Goal: Communication & Community: Connect with others

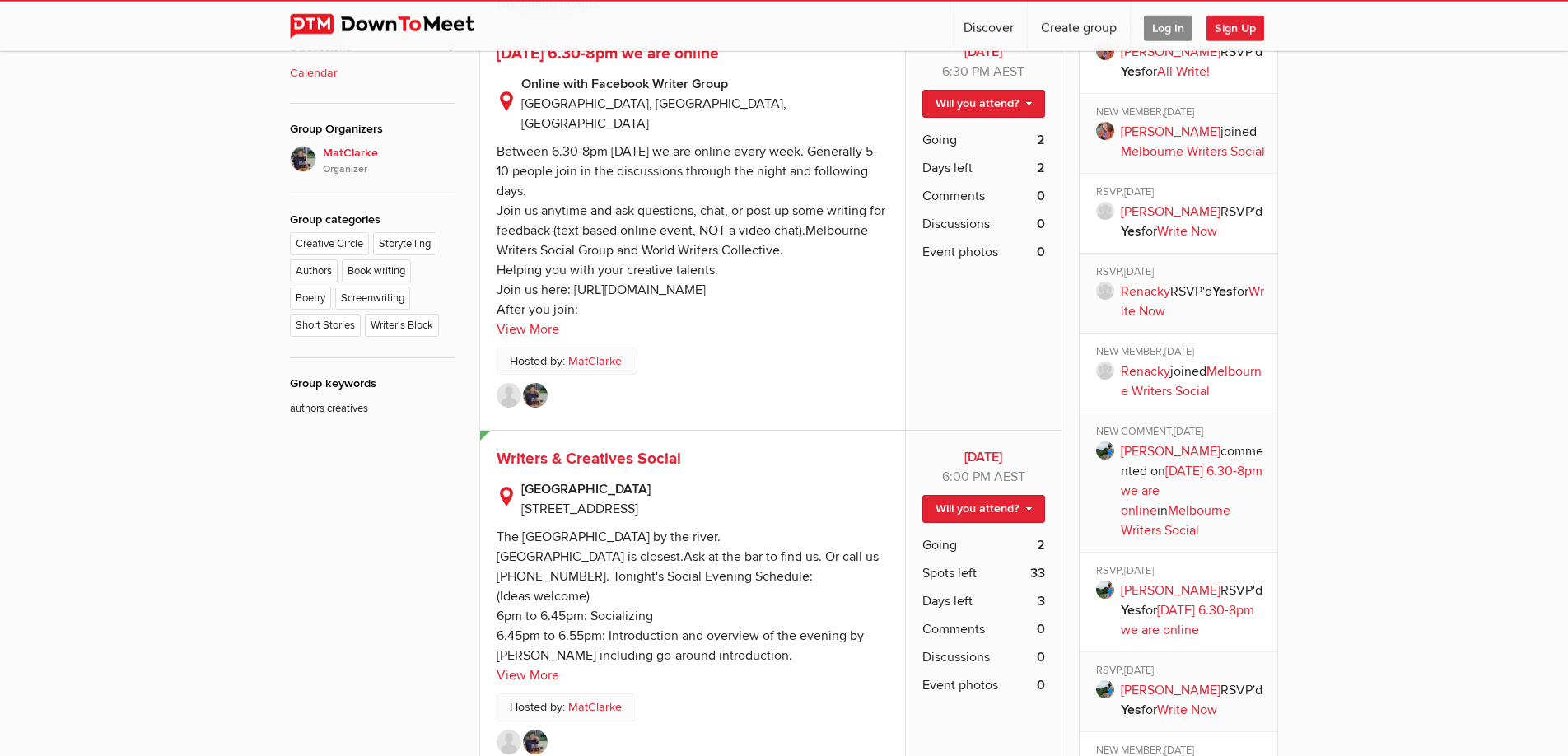
scroll to position [840, 0]
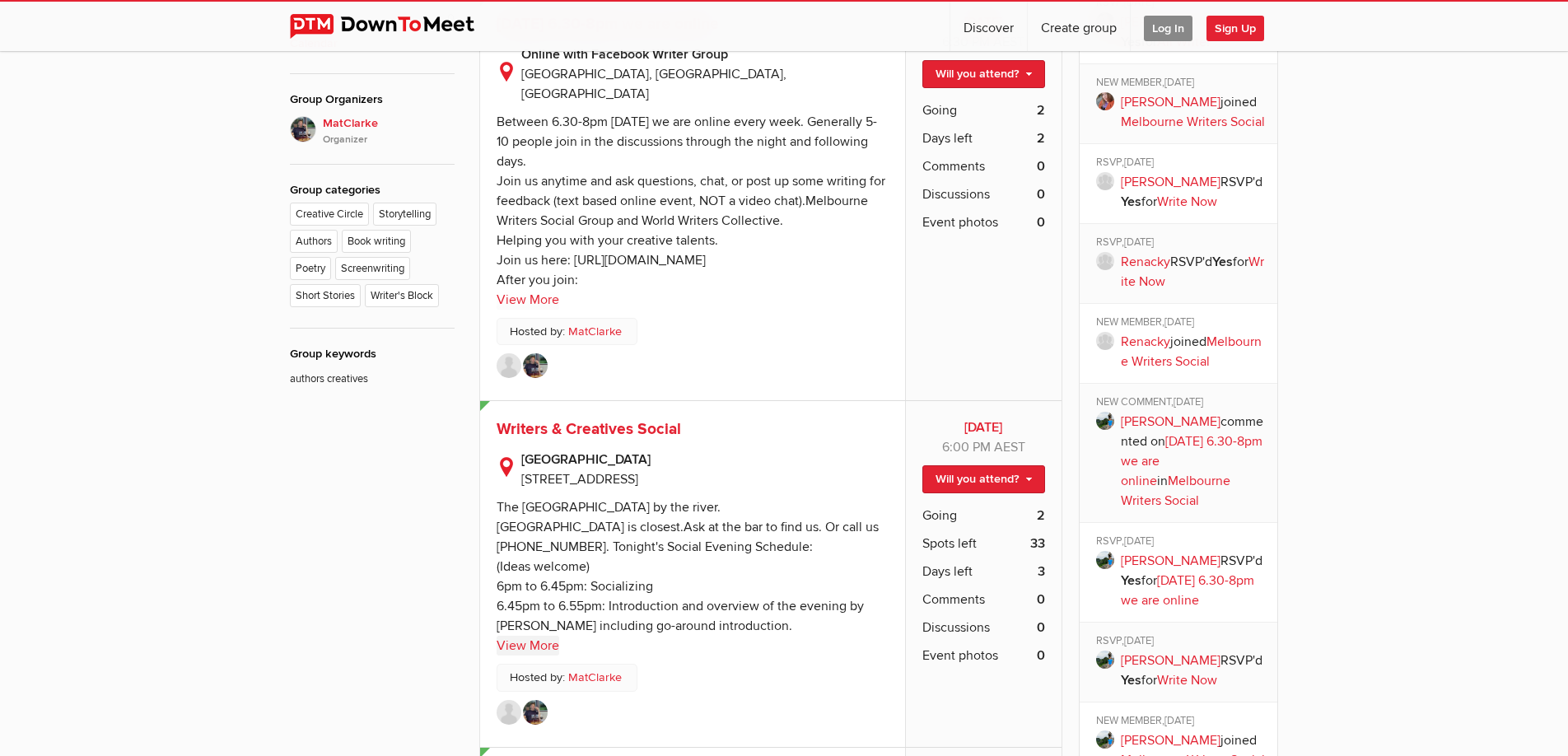
click at [535, 635] on link "View More" at bounding box center [528, 645] width 62 height 20
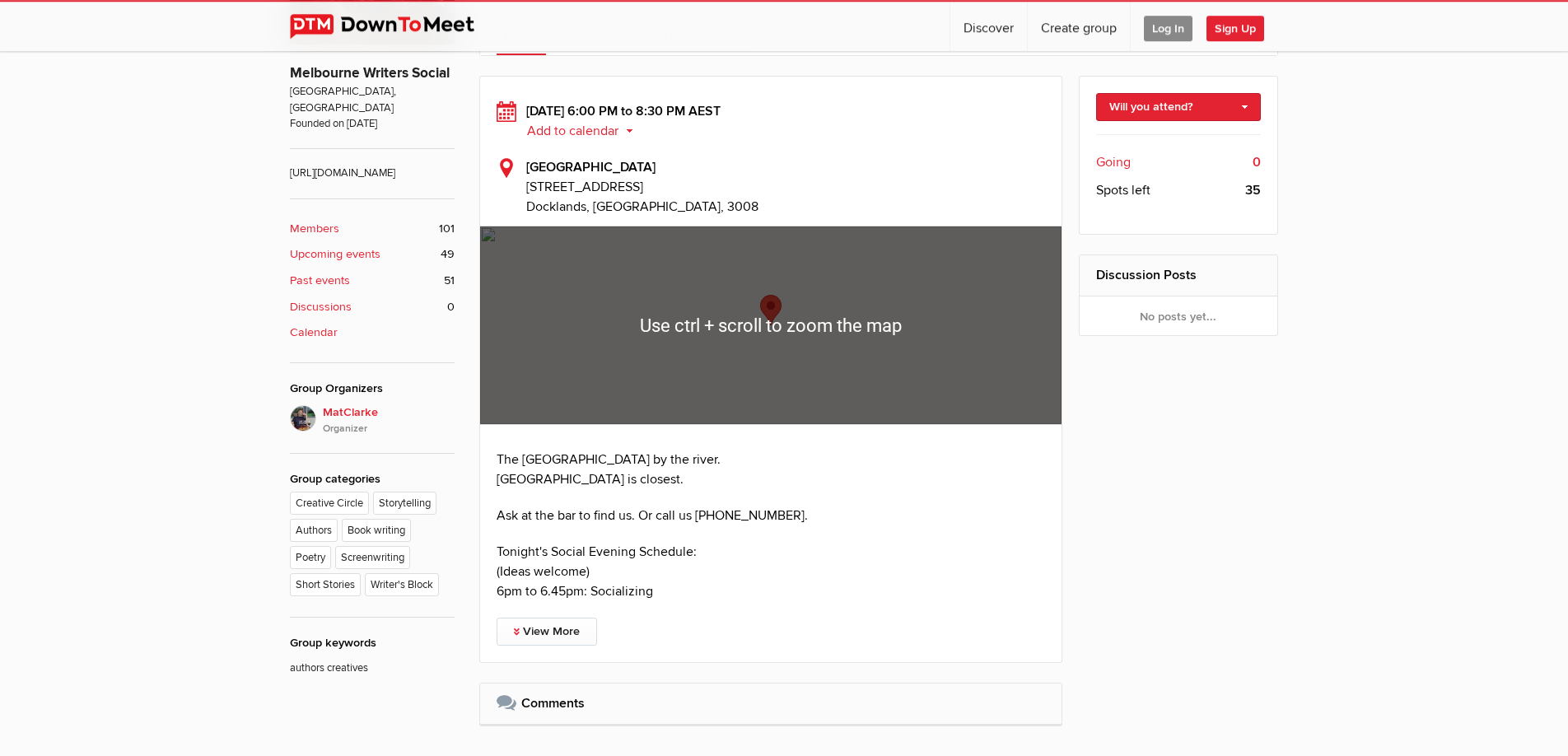
scroll to position [588, 0]
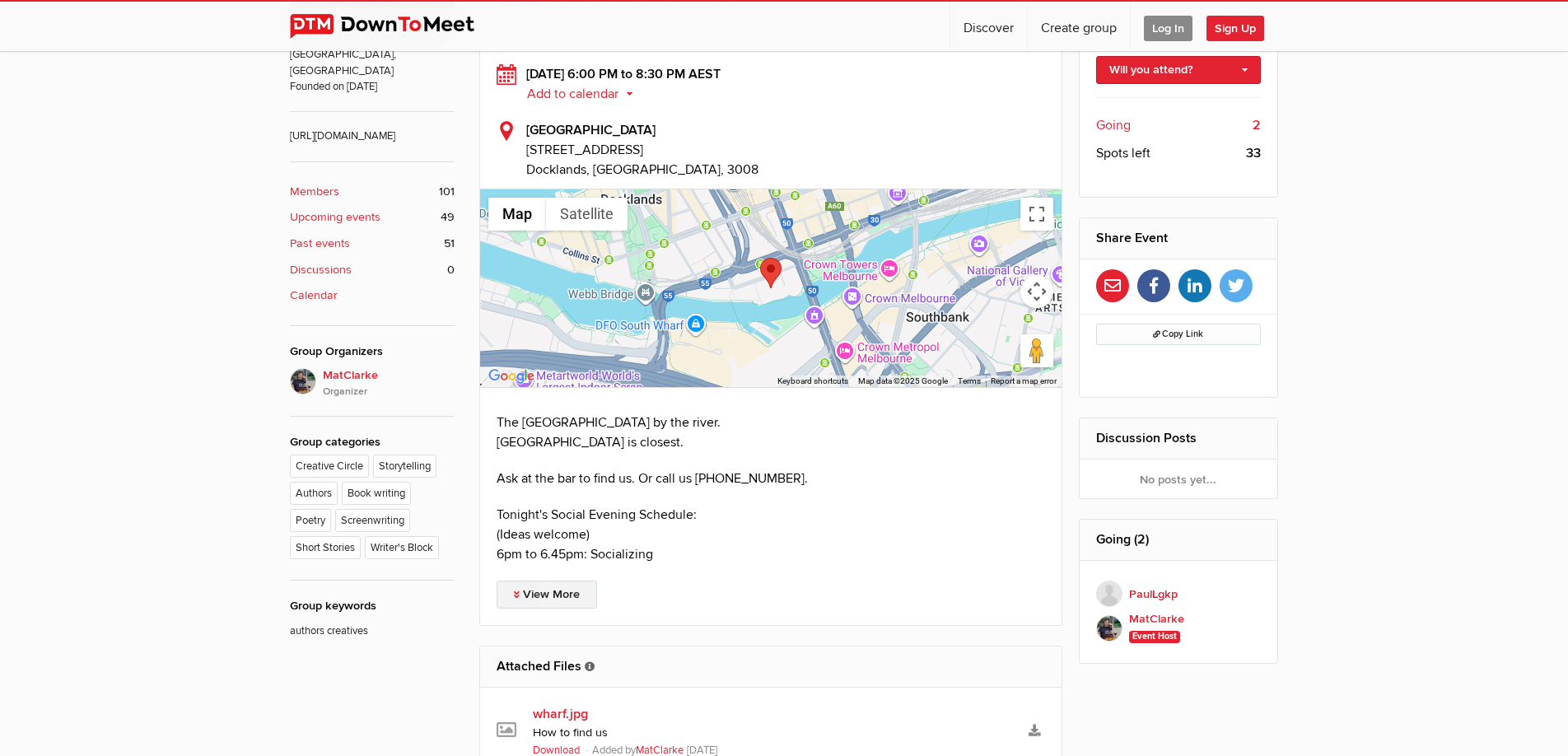
click at [551, 596] on link "View More" at bounding box center [547, 594] width 101 height 28
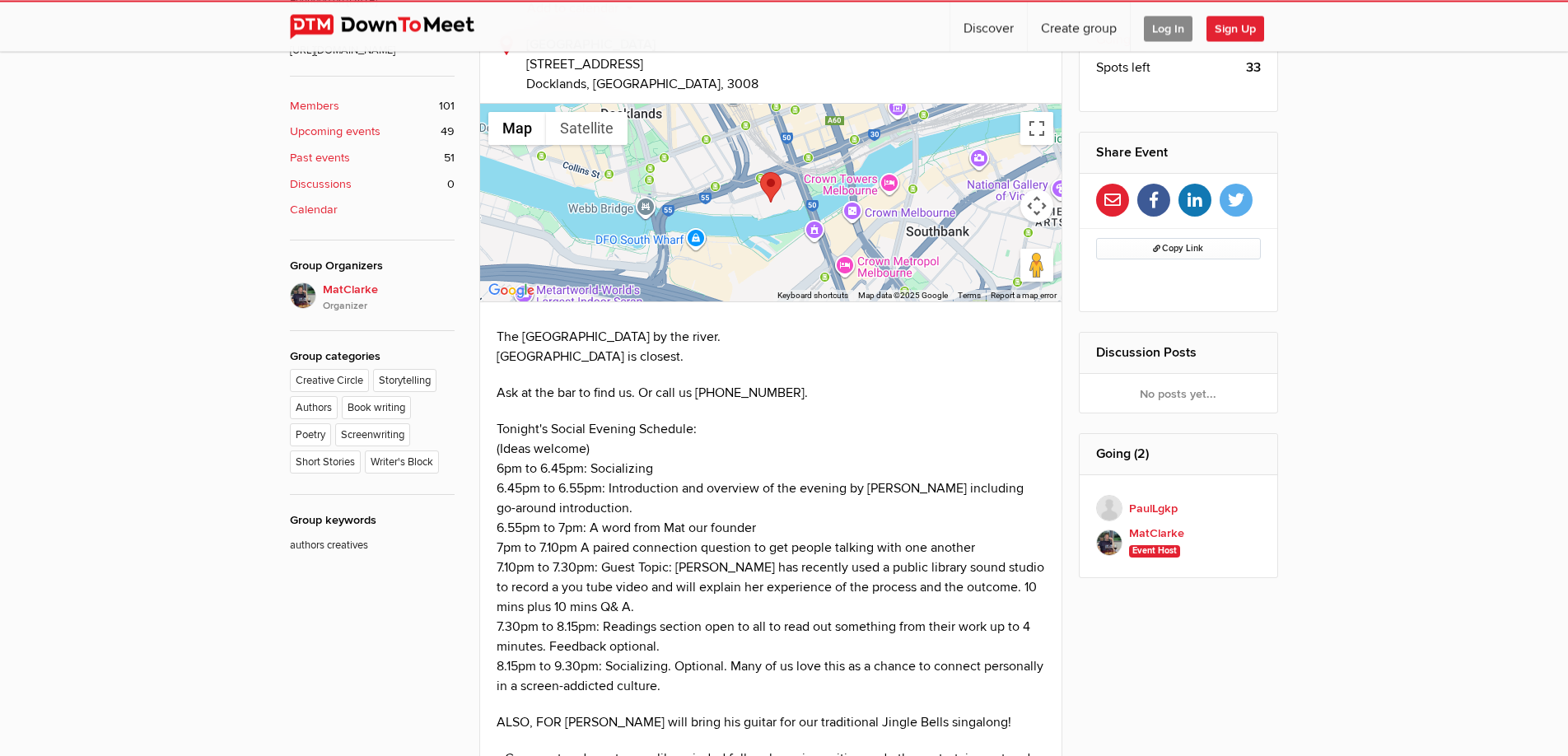
scroll to position [672, 0]
click at [359, 286] on span "MatClarke Organizer" at bounding box center [389, 299] width 132 height 33
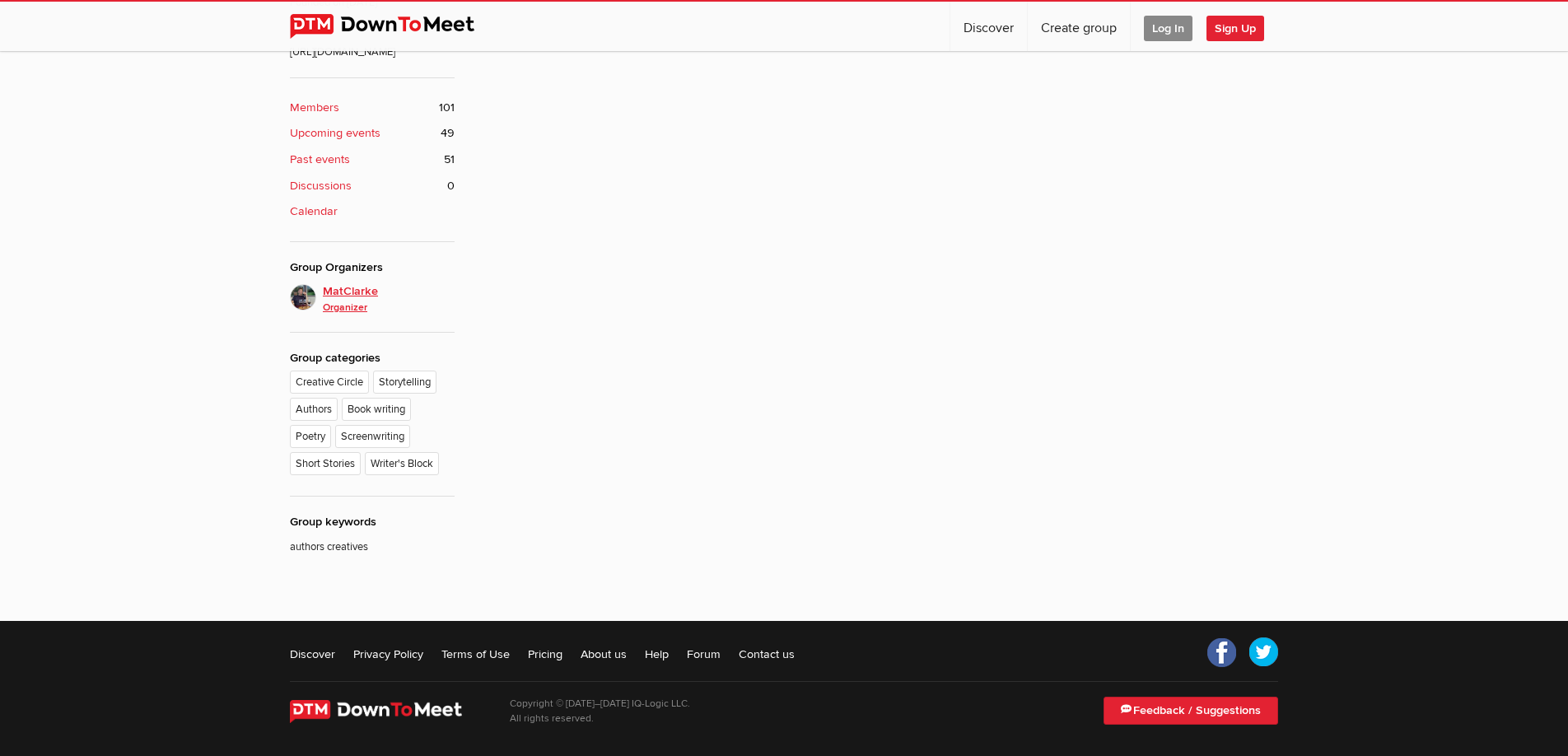
scroll to position [443, 0]
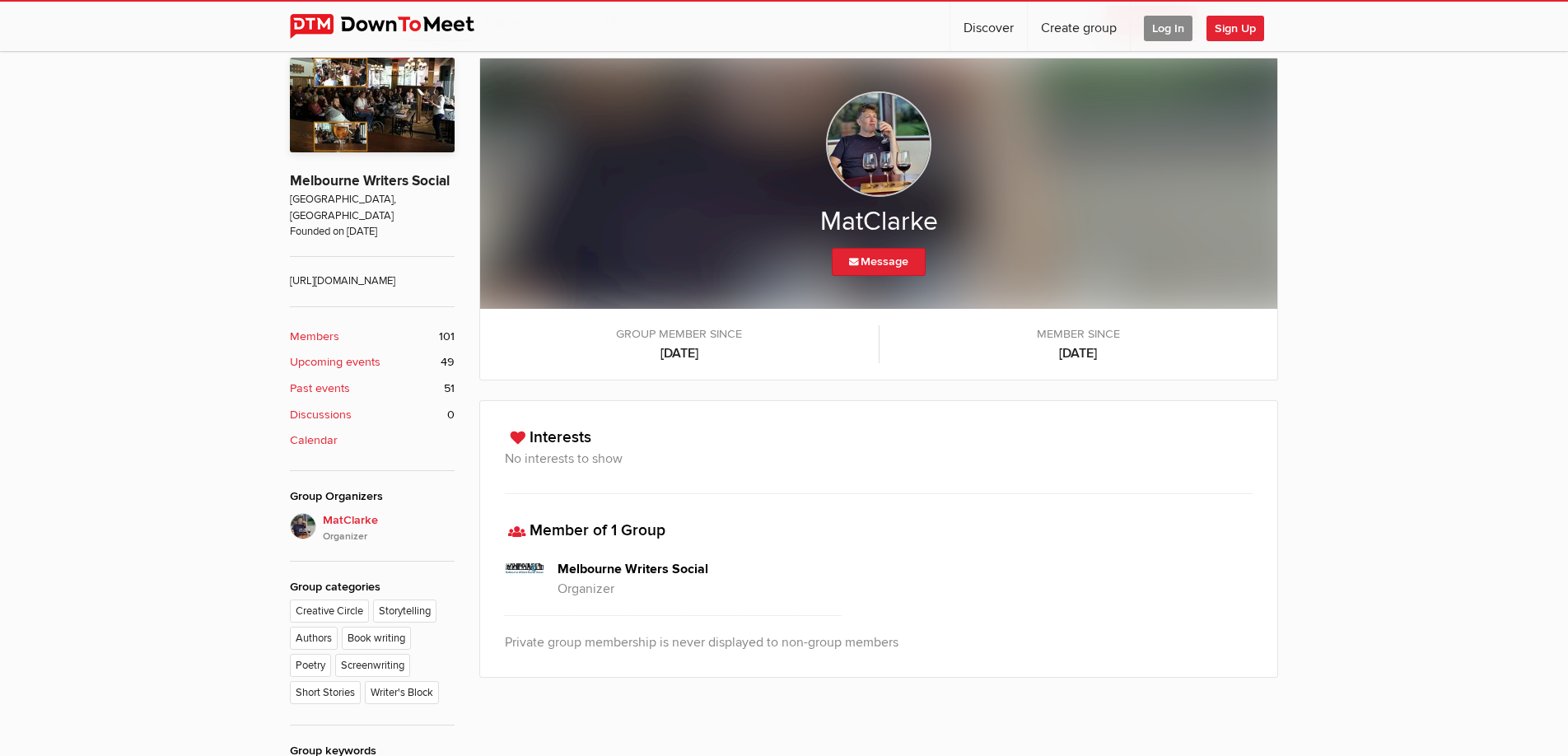
click at [870, 128] on img at bounding box center [879, 144] width 106 height 106
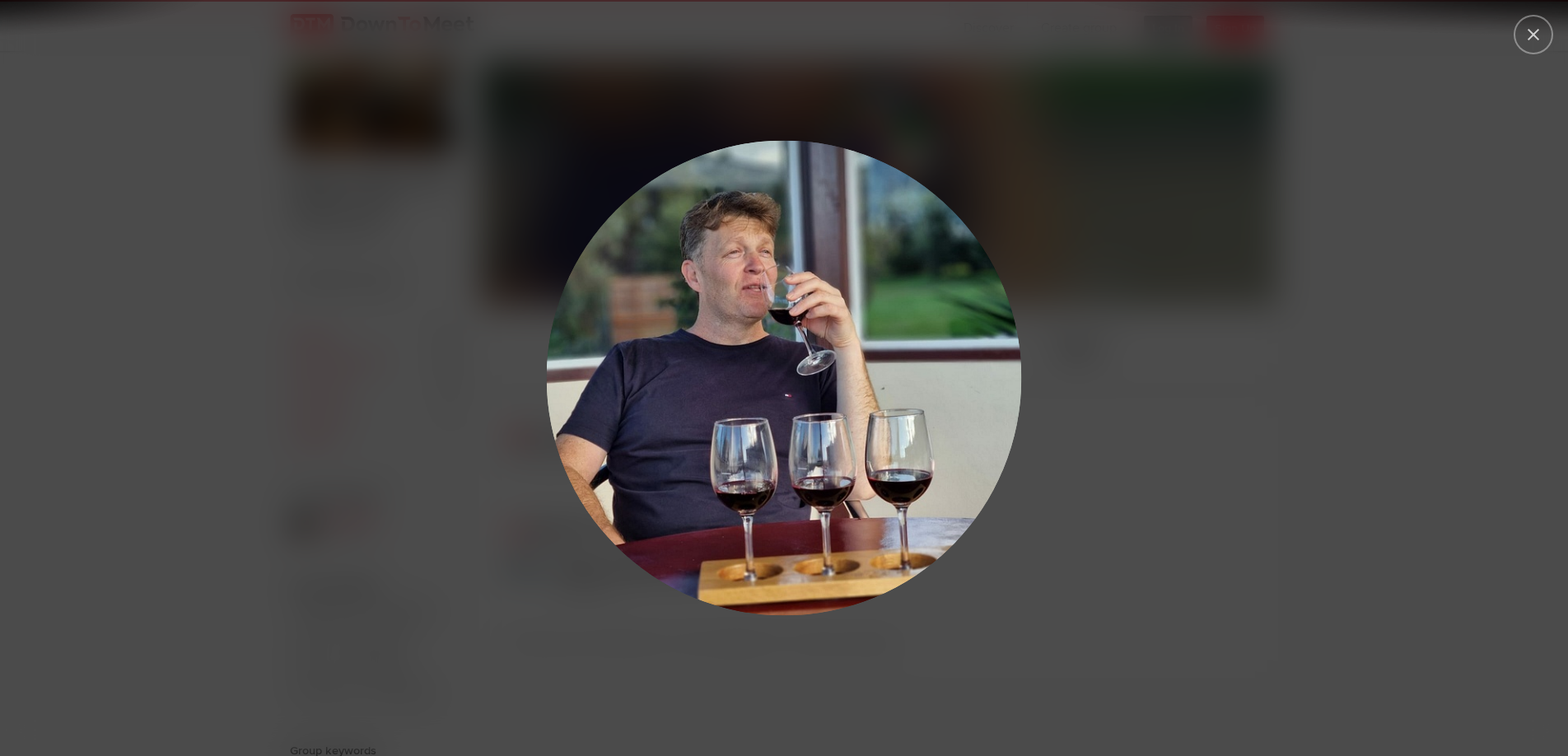
click at [866, 127] on div at bounding box center [784, 378] width 1568 height 756
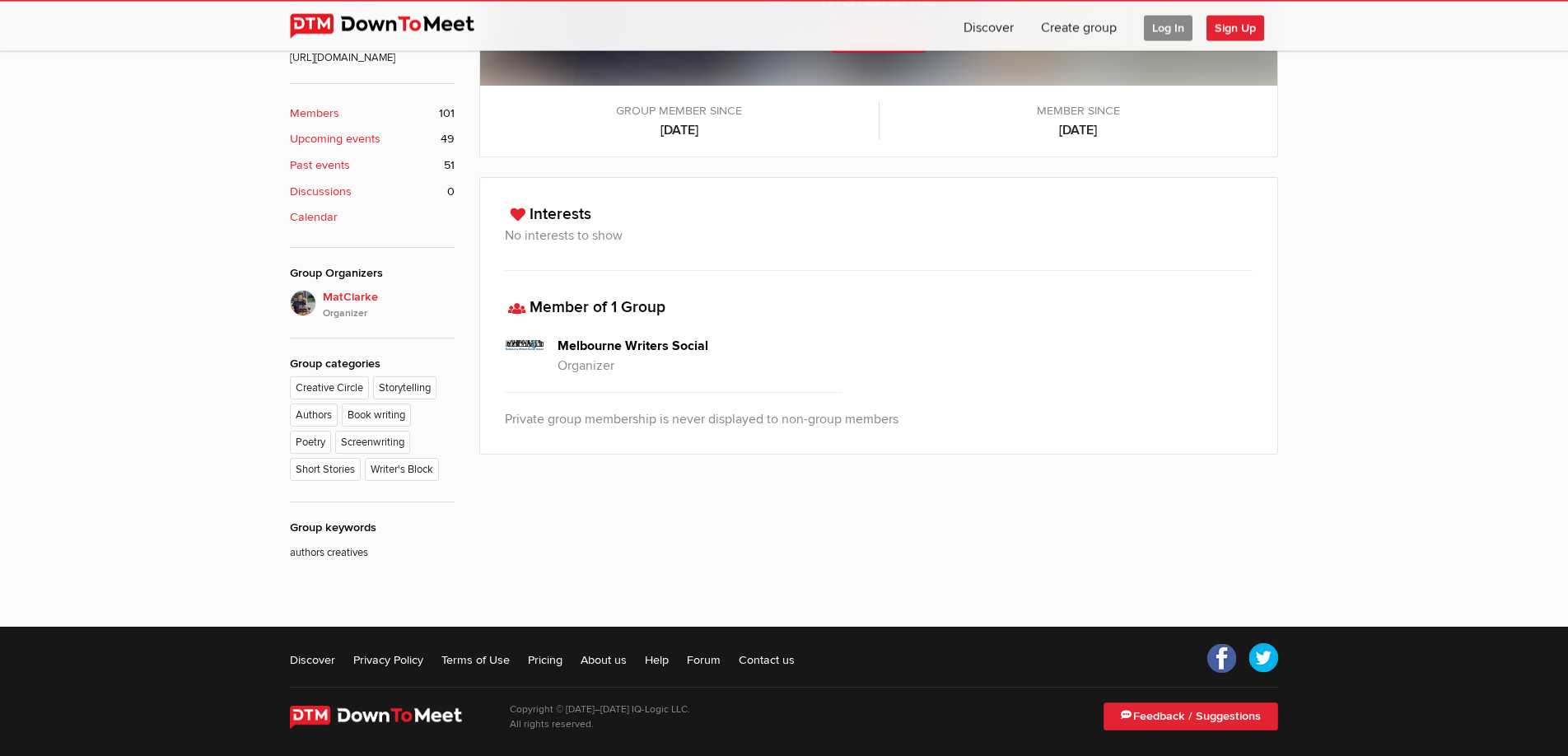
scroll to position [675, 0]
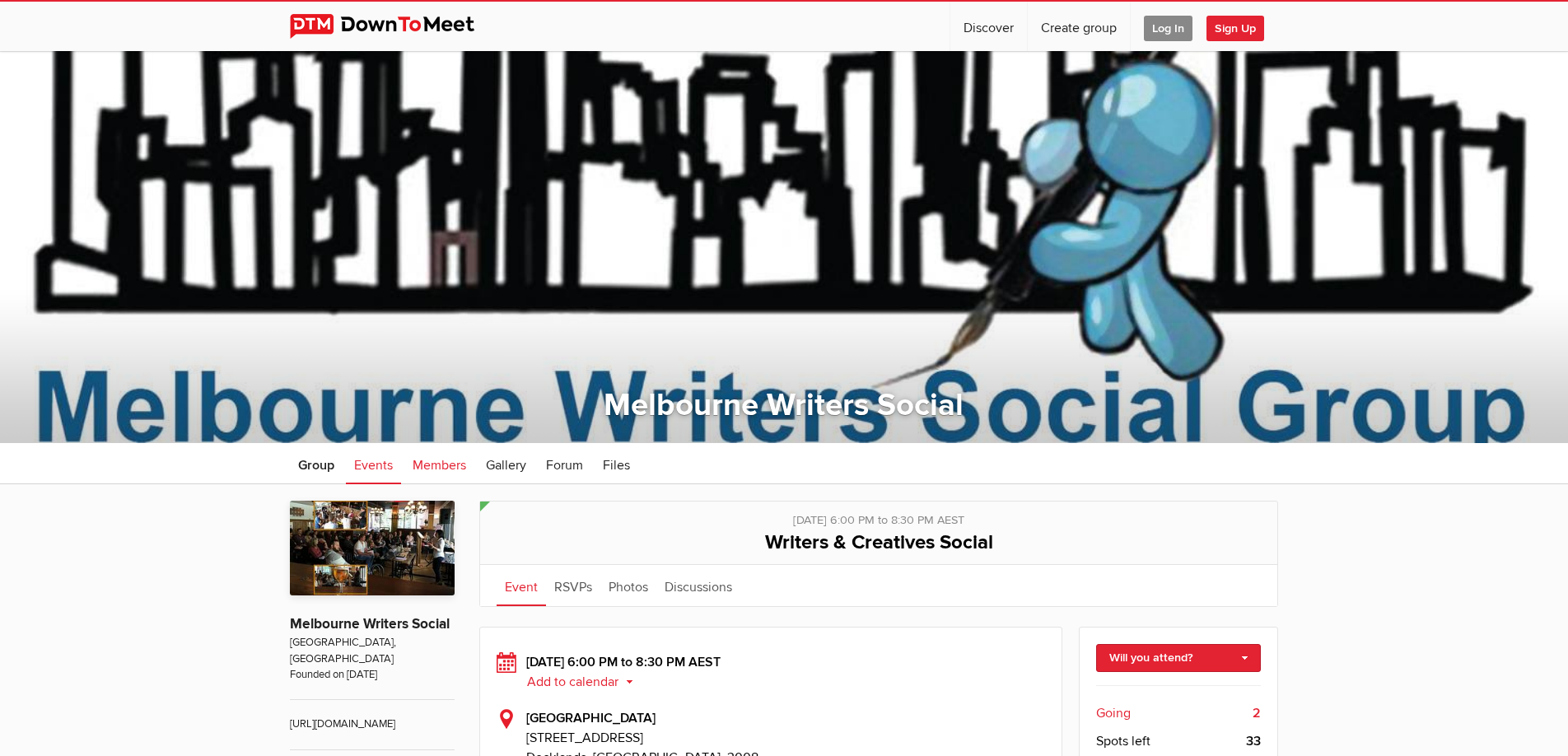
click at [430, 465] on span "Members" at bounding box center [440, 465] width 54 height 16
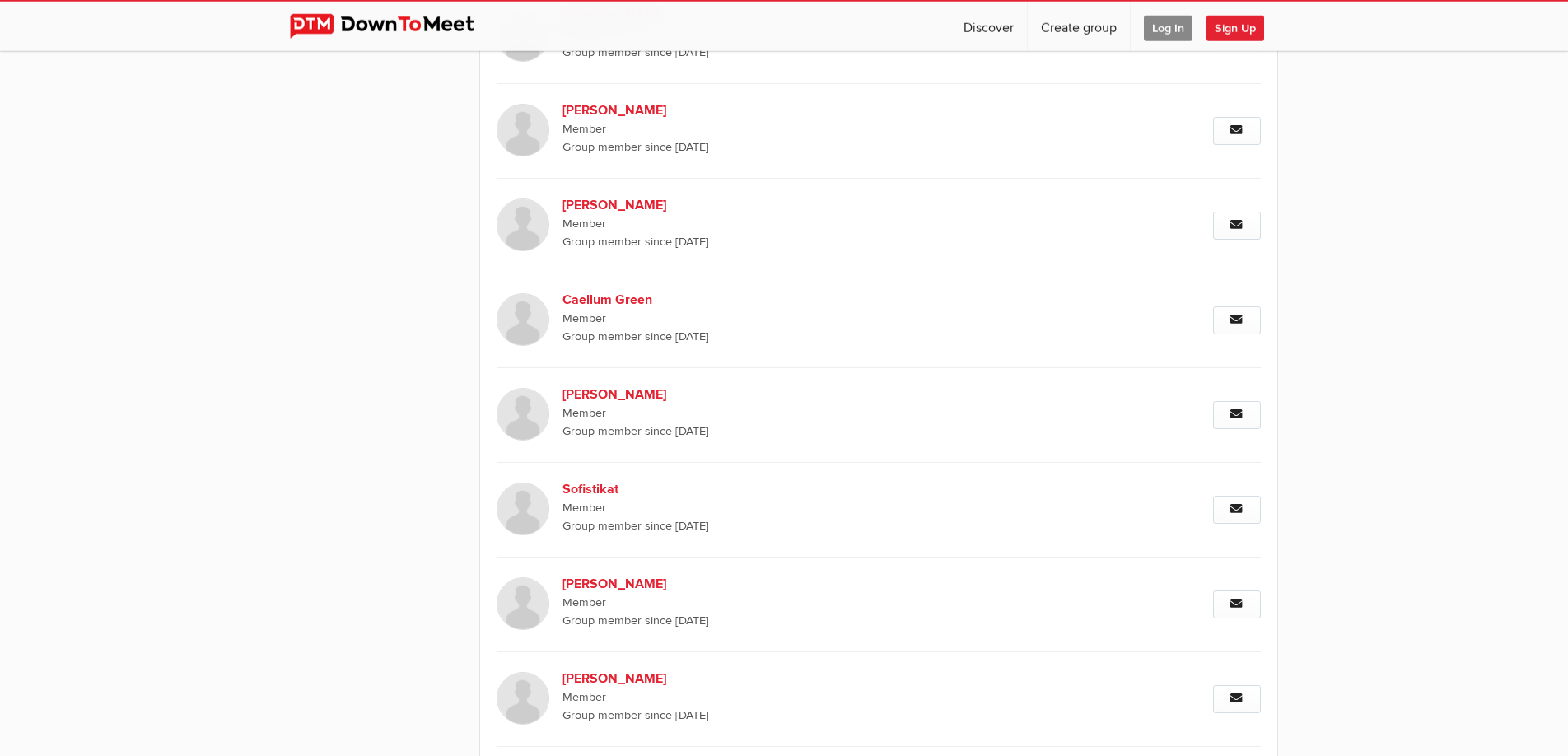
scroll to position [3023, 0]
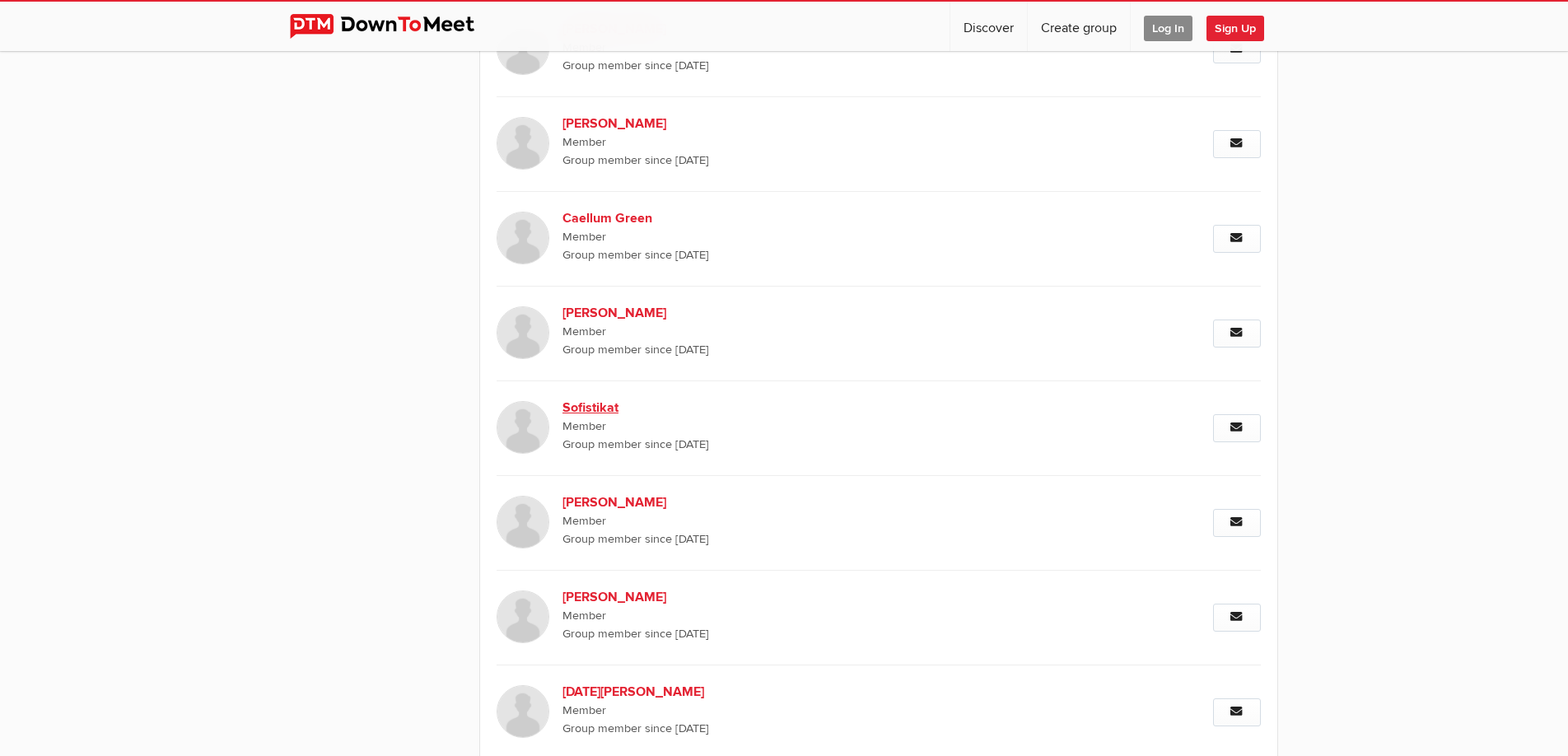
click at [575, 400] on b "Sofistikat" at bounding box center [703, 407] width 282 height 20
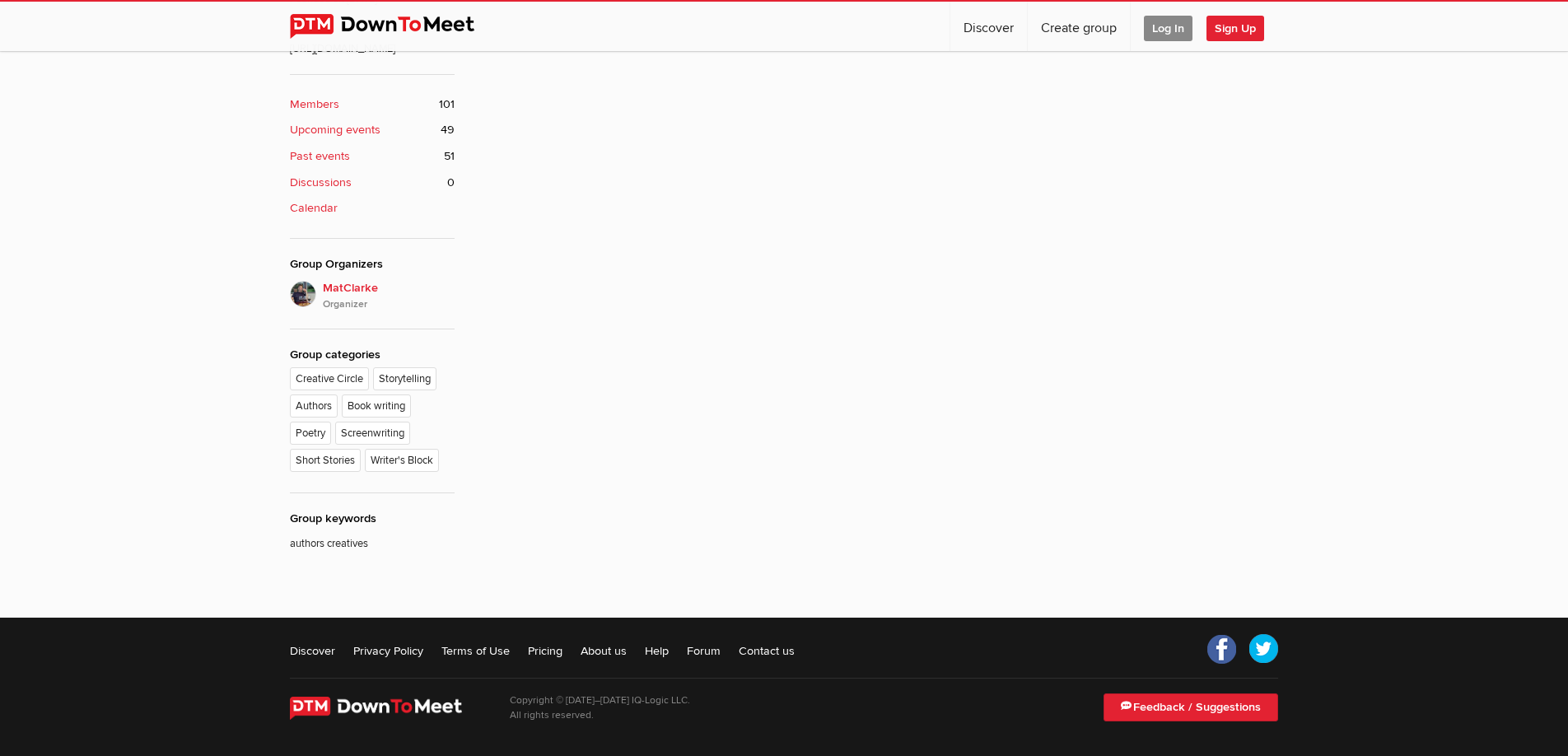
scroll to position [443, 0]
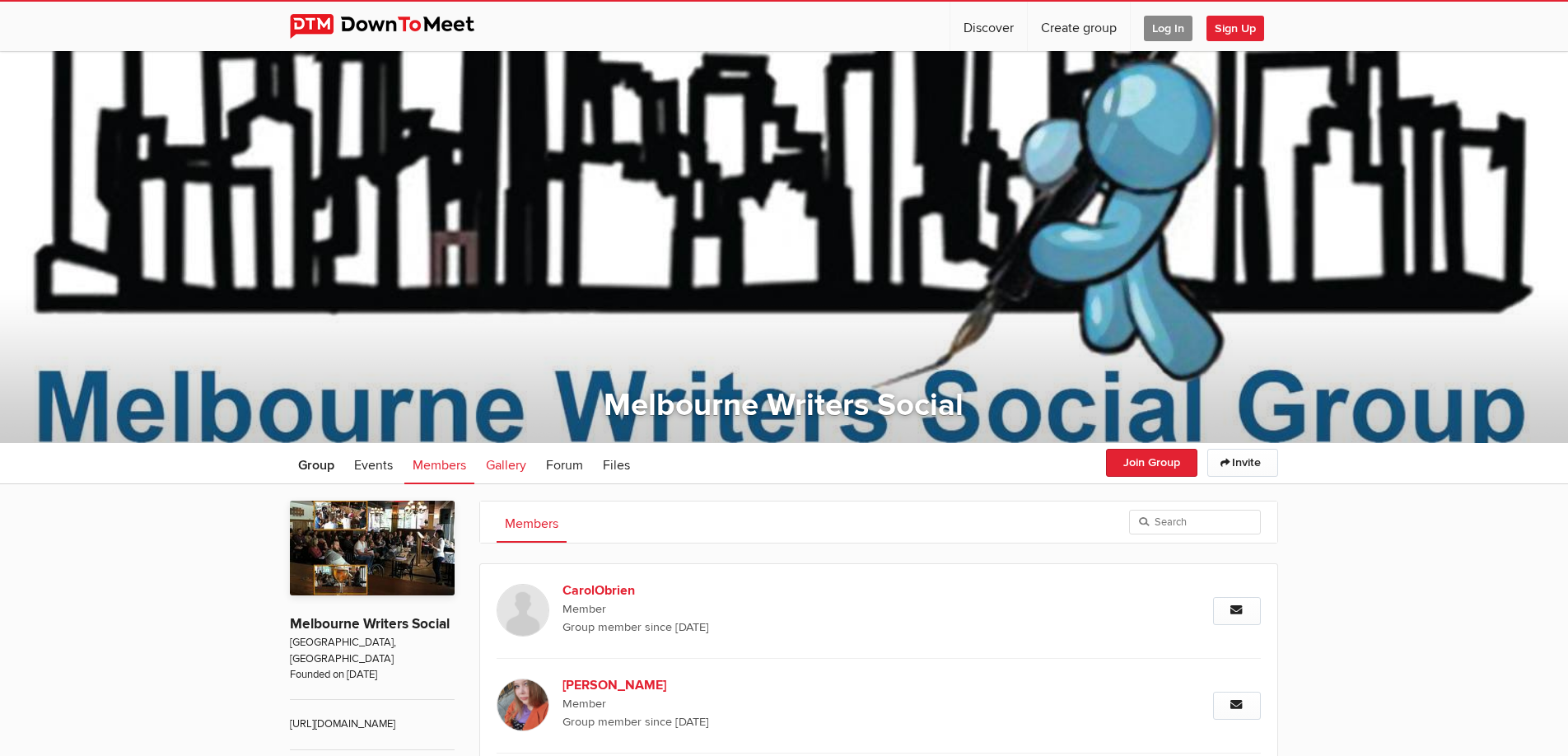
click at [500, 466] on span "Gallery" at bounding box center [506, 465] width 41 height 16
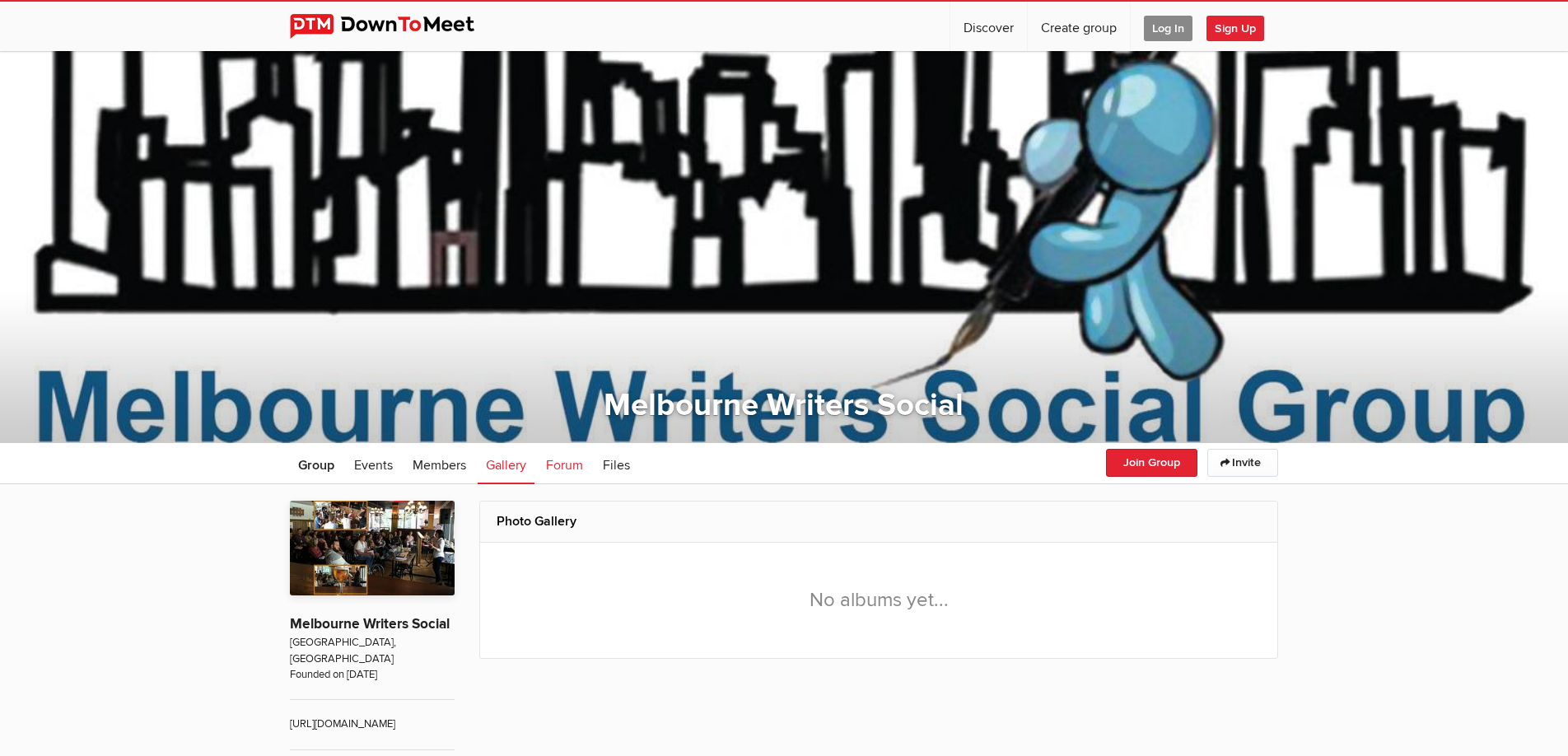
click at [555, 468] on span "Forum" at bounding box center [565, 465] width 37 height 16
click at [617, 469] on span "Files" at bounding box center [616, 465] width 27 height 16
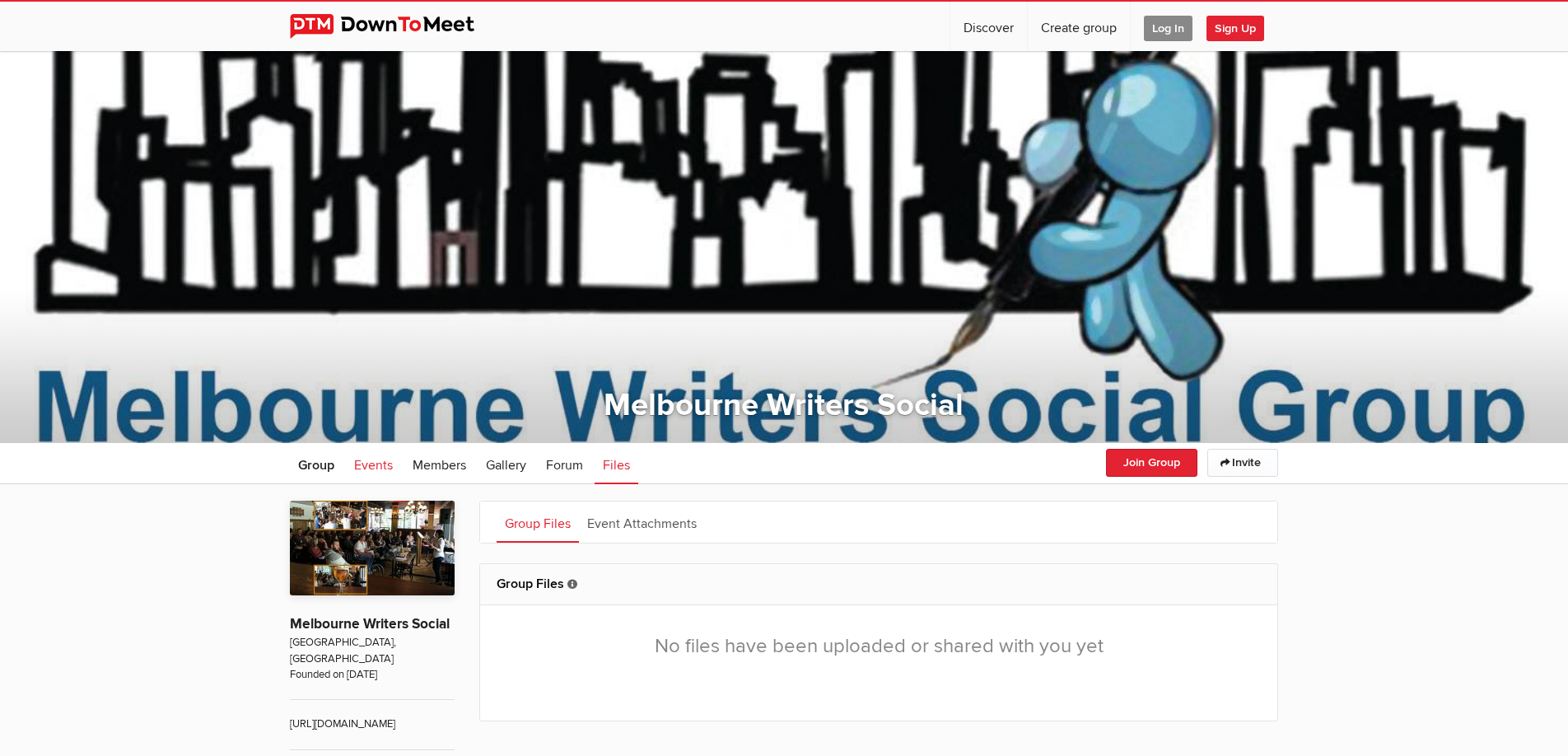
click at [369, 466] on span "Events" at bounding box center [373, 465] width 39 height 16
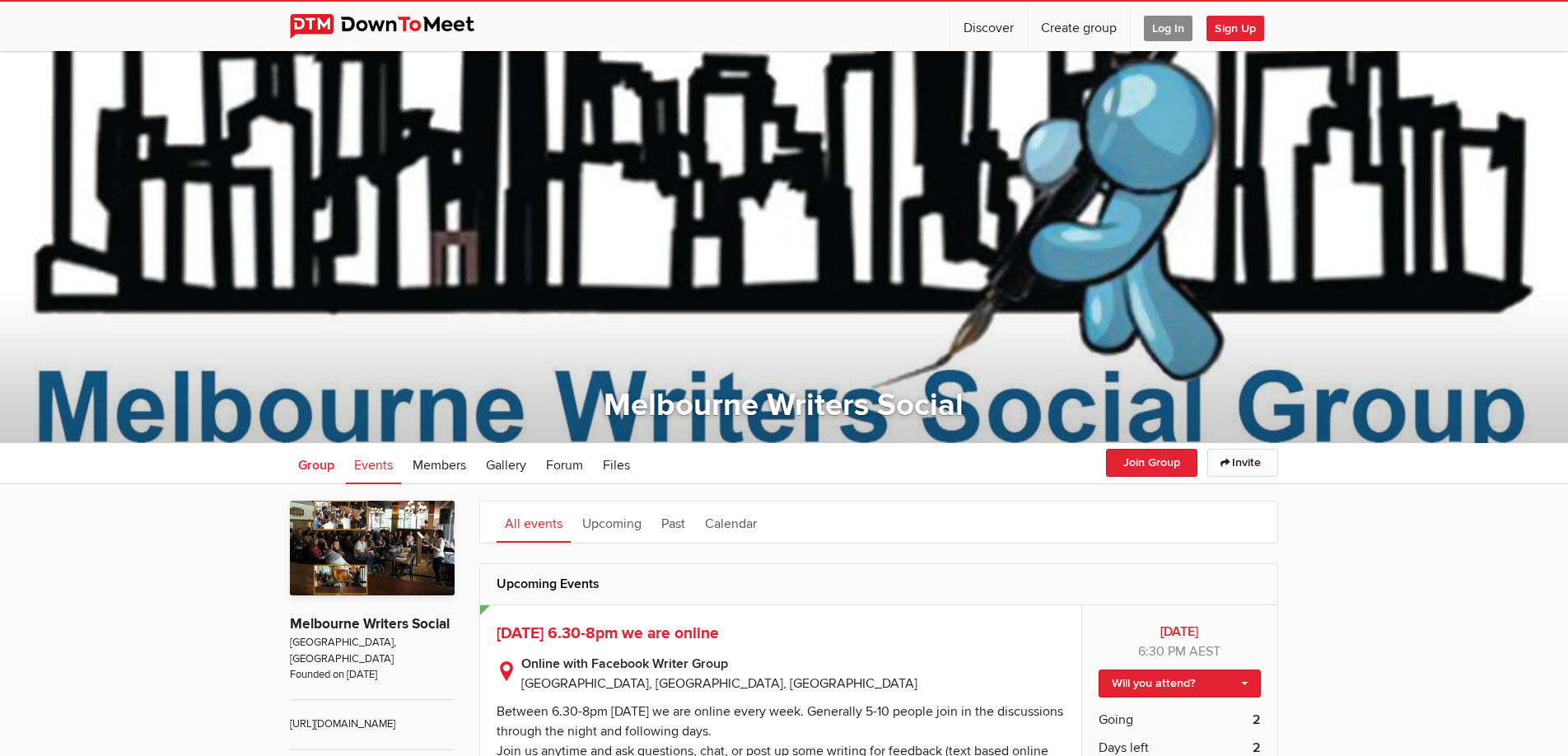
click at [323, 463] on span "Group" at bounding box center [317, 465] width 36 height 16
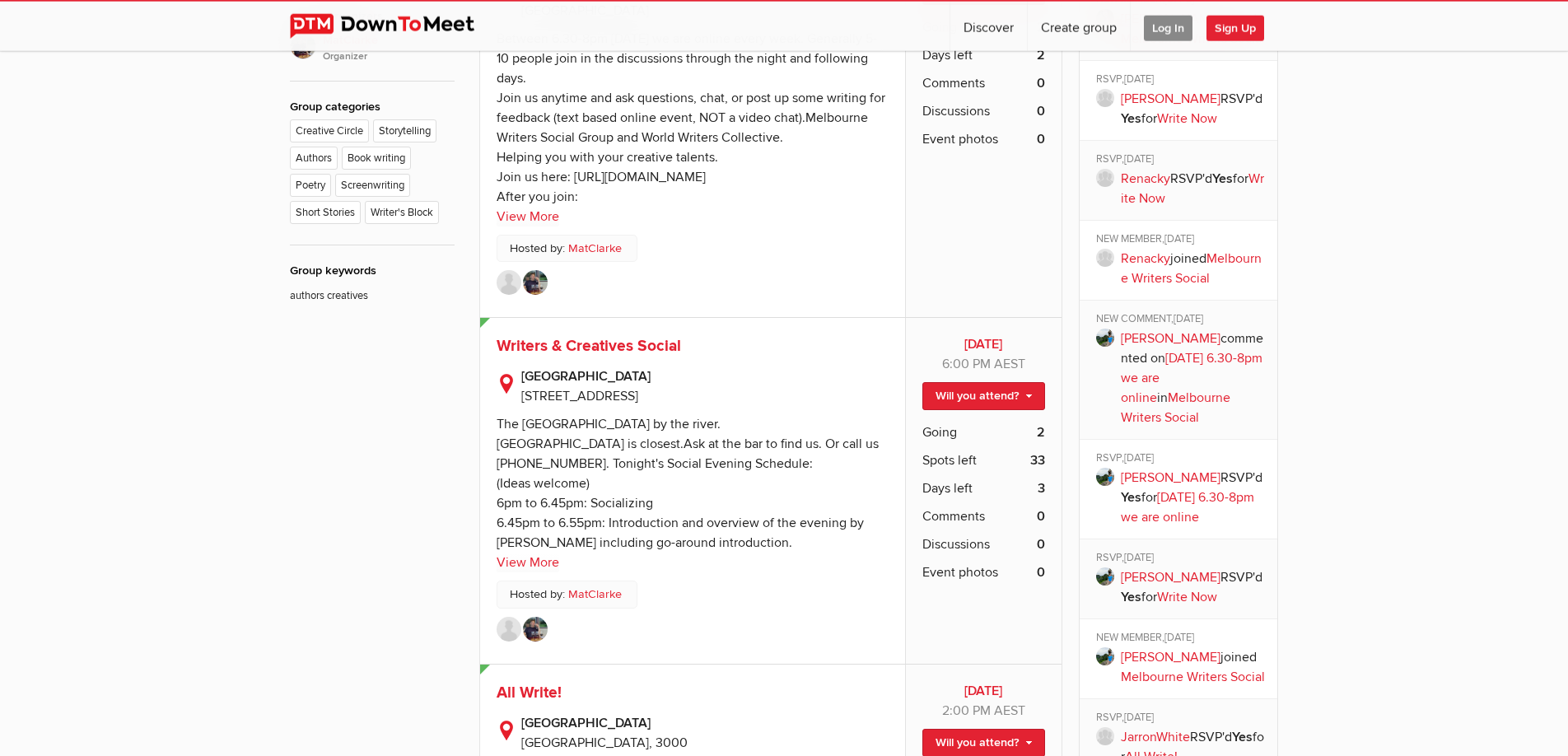
scroll to position [923, 0]
click at [533, 551] on link "View More" at bounding box center [528, 561] width 62 height 20
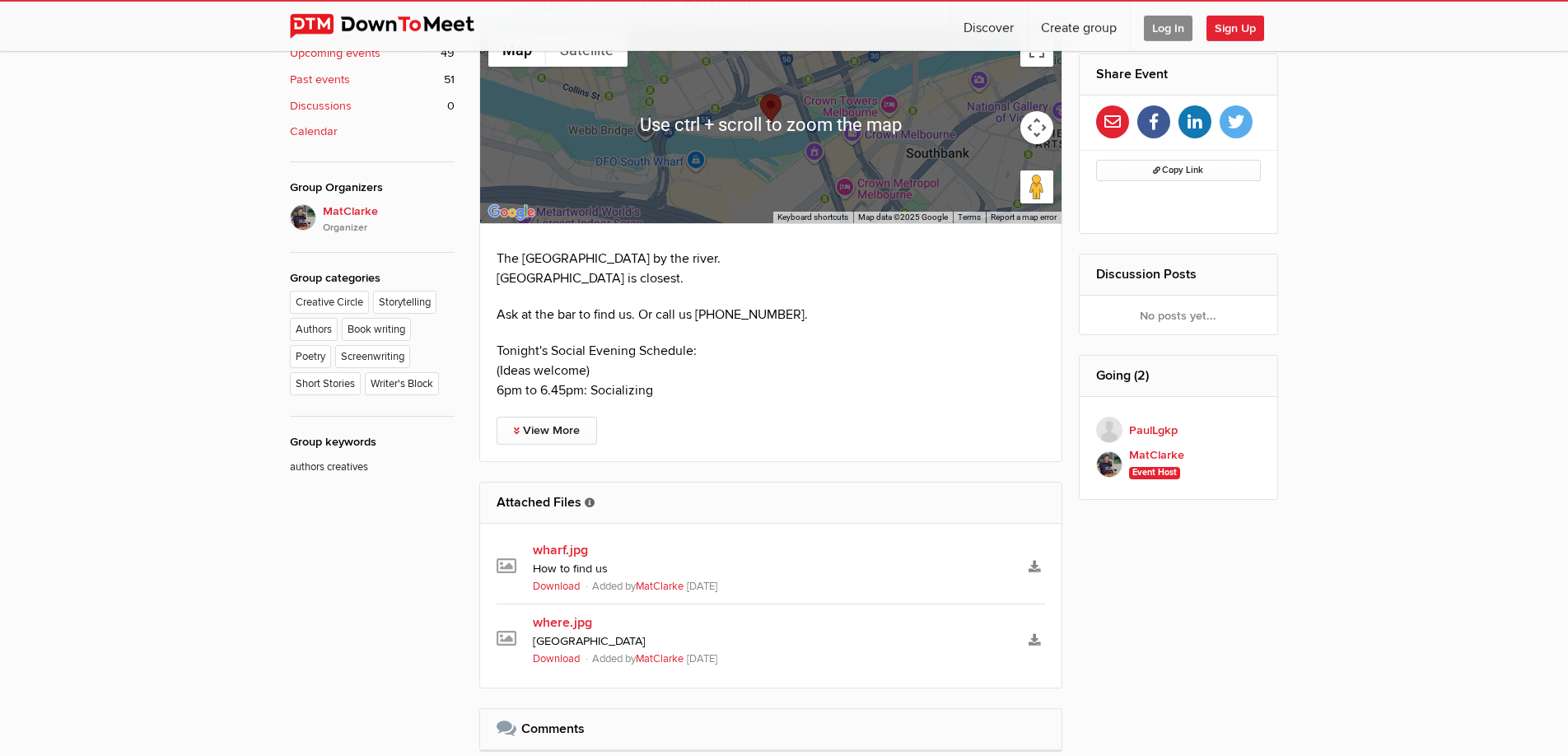
scroll to position [756, 0]
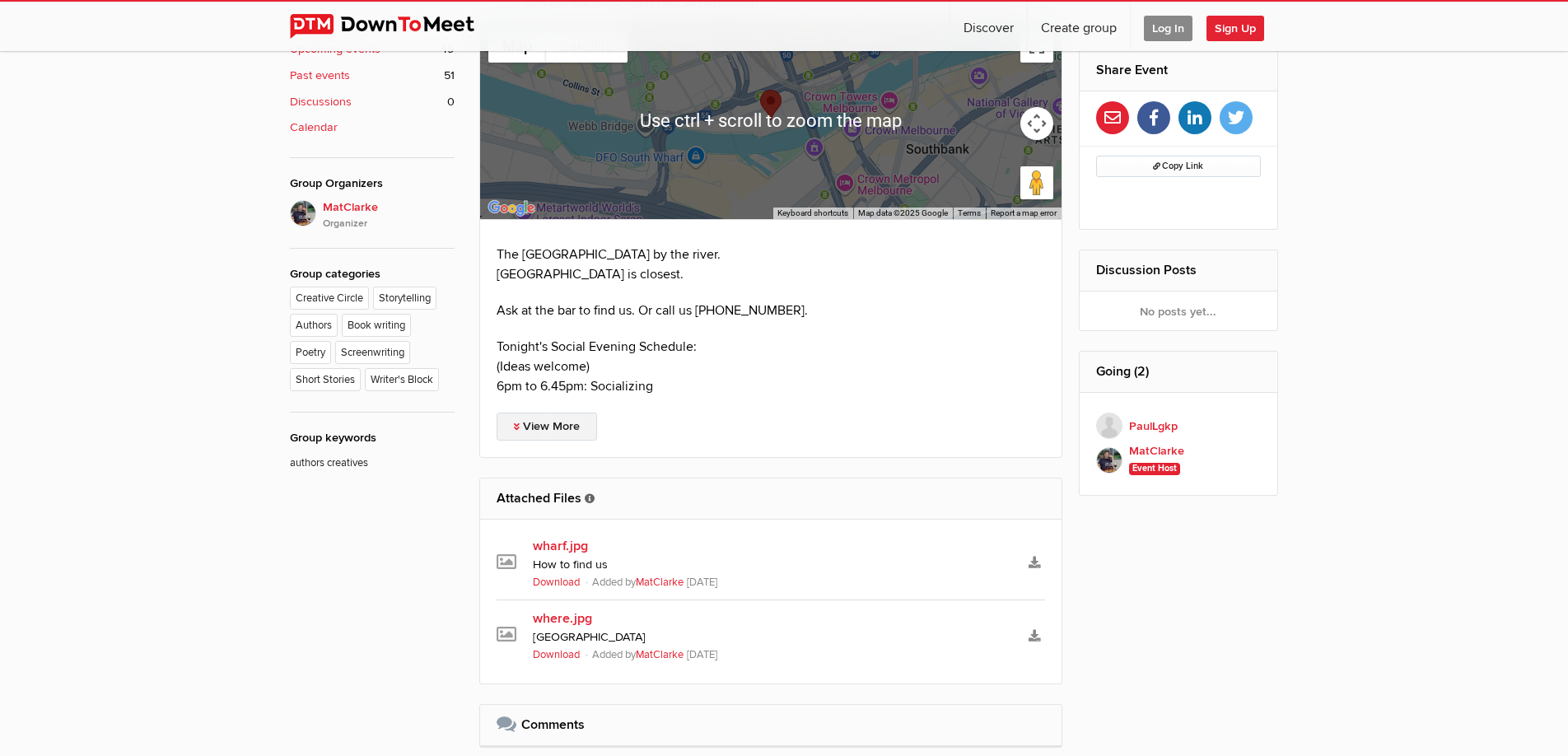
click at [541, 428] on link "View More" at bounding box center [547, 427] width 101 height 28
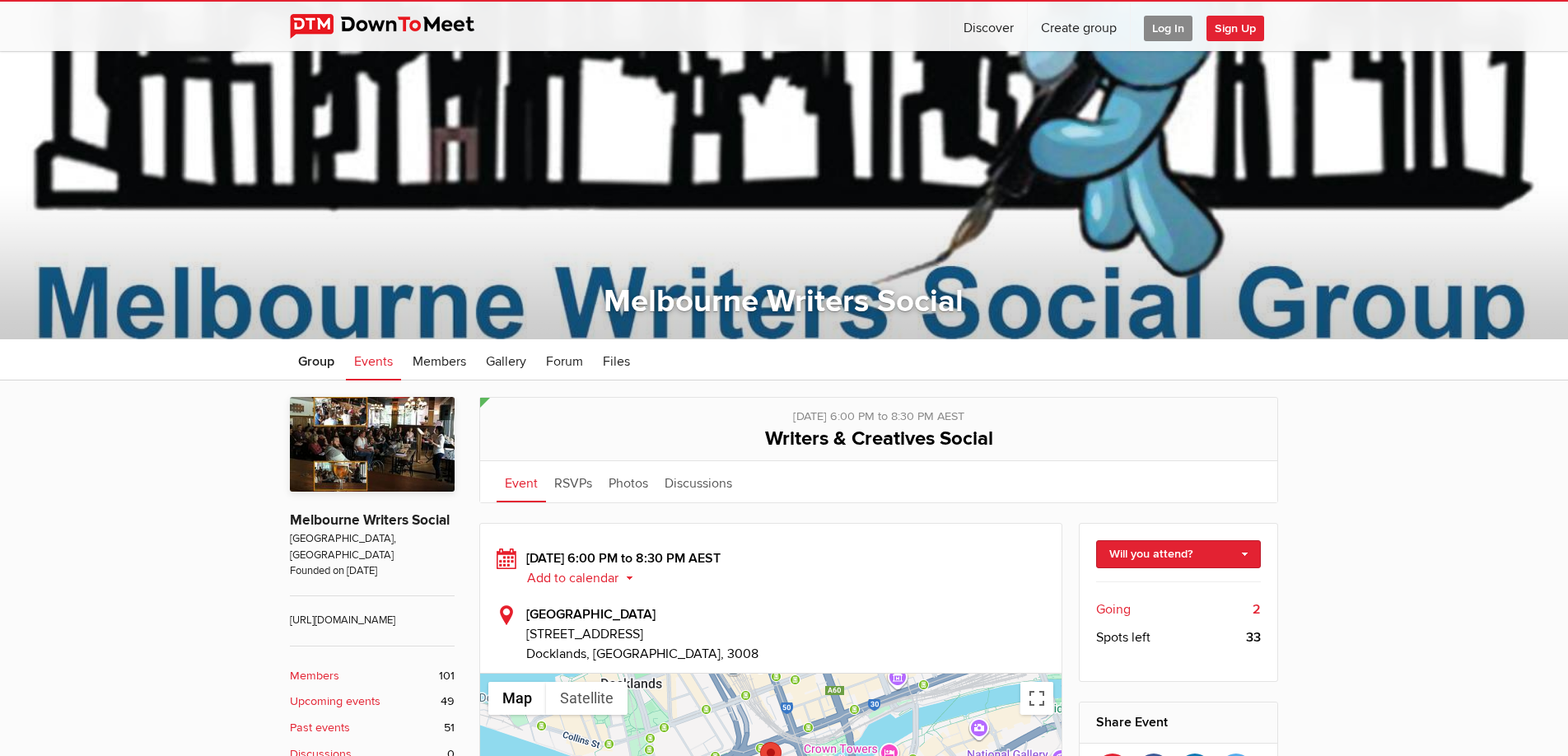
scroll to position [336, 0]
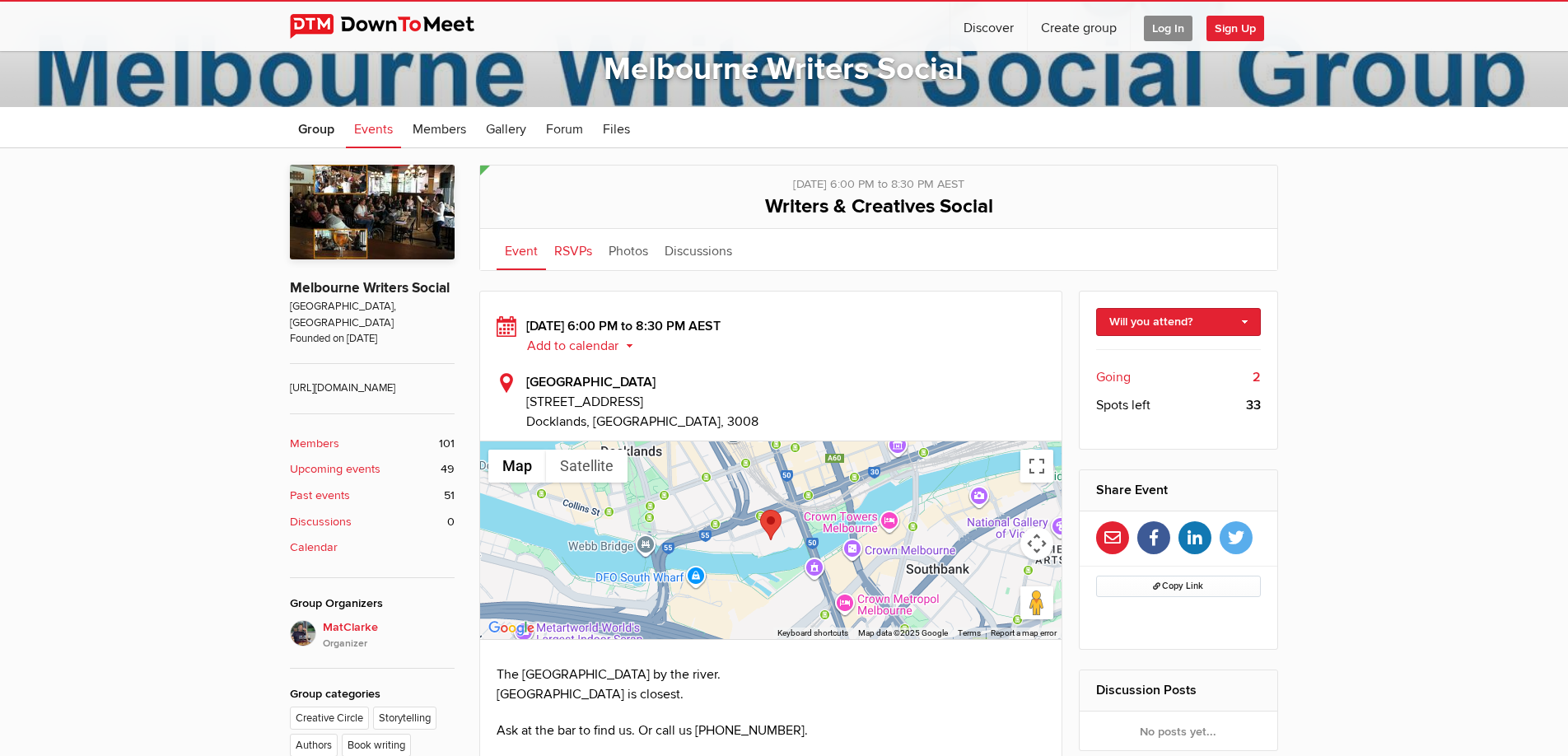
click at [566, 251] on link "RSVPs" at bounding box center [573, 249] width 55 height 41
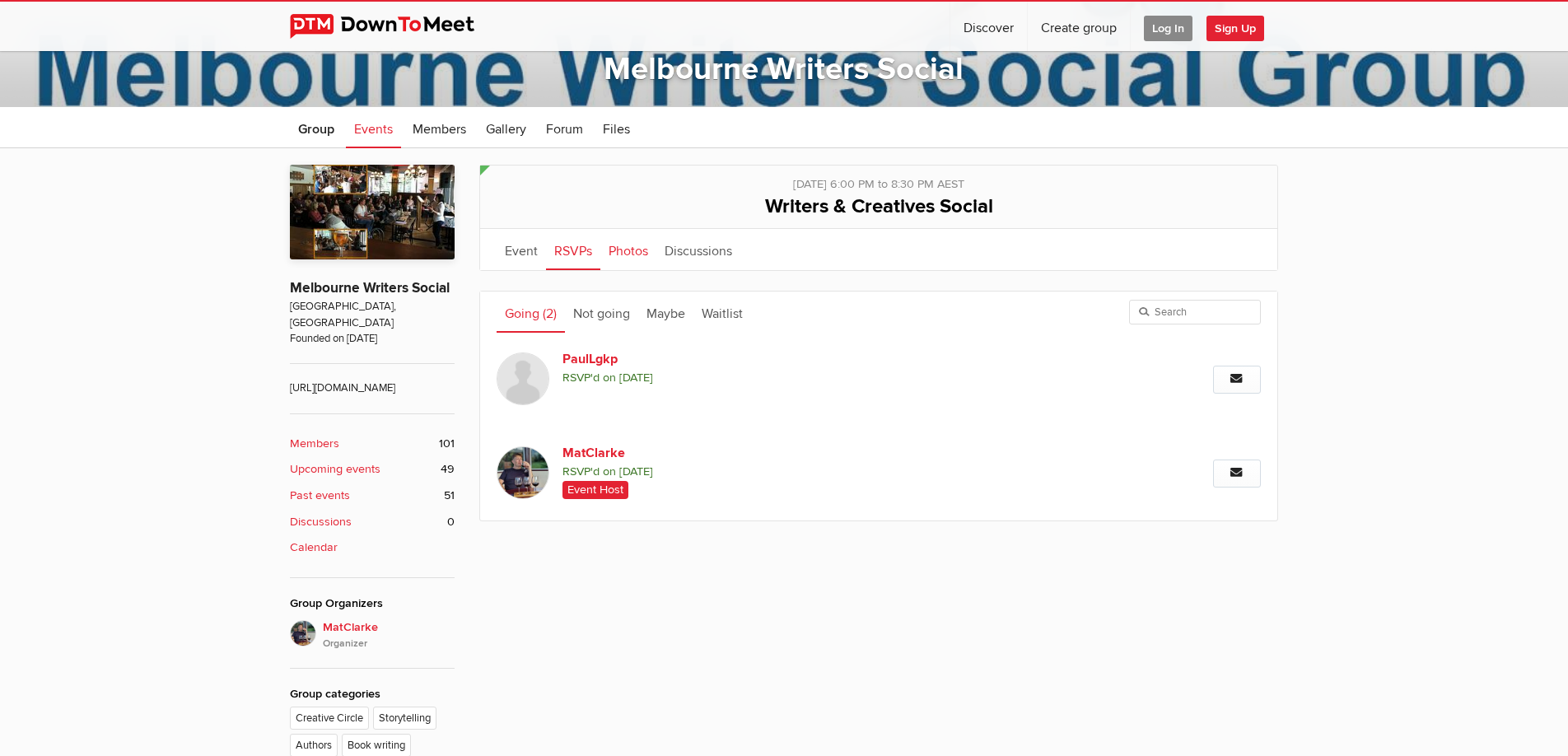
click at [630, 253] on link "Photos" at bounding box center [628, 249] width 56 height 41
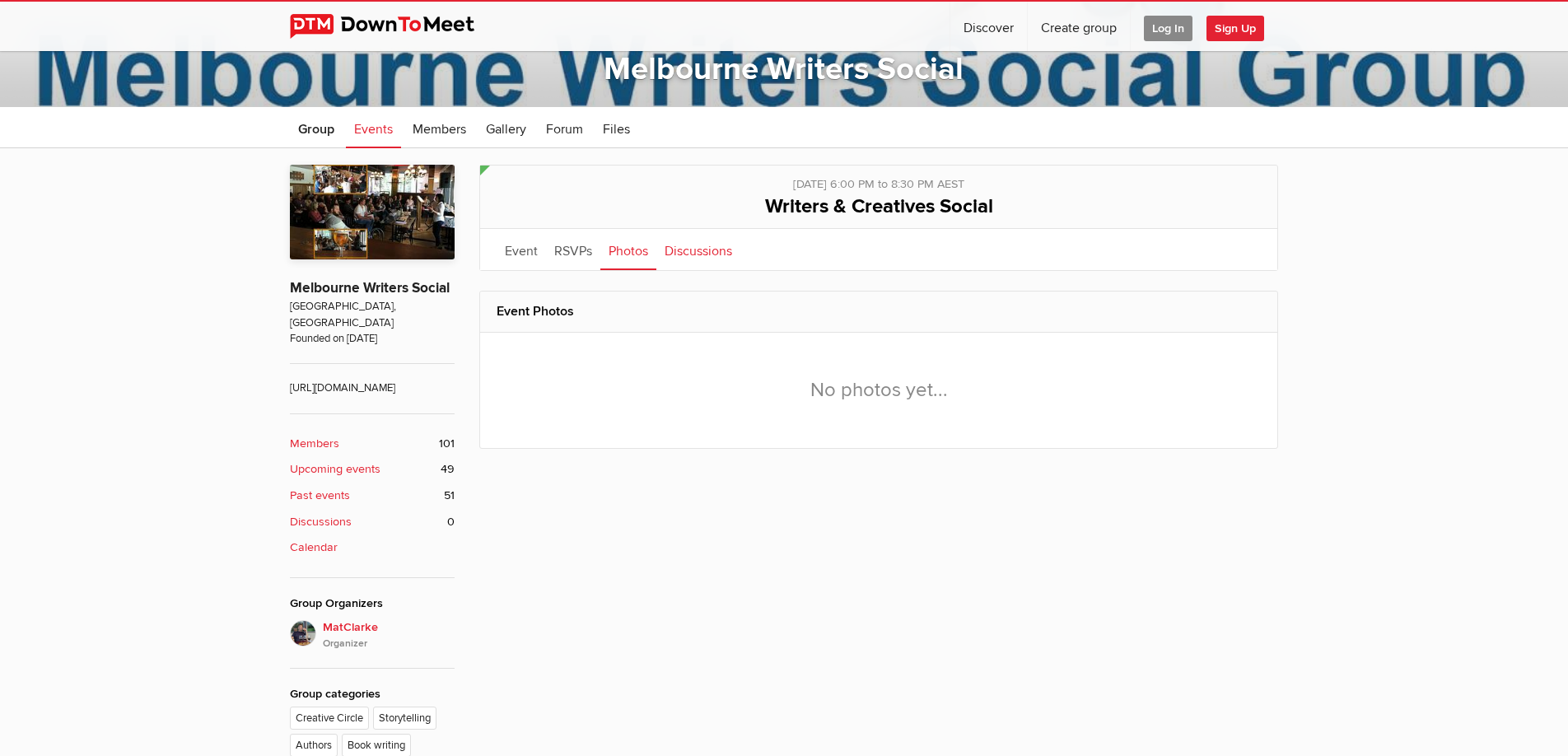
click at [704, 256] on link "Discussions" at bounding box center [698, 249] width 84 height 41
click at [524, 252] on link "Event" at bounding box center [521, 249] width 49 height 41
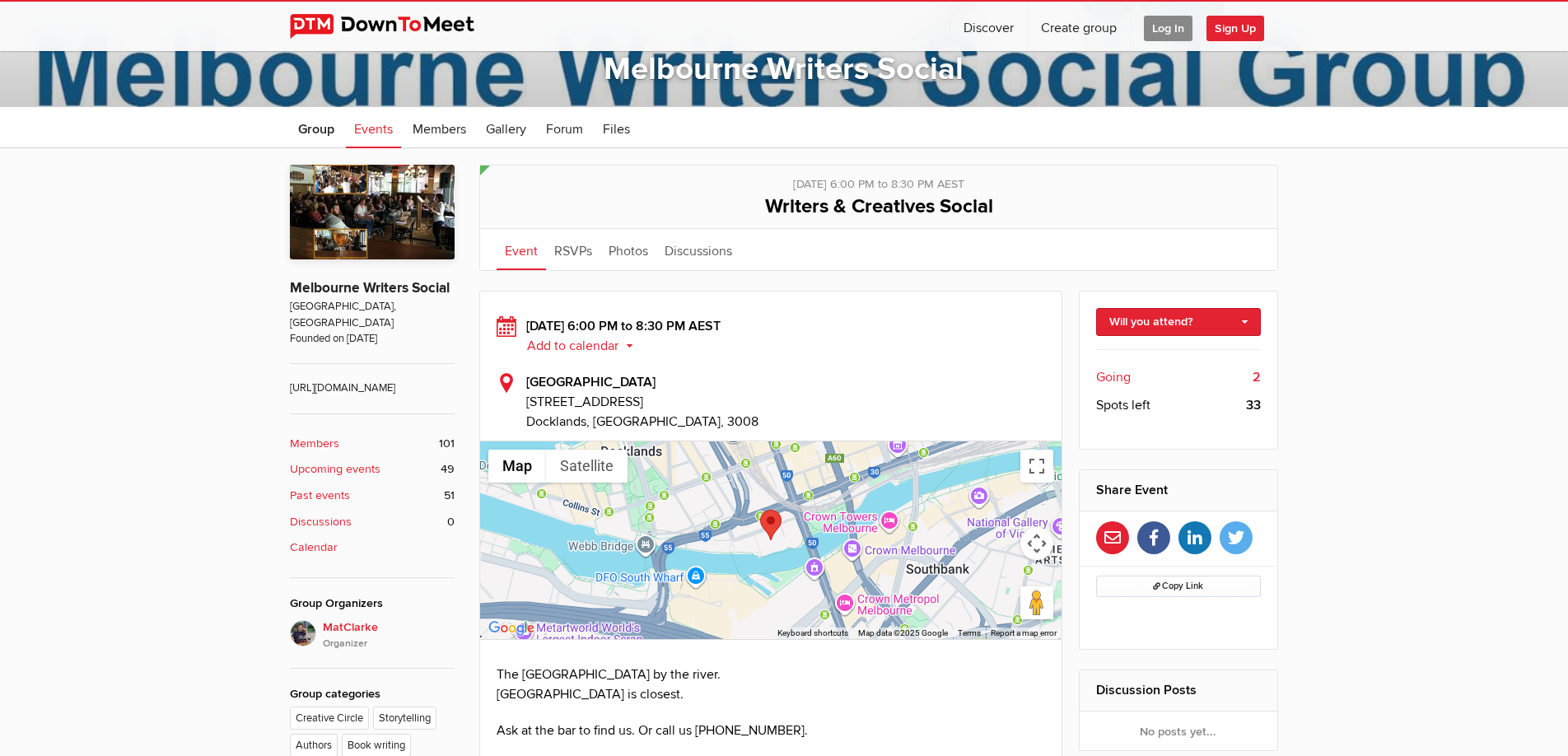
drag, startPoint x: 383, startPoint y: 392, endPoint x: 292, endPoint y: 372, distance: 93.2
click at [292, 372] on span "https://www.meetup.com/melbourne-writers" at bounding box center [372, 380] width 165 height 33
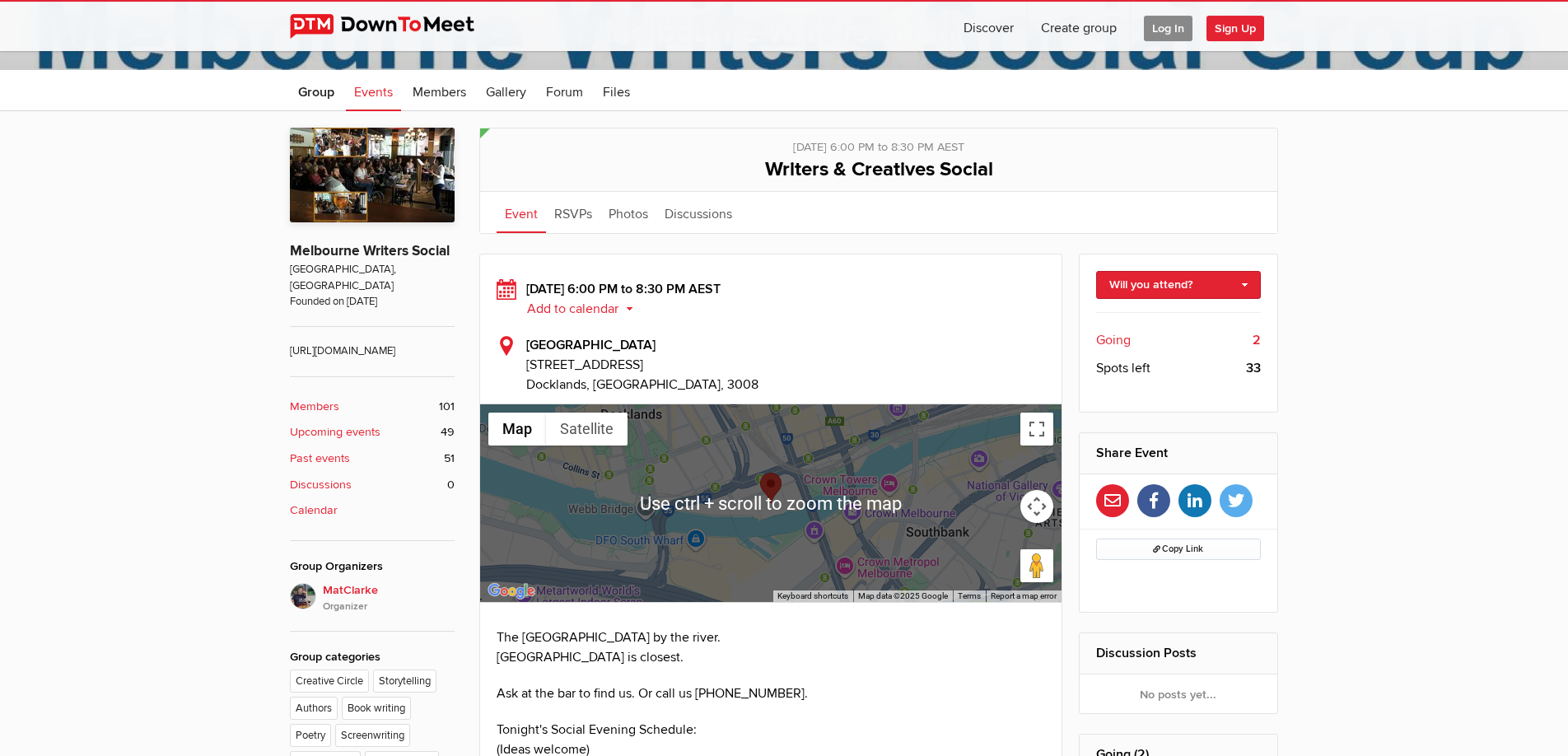
scroll to position [336, 0]
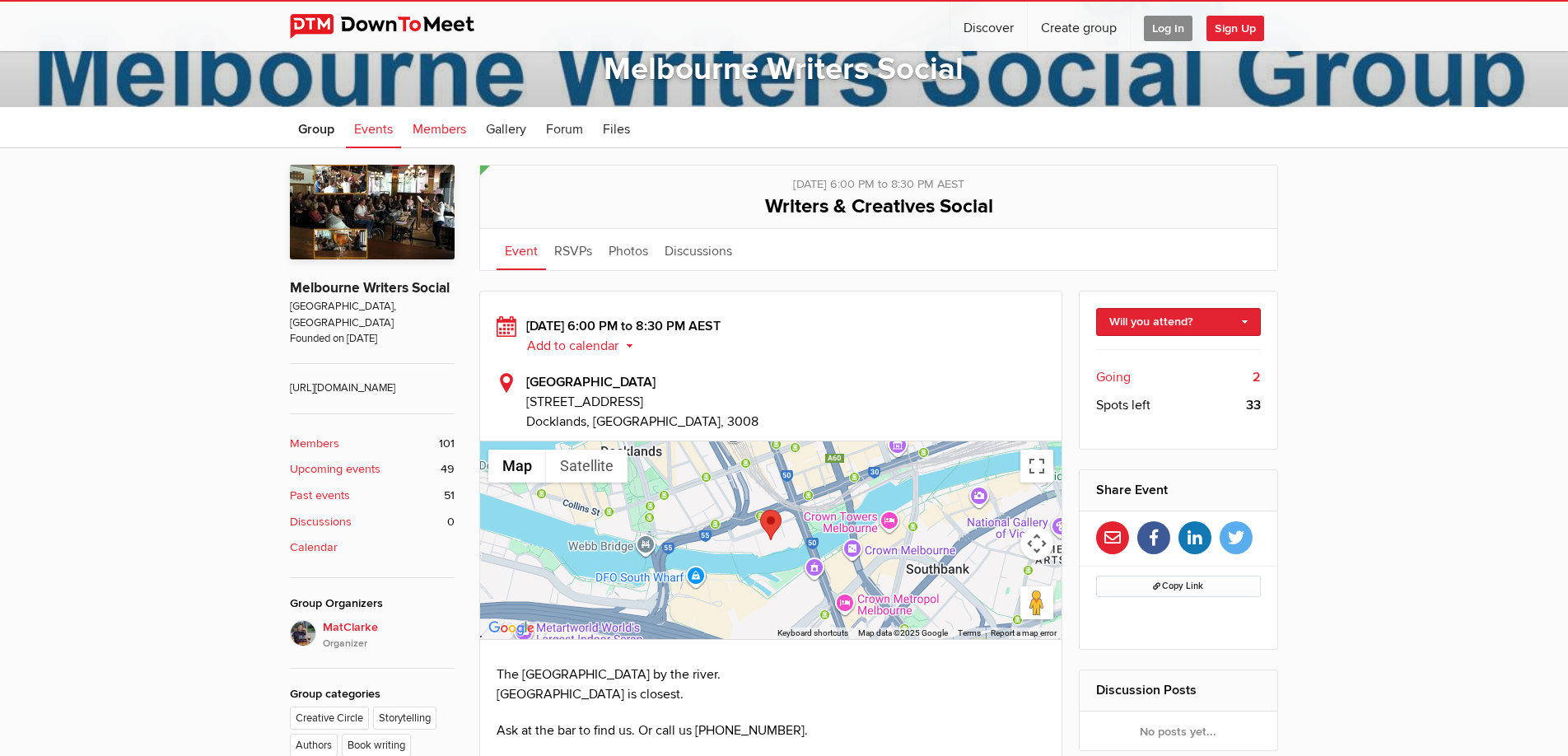
click at [421, 127] on span "Members" at bounding box center [440, 129] width 54 height 16
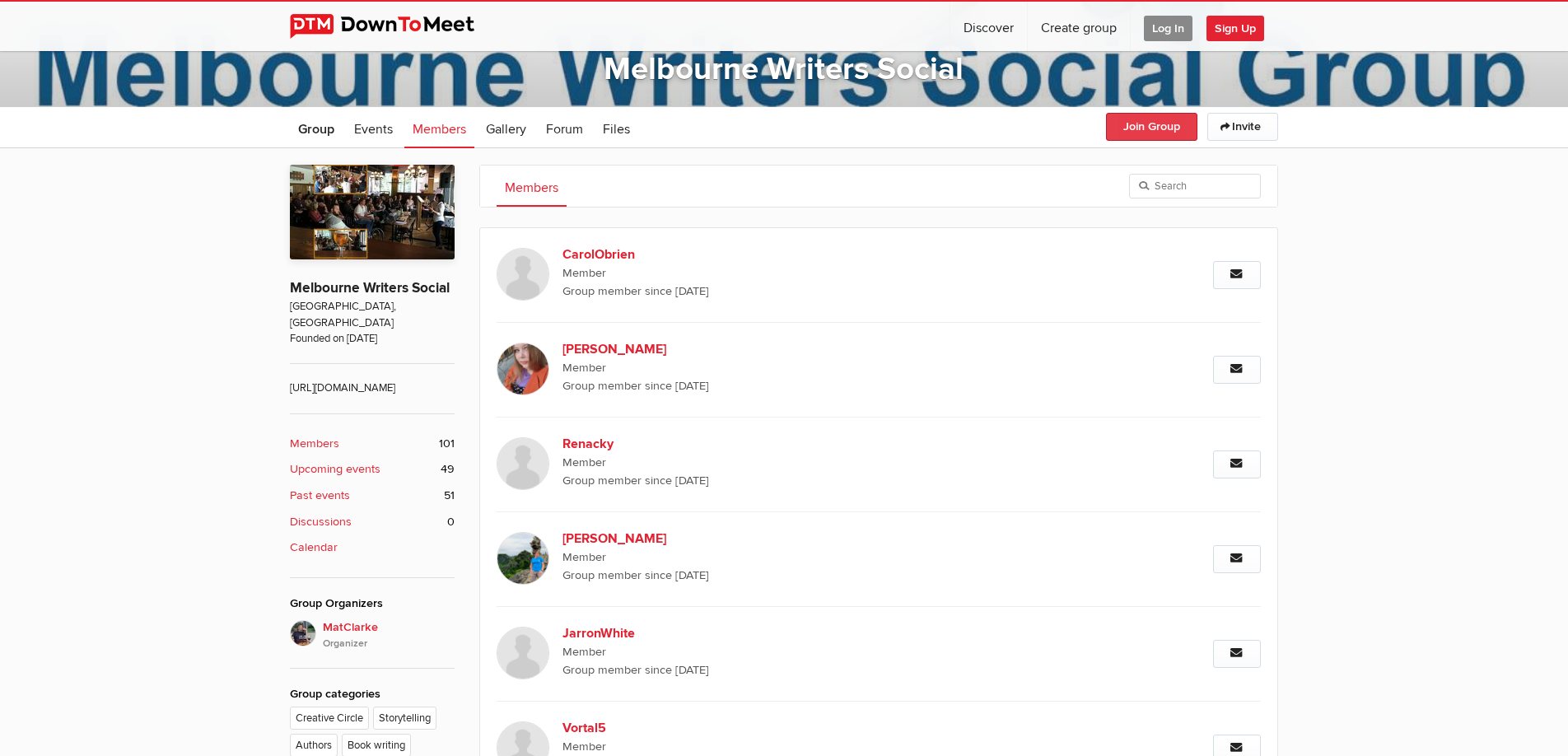
click at [1139, 127] on button "Join Group" at bounding box center [1151, 127] width 91 height 28
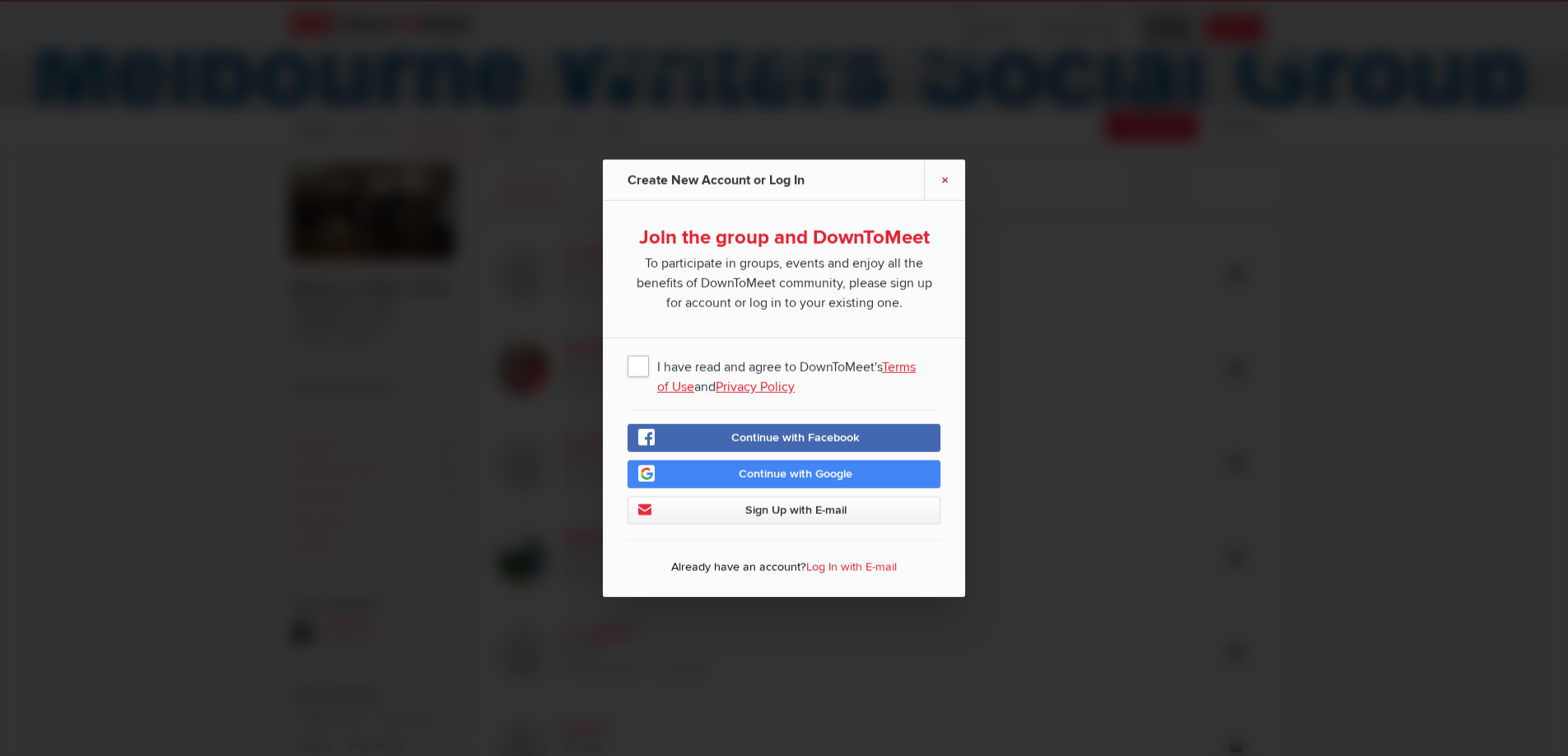
click at [950, 179] on link "×" at bounding box center [944, 179] width 41 height 41
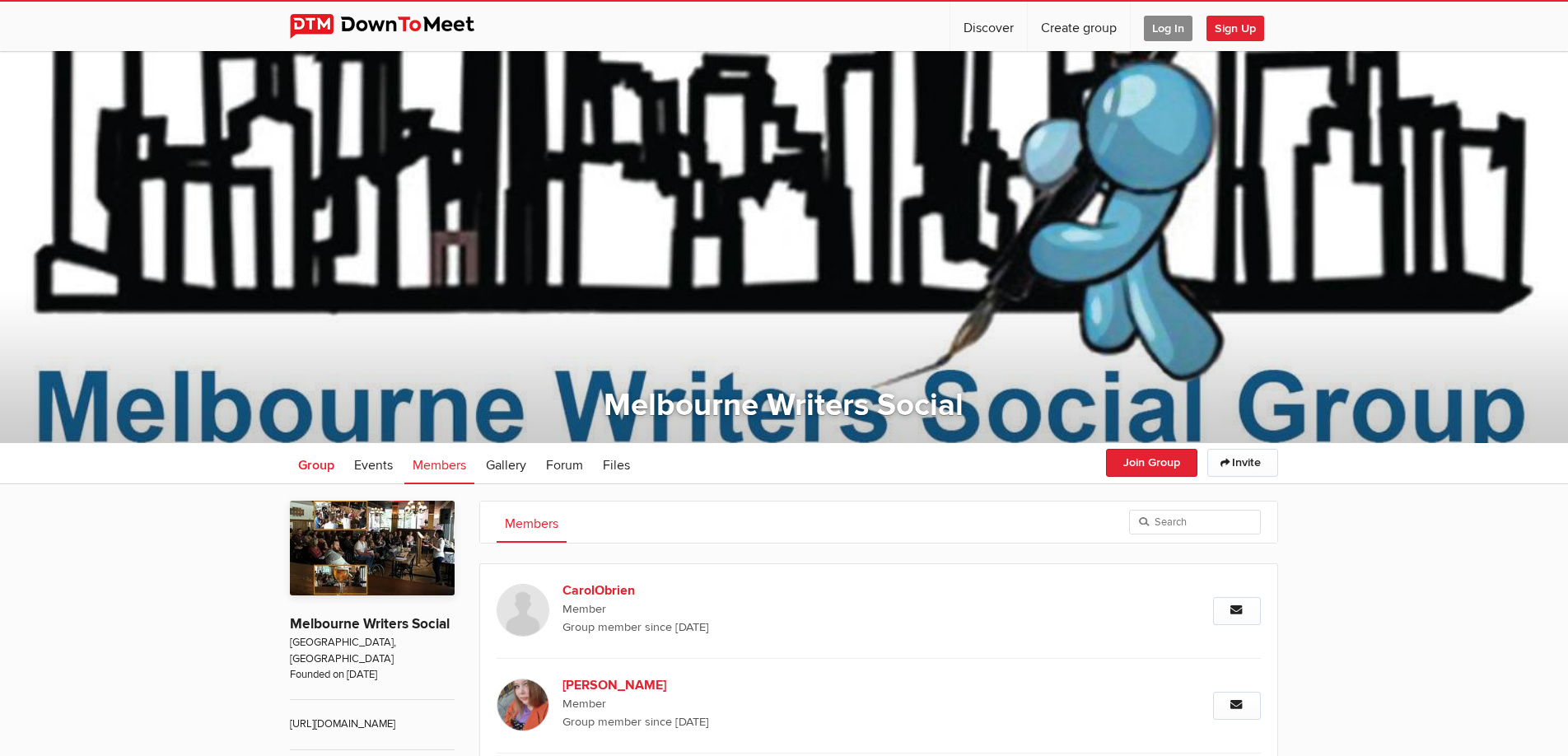
click at [320, 461] on span "Group" at bounding box center [317, 465] width 36 height 16
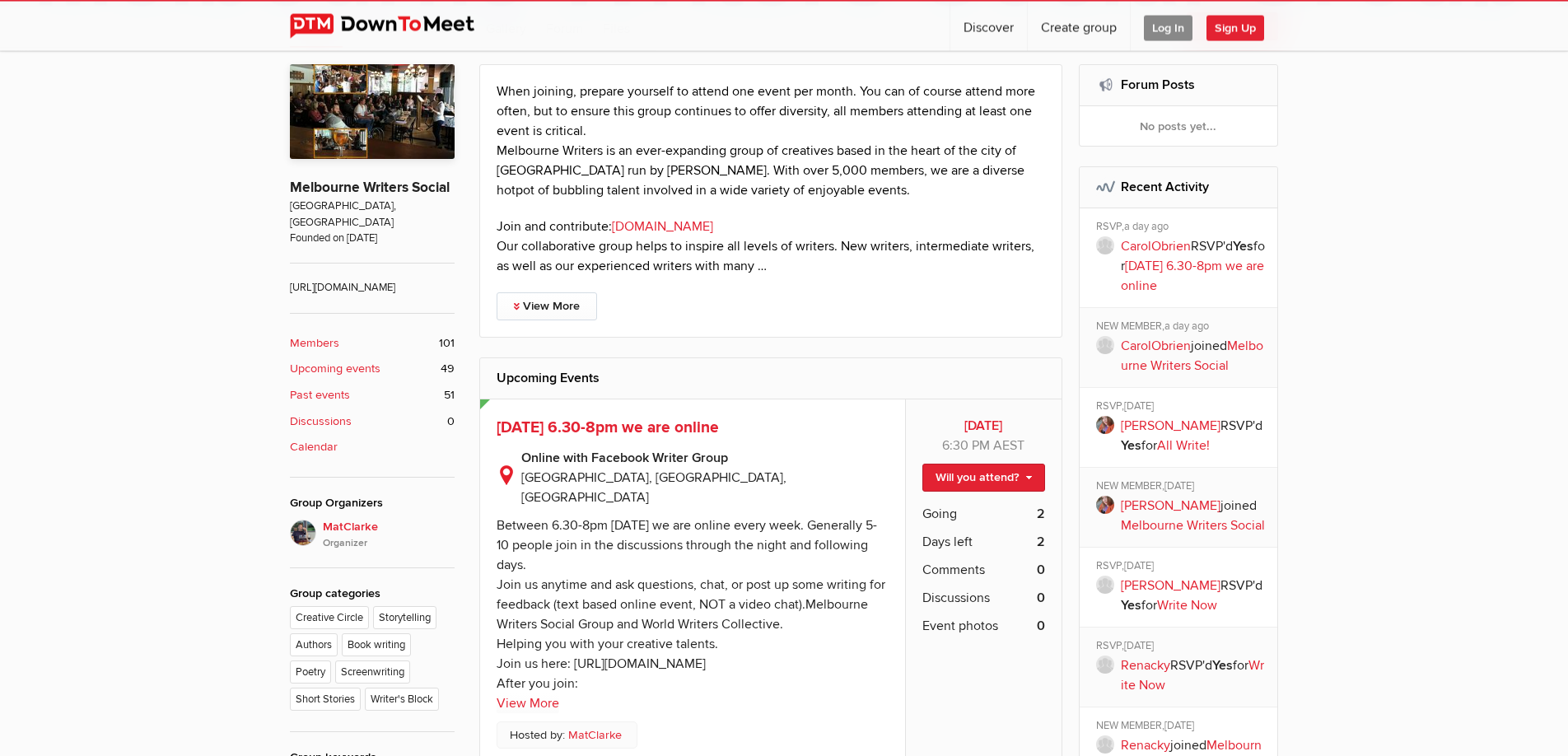
scroll to position [504, 0]
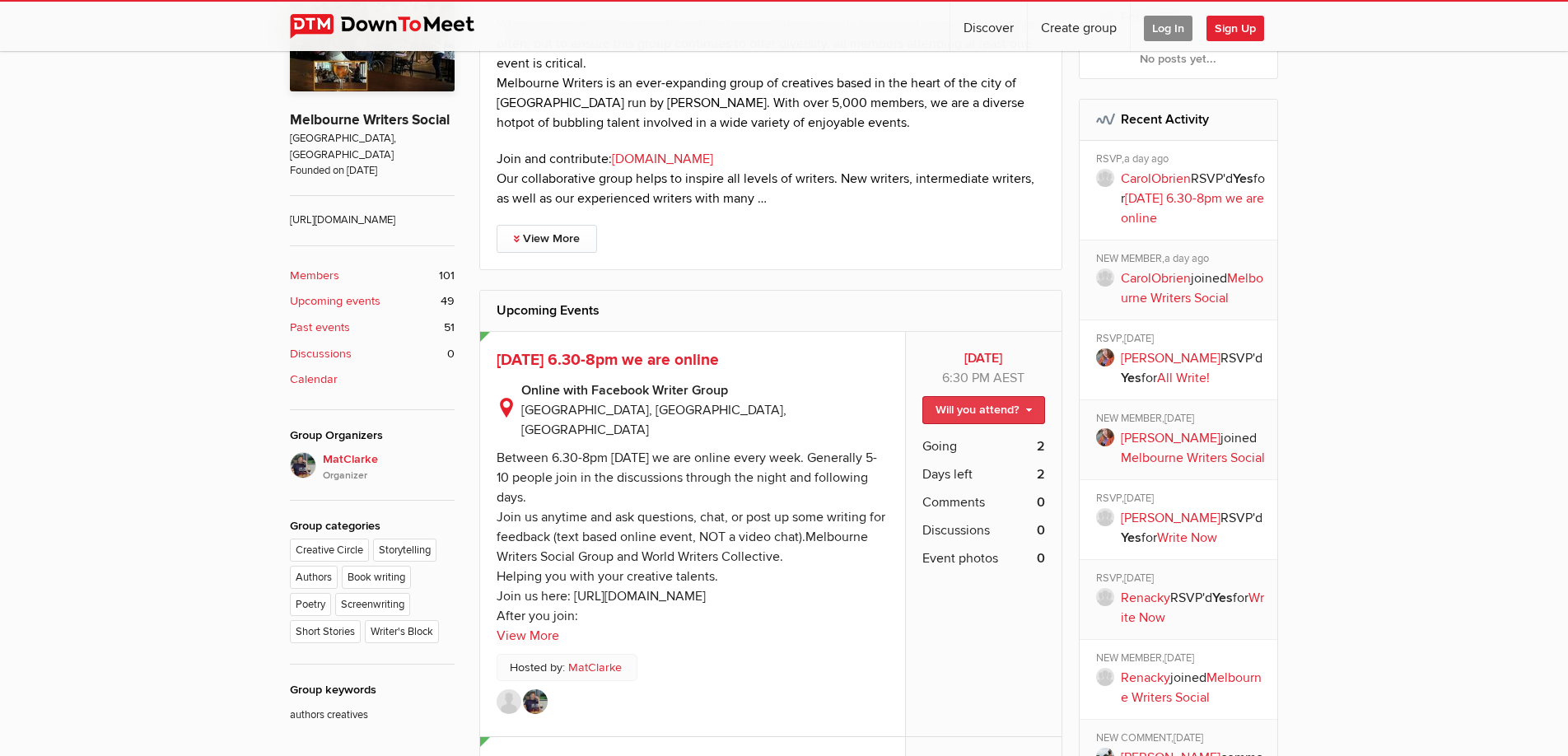
click at [983, 406] on link "Will you attend?" at bounding box center [983, 410] width 122 height 28
click at [614, 499] on div "Between 6.30-8pm Monday we are online every week. Generally 5-10 people join in…" at bounding box center [691, 536] width 389 height 174
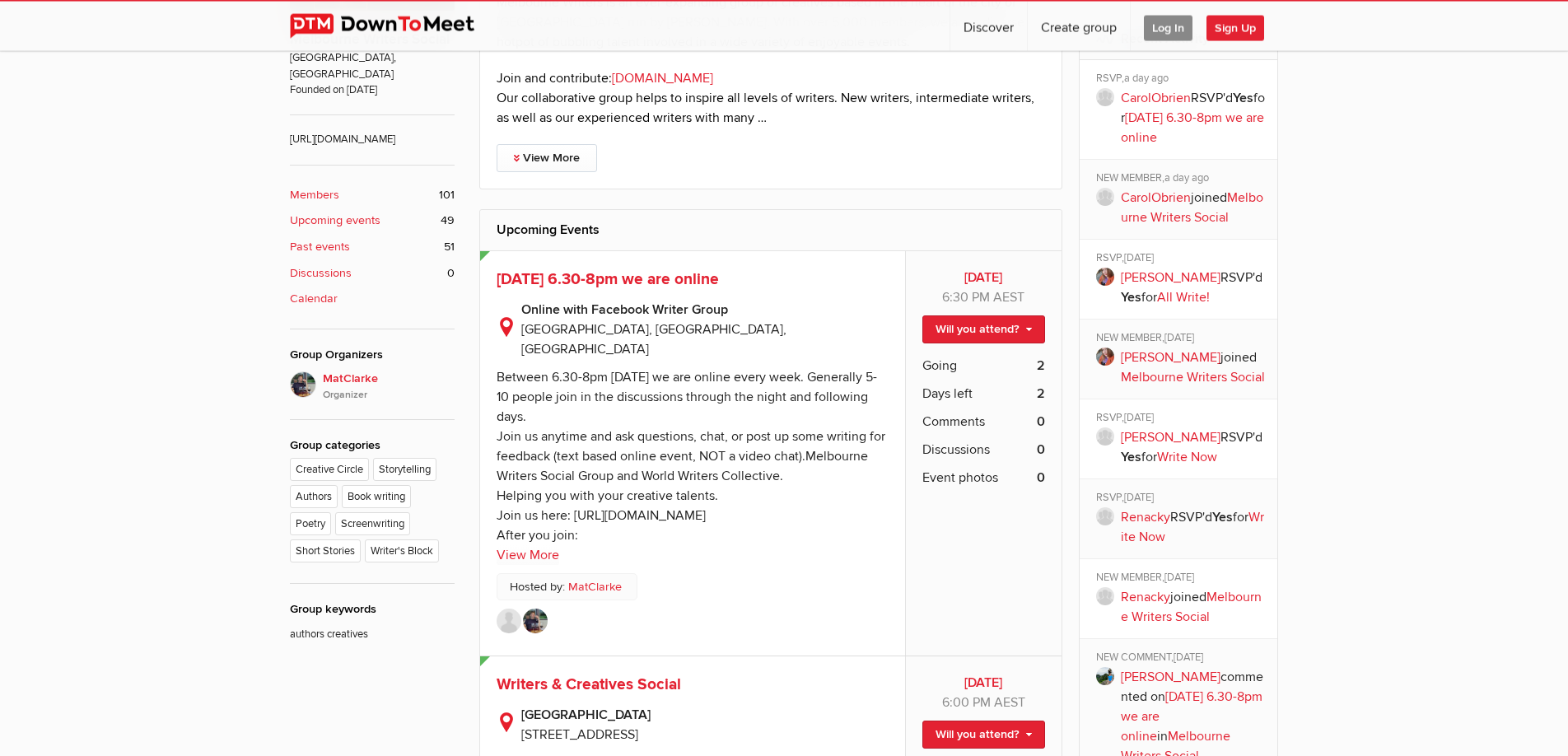
scroll to position [588, 0]
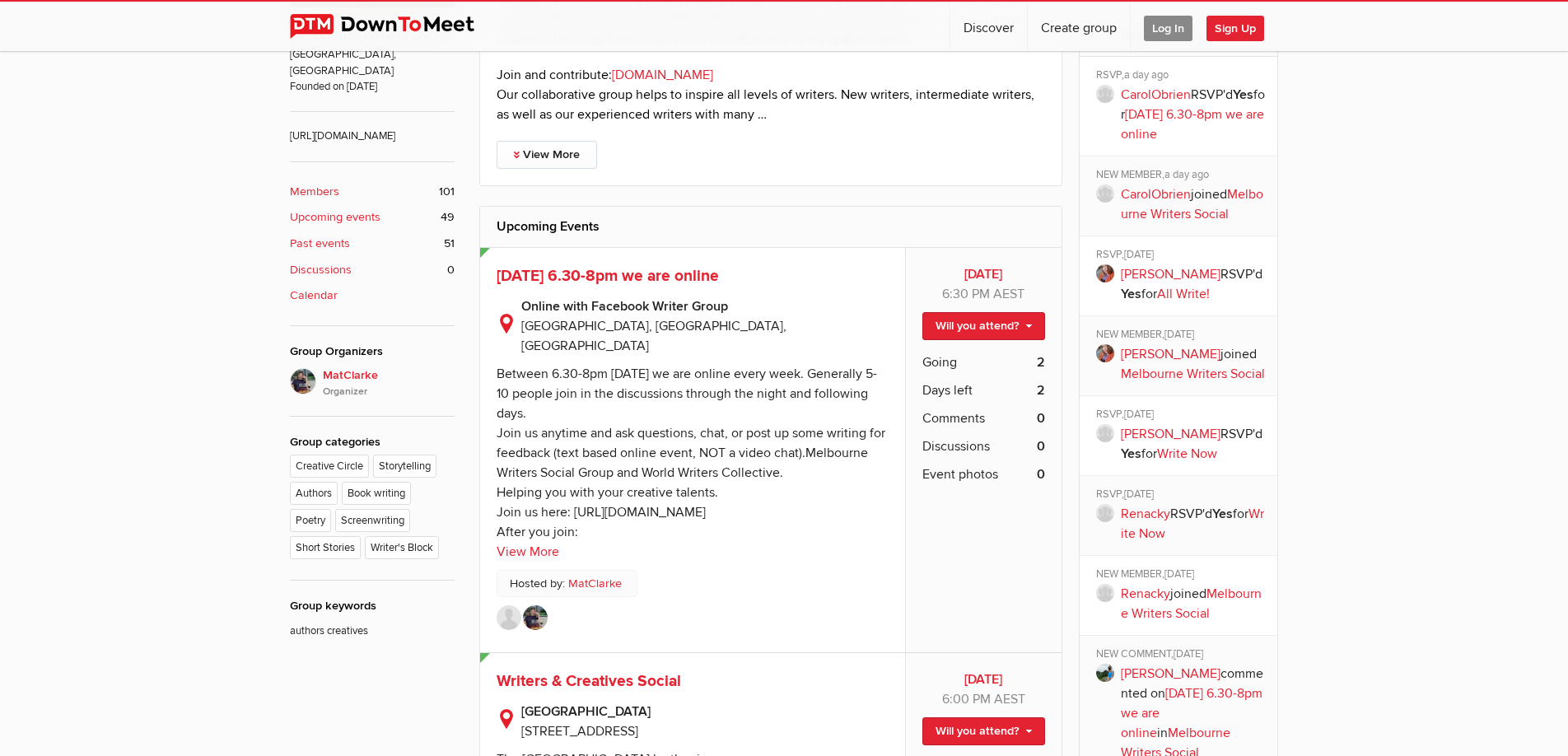
drag, startPoint x: 573, startPoint y: 486, endPoint x: 872, endPoint y: 493, distance: 299.1
click at [872, 493] on div "Between 6.30-8pm Monday we are online every week. Generally 5-10 people join in…" at bounding box center [691, 453] width 389 height 174
click at [513, 542] on link "View More" at bounding box center [528, 551] width 62 height 20
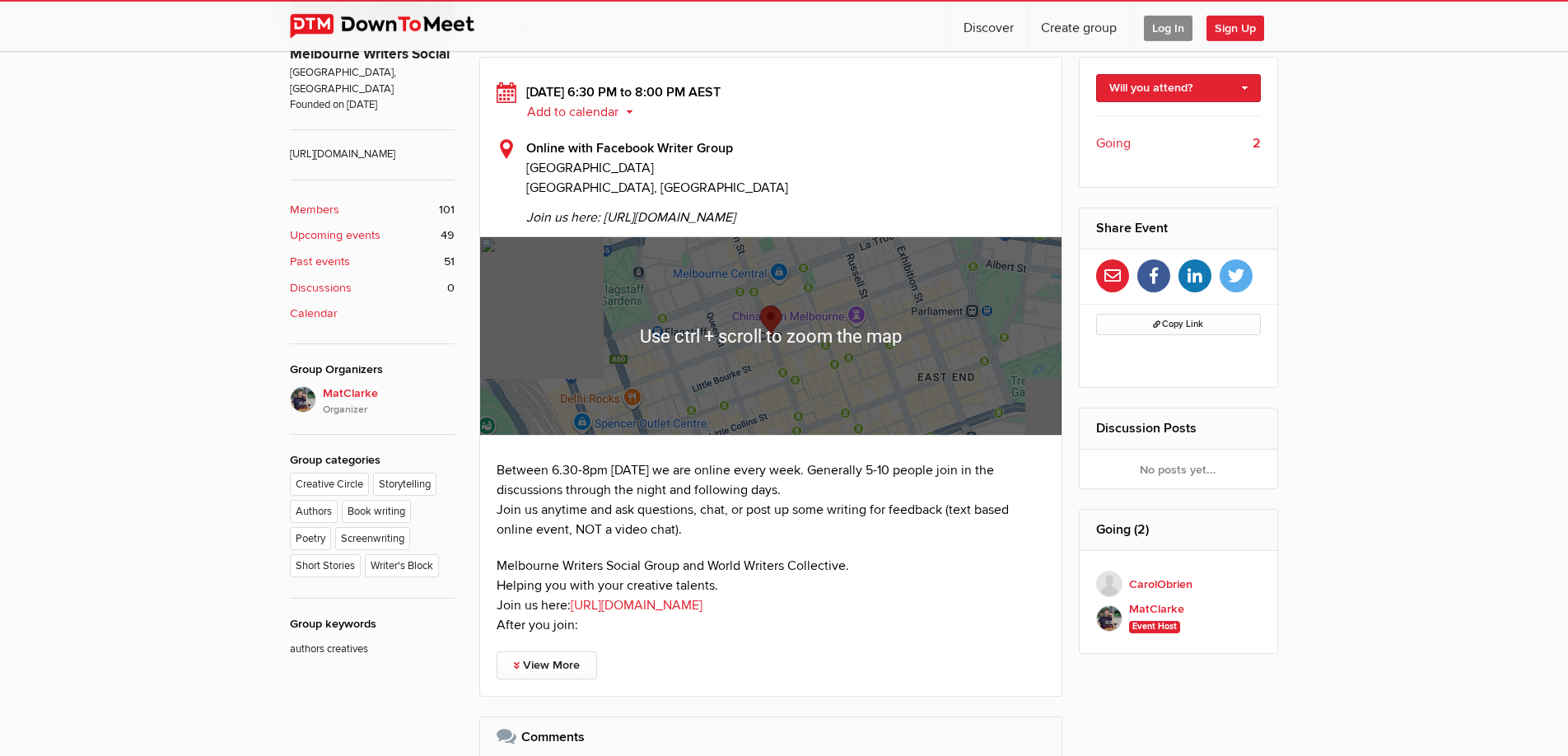
scroll to position [588, 0]
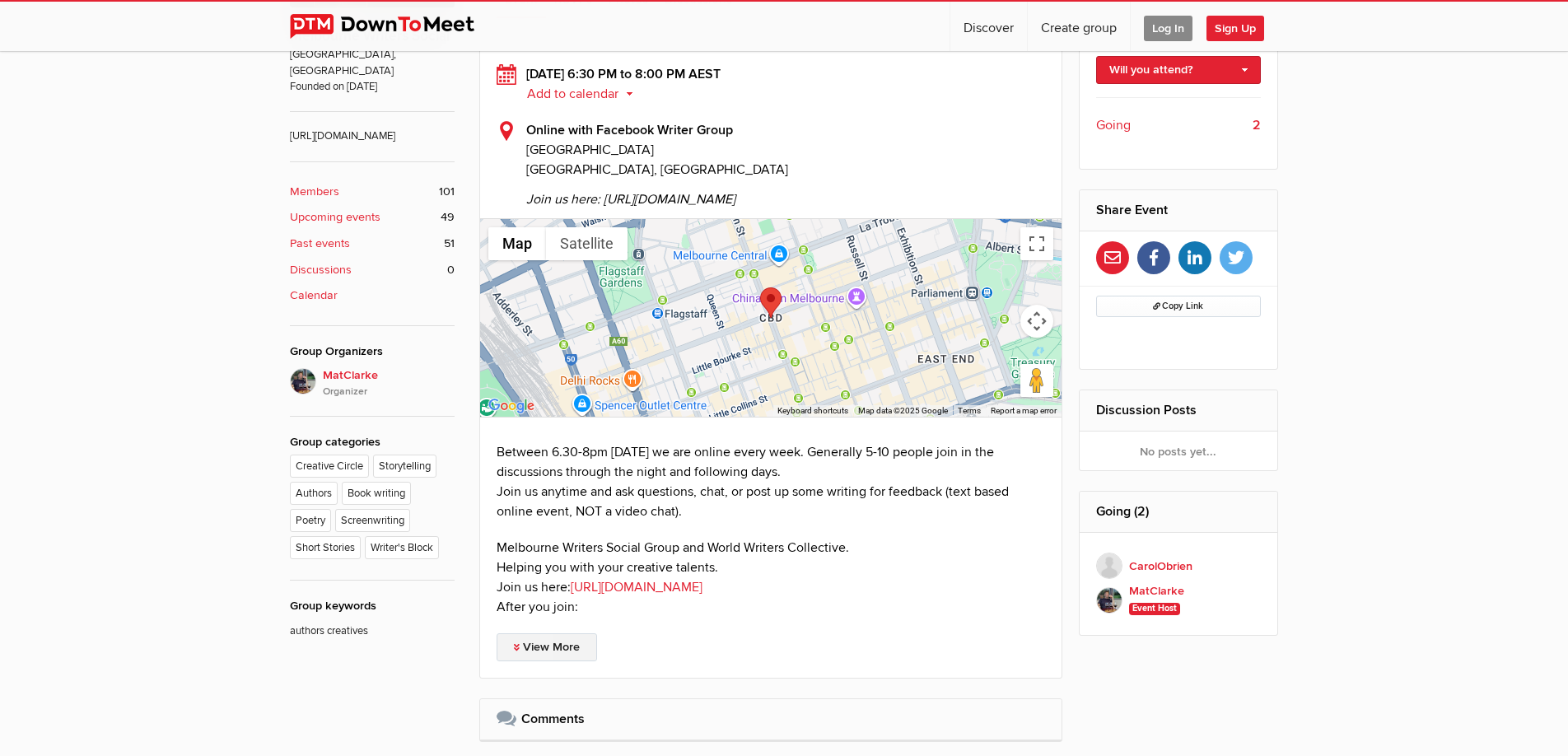
click at [547, 645] on link "View More" at bounding box center [547, 647] width 101 height 28
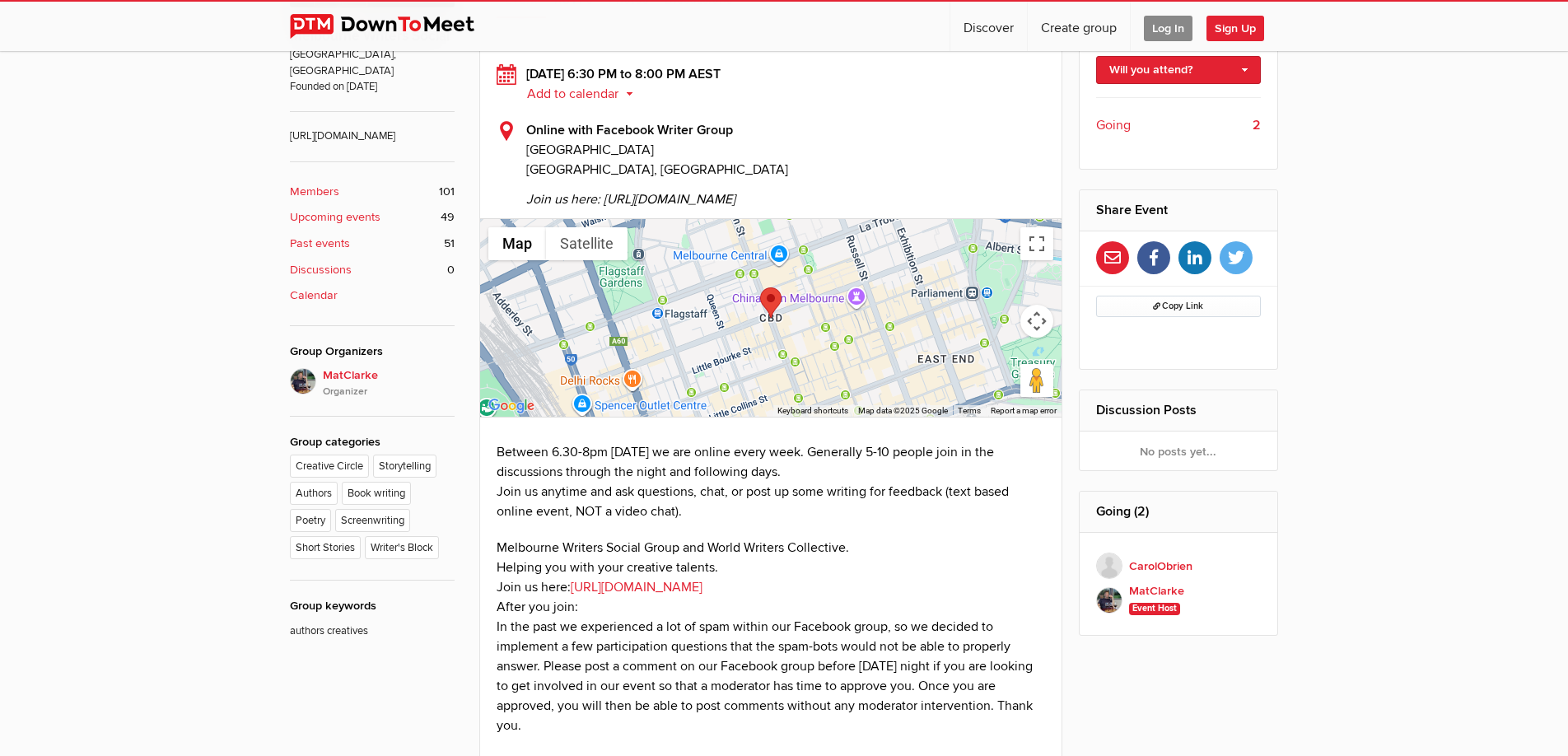
click at [680, 581] on link "https://www.facebook.com/groups/169777419779168" at bounding box center [637, 587] width 132 height 16
click at [763, 200] on span "Join us here: https://www.facebook.com/groups/169777419779168" at bounding box center [786, 194] width 519 height 29
drag, startPoint x: 906, startPoint y: 197, endPoint x: 604, endPoint y: 188, distance: 302.1
click at [604, 188] on span "Join us here: https://www.facebook.com/groups/169777419779168" at bounding box center [786, 194] width 519 height 29
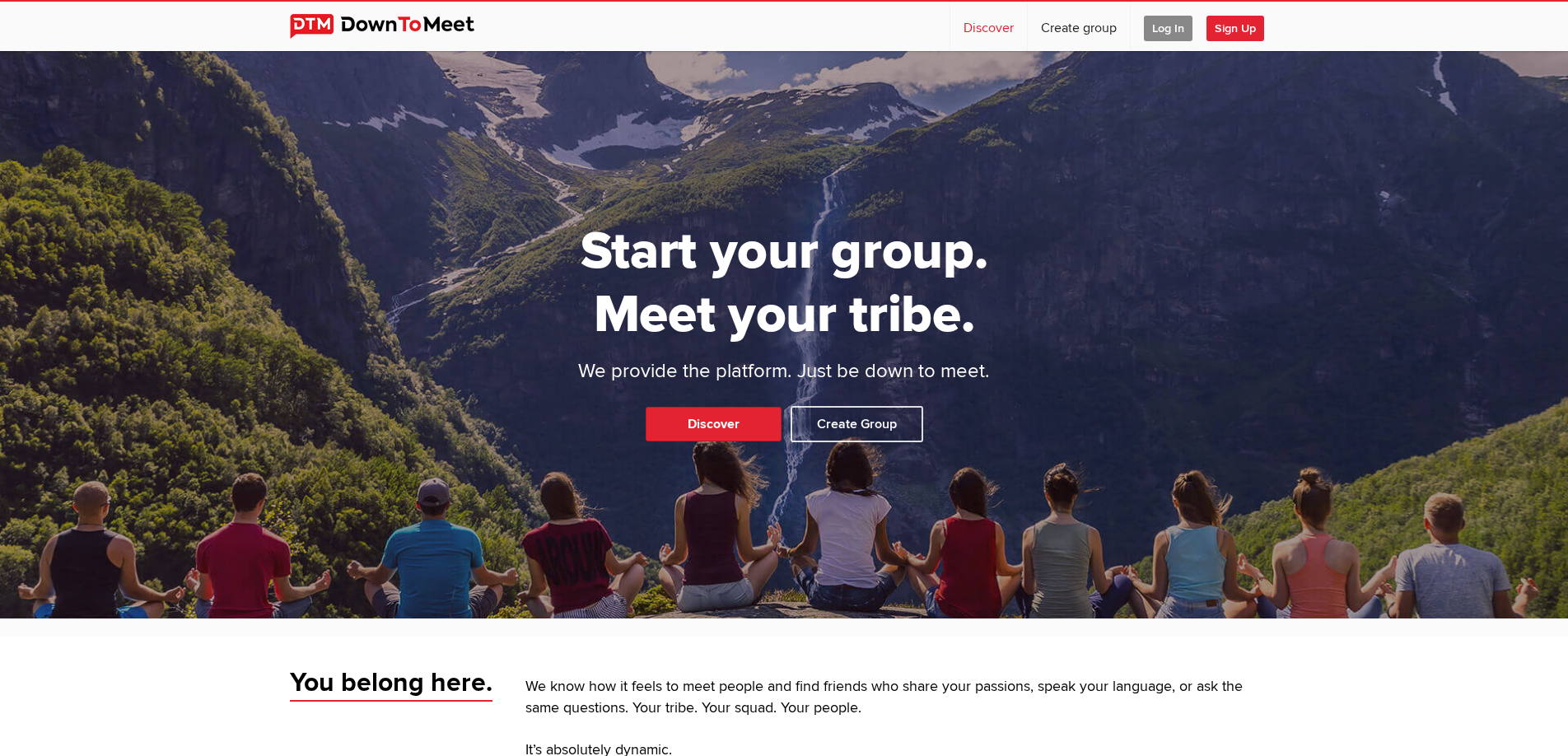
click at [973, 26] on link "Discover" at bounding box center [989, 26] width 76 height 49
select select "null"
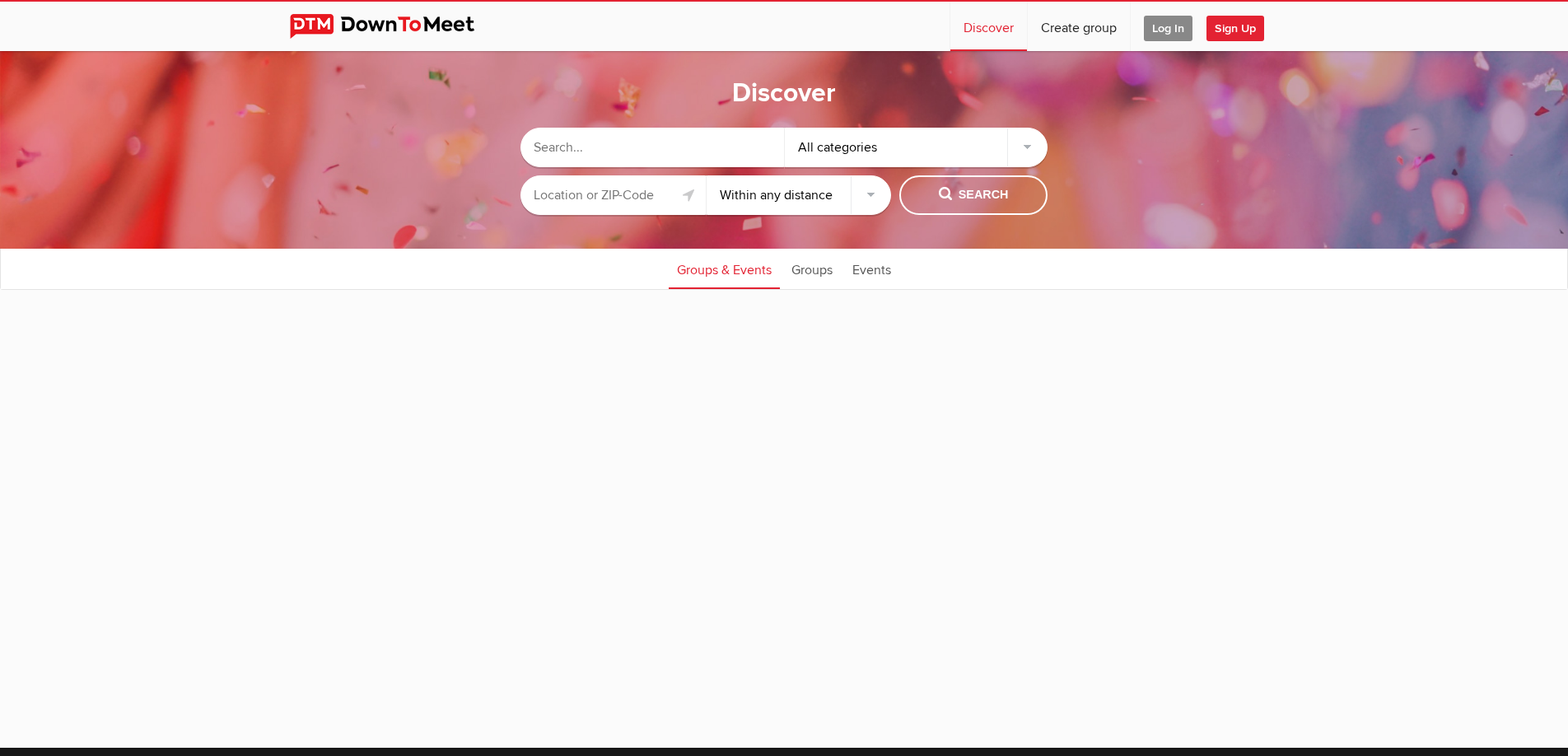
click at [625, 191] on input "text" at bounding box center [613, 195] width 186 height 40
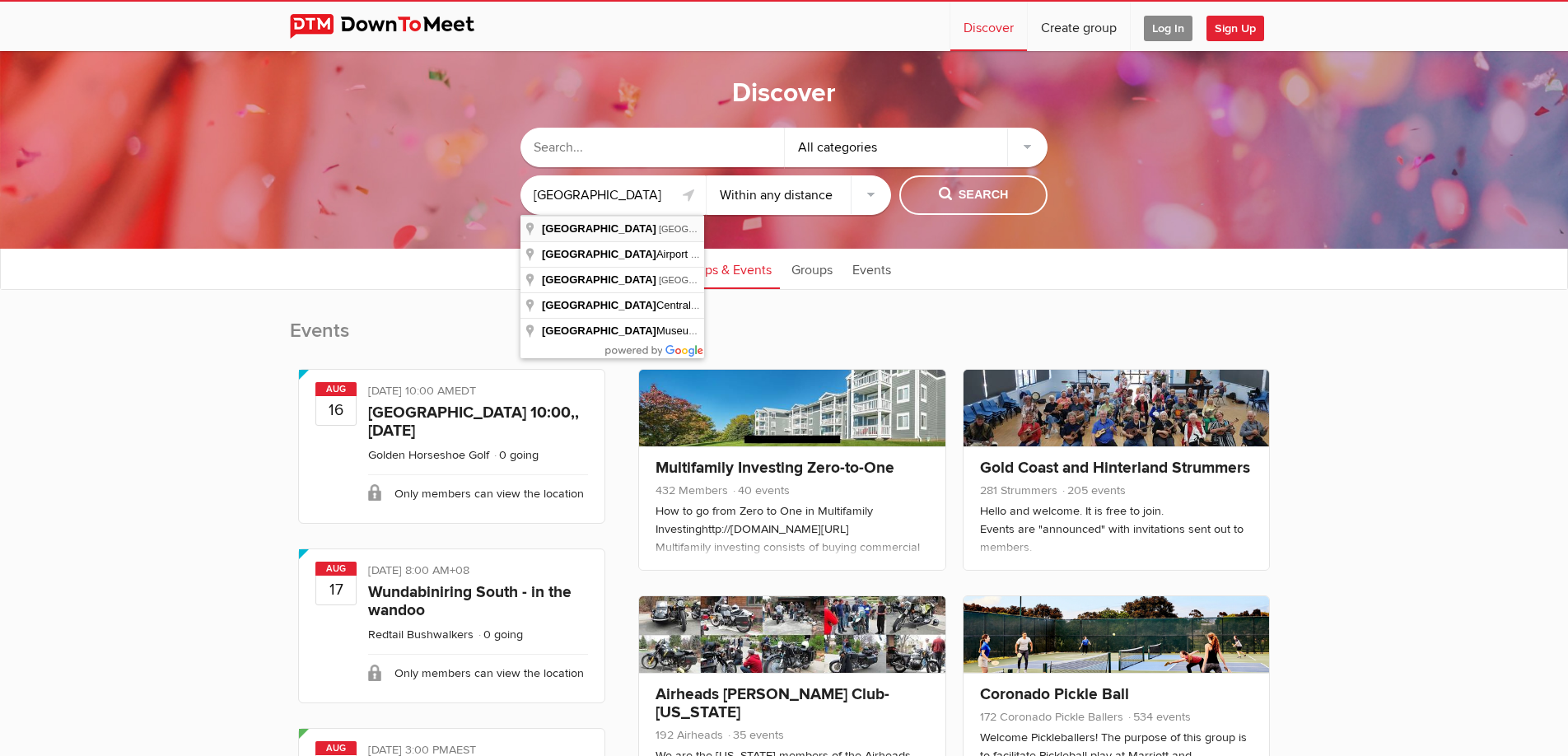
type input "Melbourne VIC, Australia"
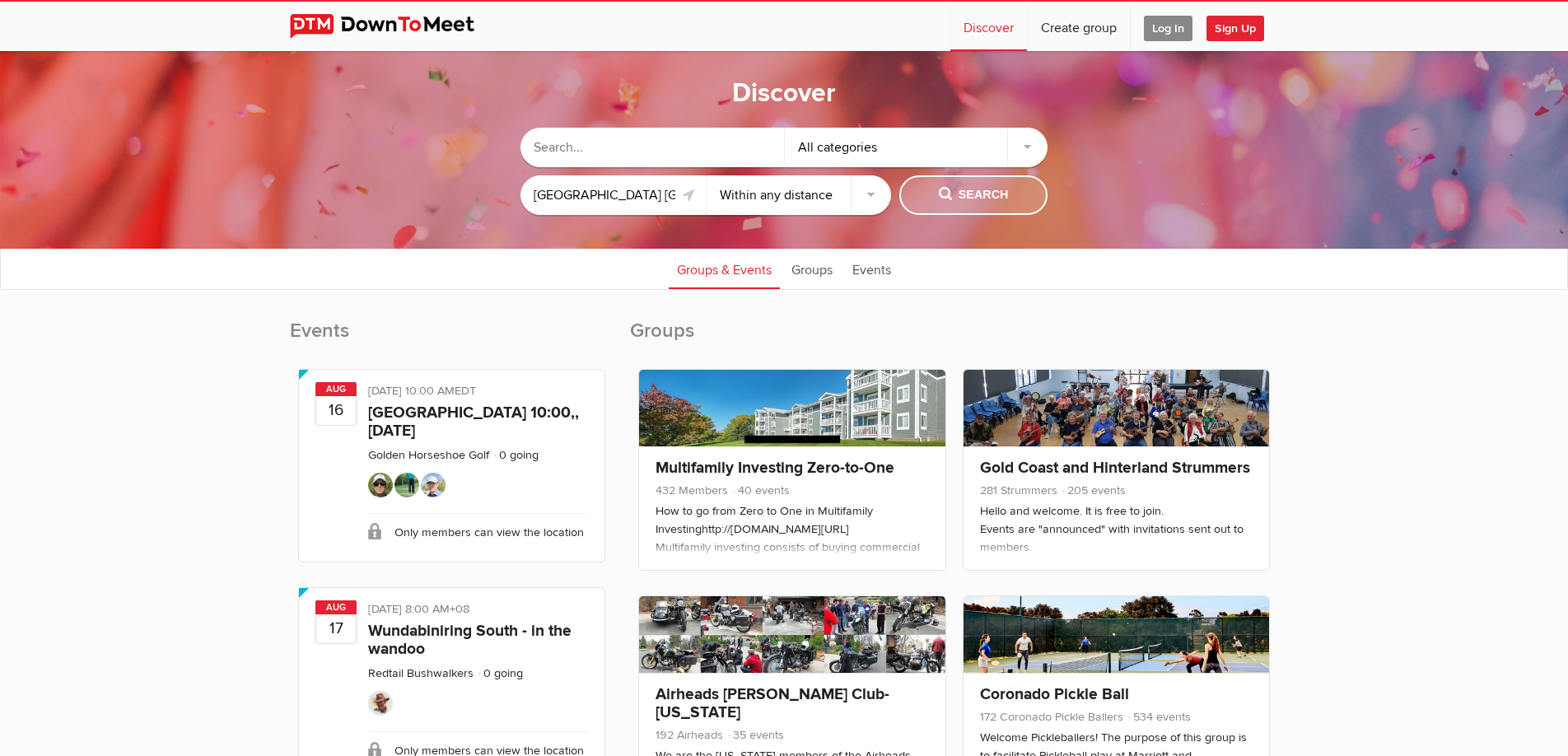
click at [984, 199] on span "Search" at bounding box center [974, 195] width 70 height 18
click at [970, 192] on span "Search" at bounding box center [974, 195] width 70 height 18
click at [707, 175] on select "Within 10 miles Within 25 miles Within 50 miles Within 100 miles Within any dis…" at bounding box center [800, 195] width 186 height 40
select select "25"
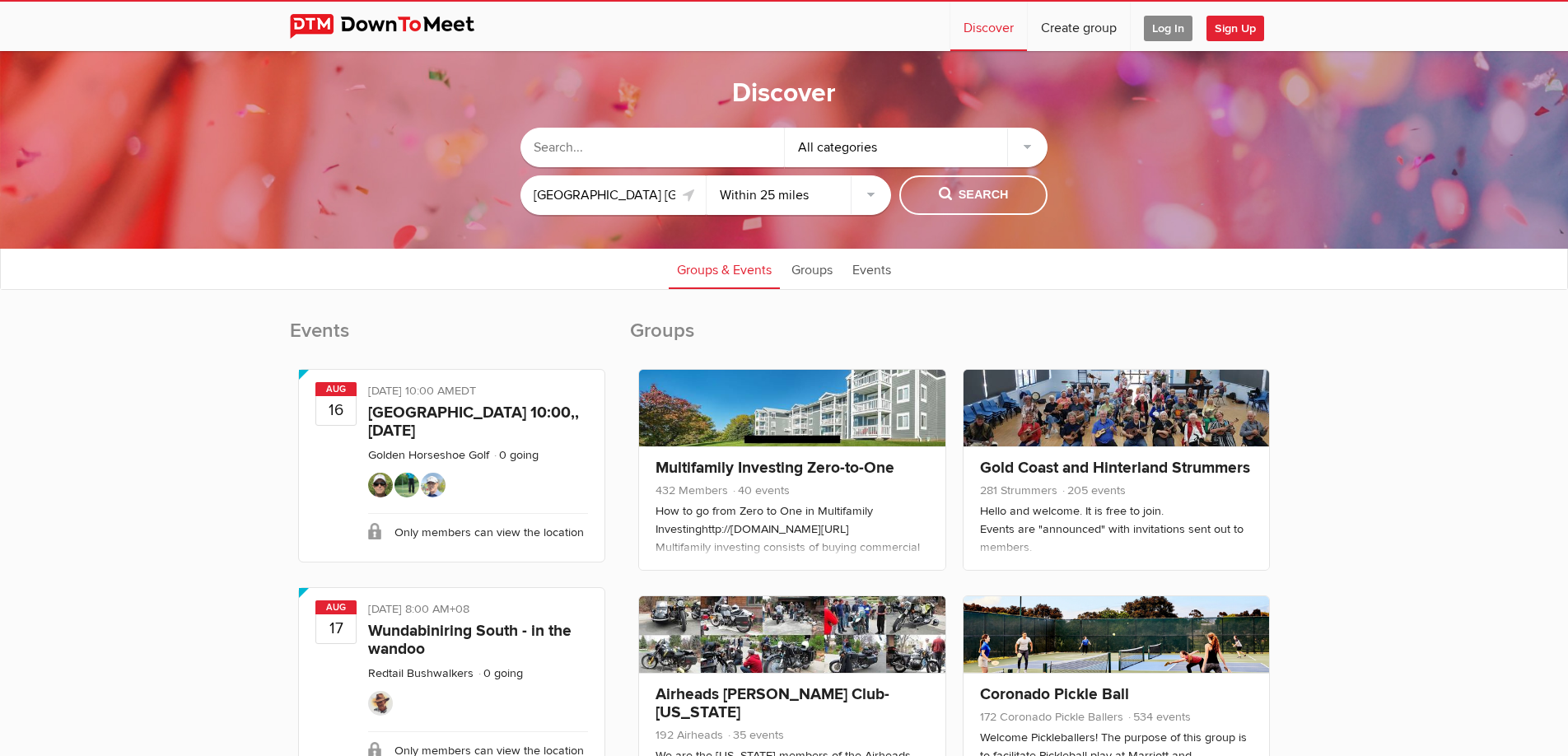
click option "Within 25 miles" at bounding box center [0, 0] width 0 height 0
click at [969, 192] on span "Search" at bounding box center [974, 195] width 70 height 18
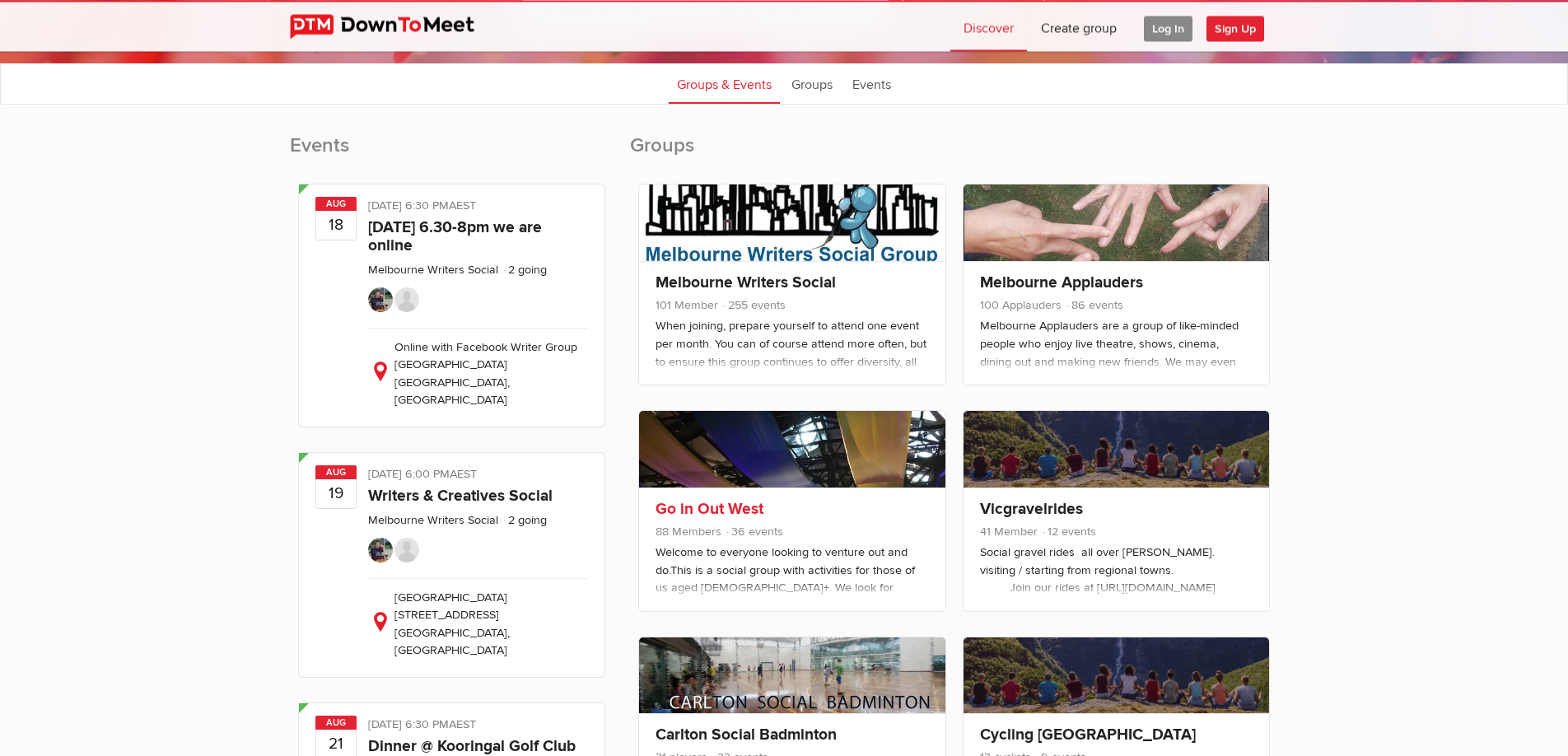
scroll to position [252, 0]
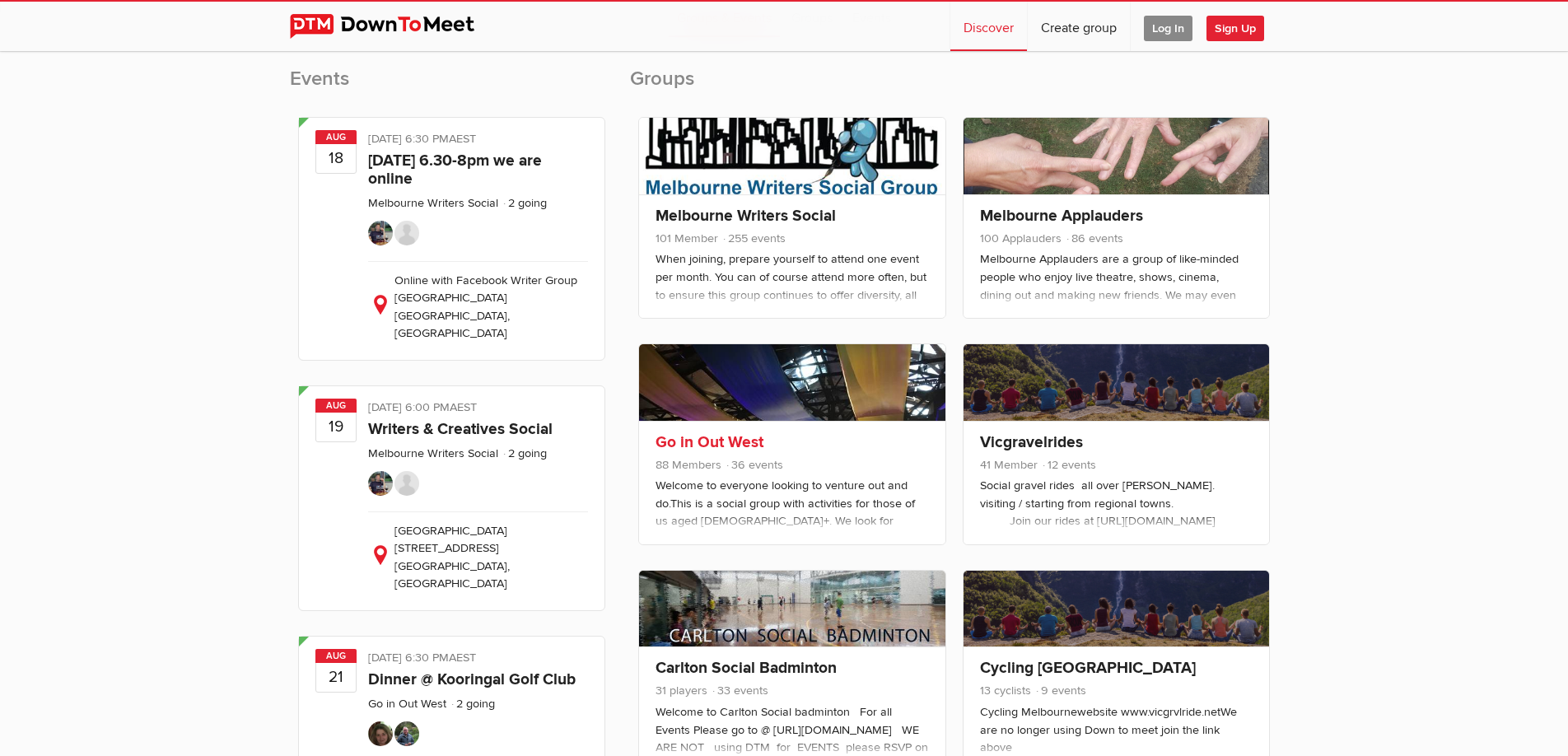
click at [787, 509] on div "Welcome to everyone looking to venture out and do.This is a social group with a…" at bounding box center [792, 583] width 272 height 213
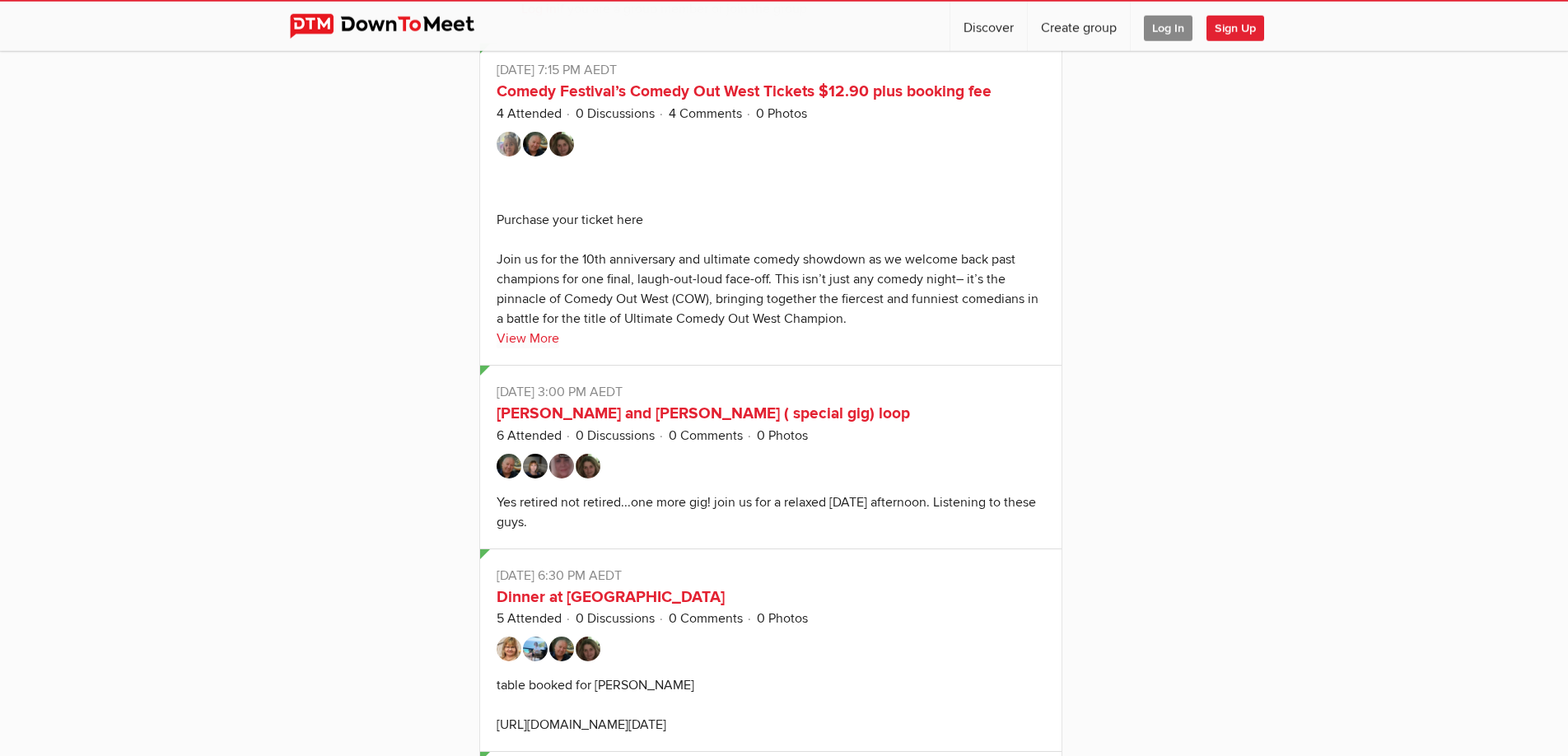
scroll to position [2099, 0]
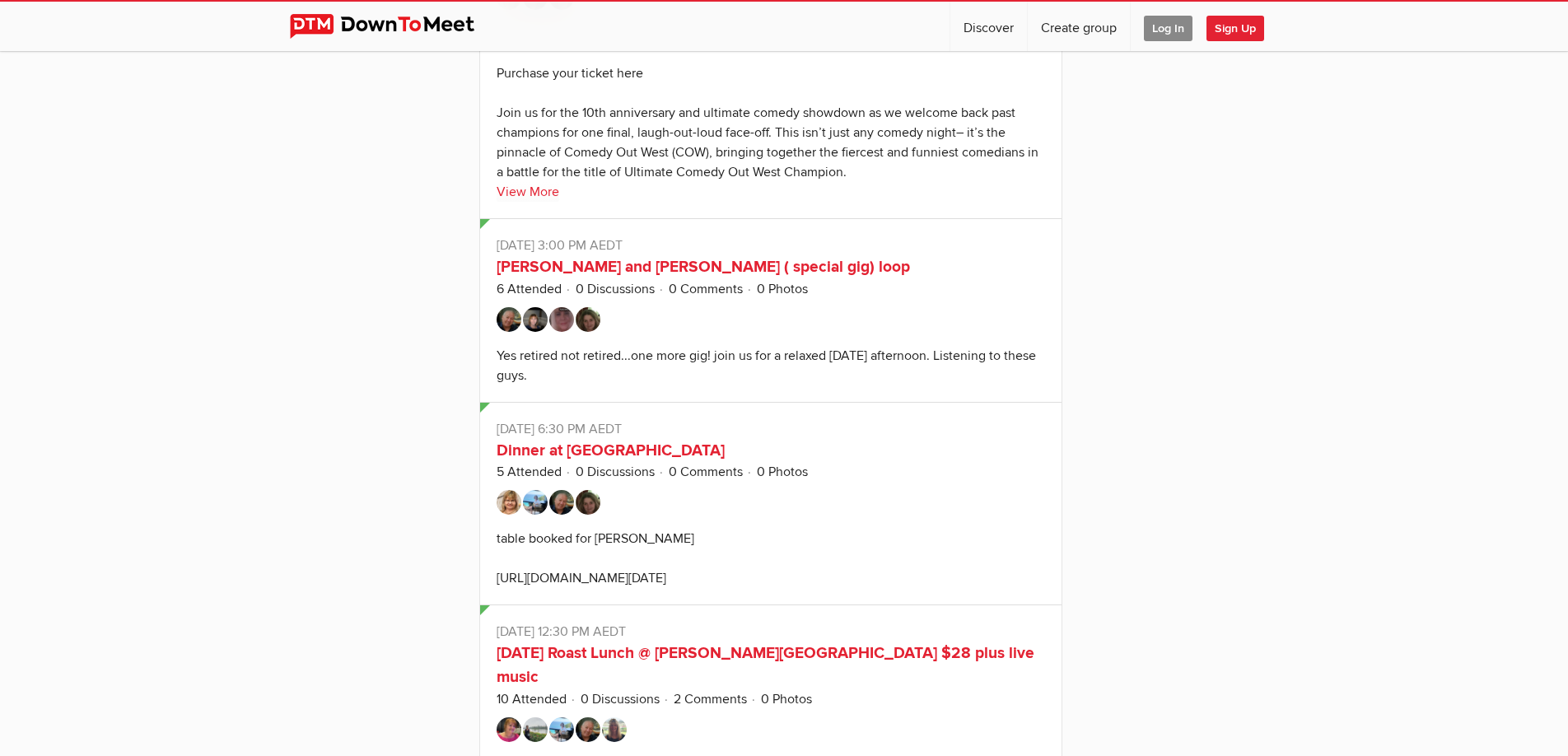
select select "null"
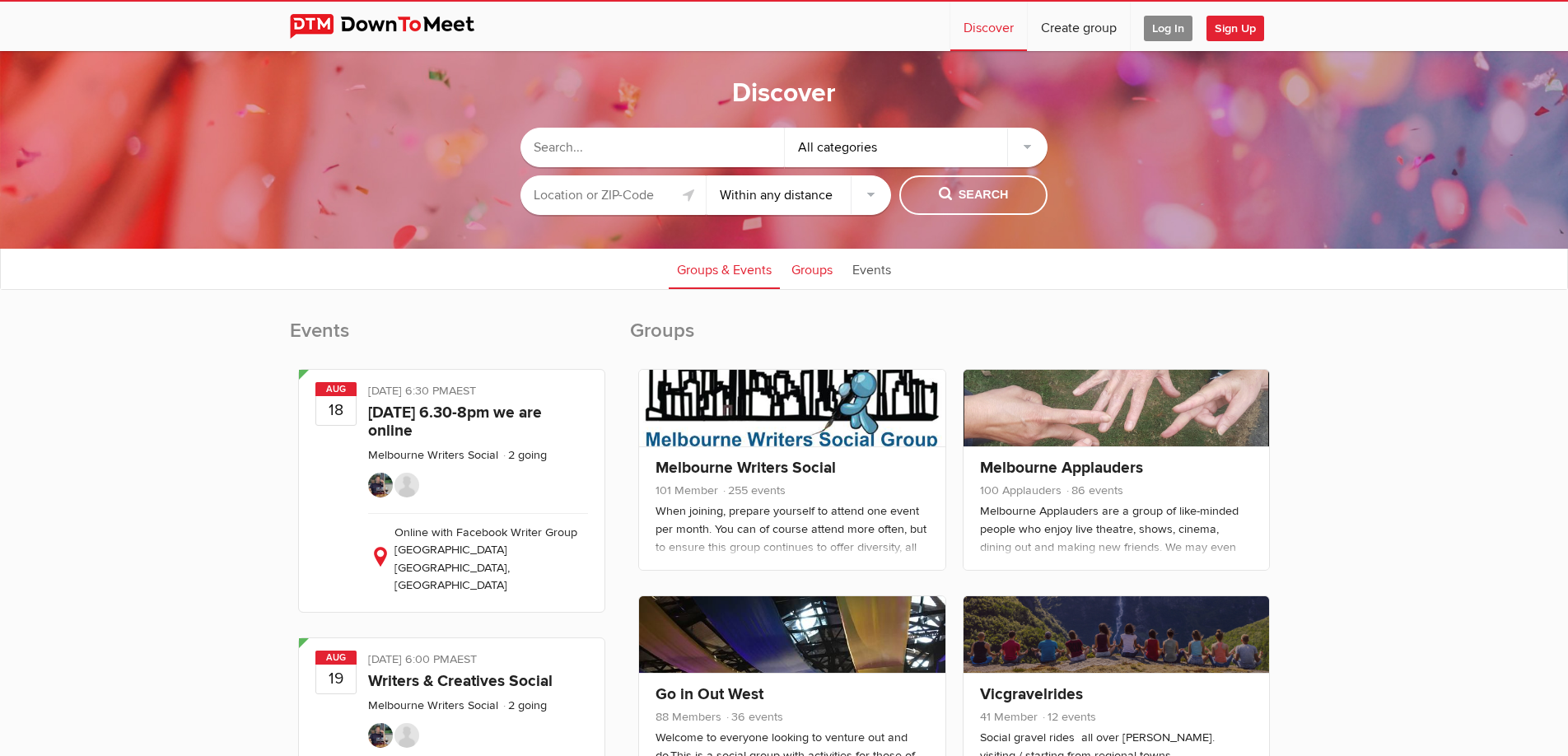
click at [807, 270] on link "Groups" at bounding box center [812, 268] width 57 height 41
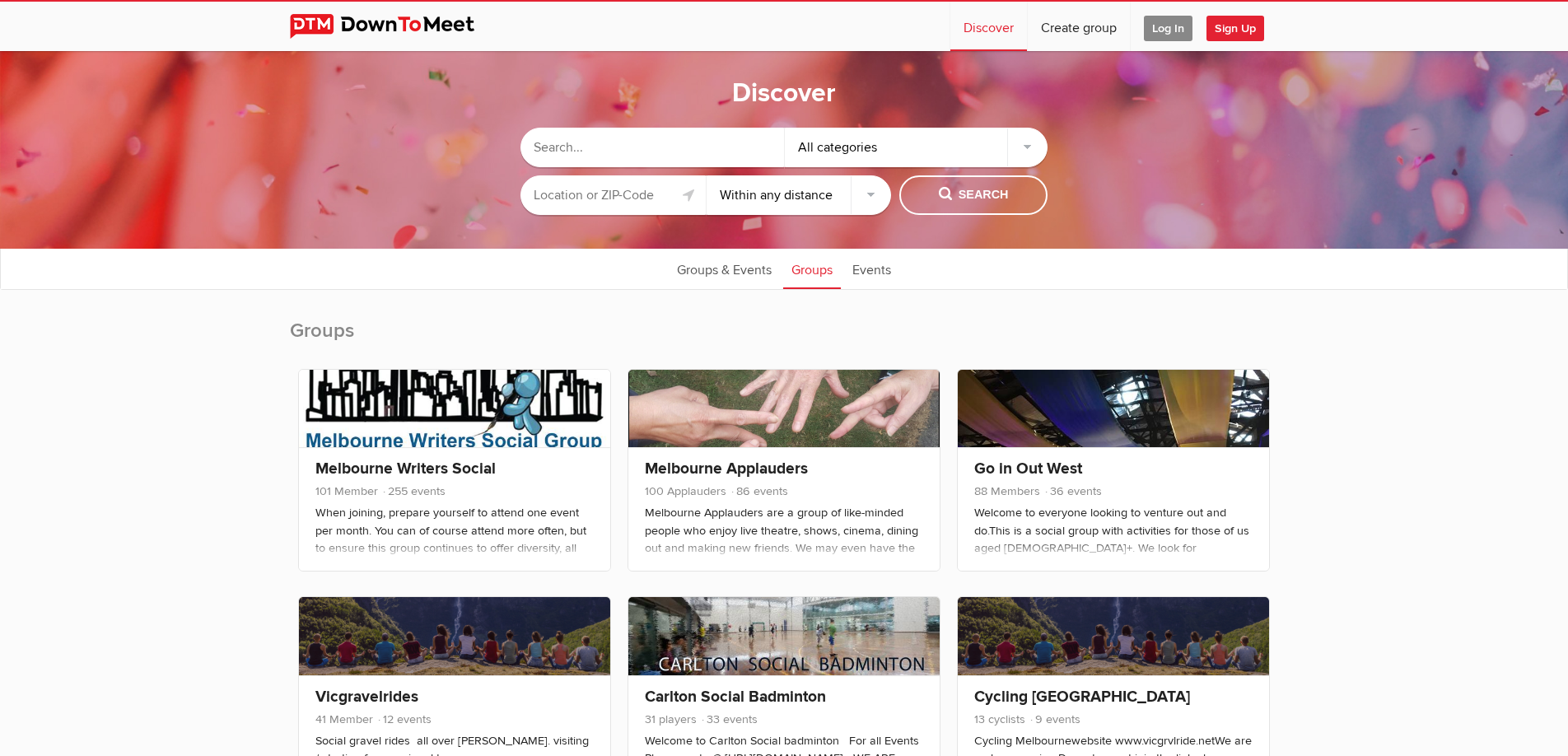
click at [622, 195] on input "text" at bounding box center [613, 195] width 186 height 40
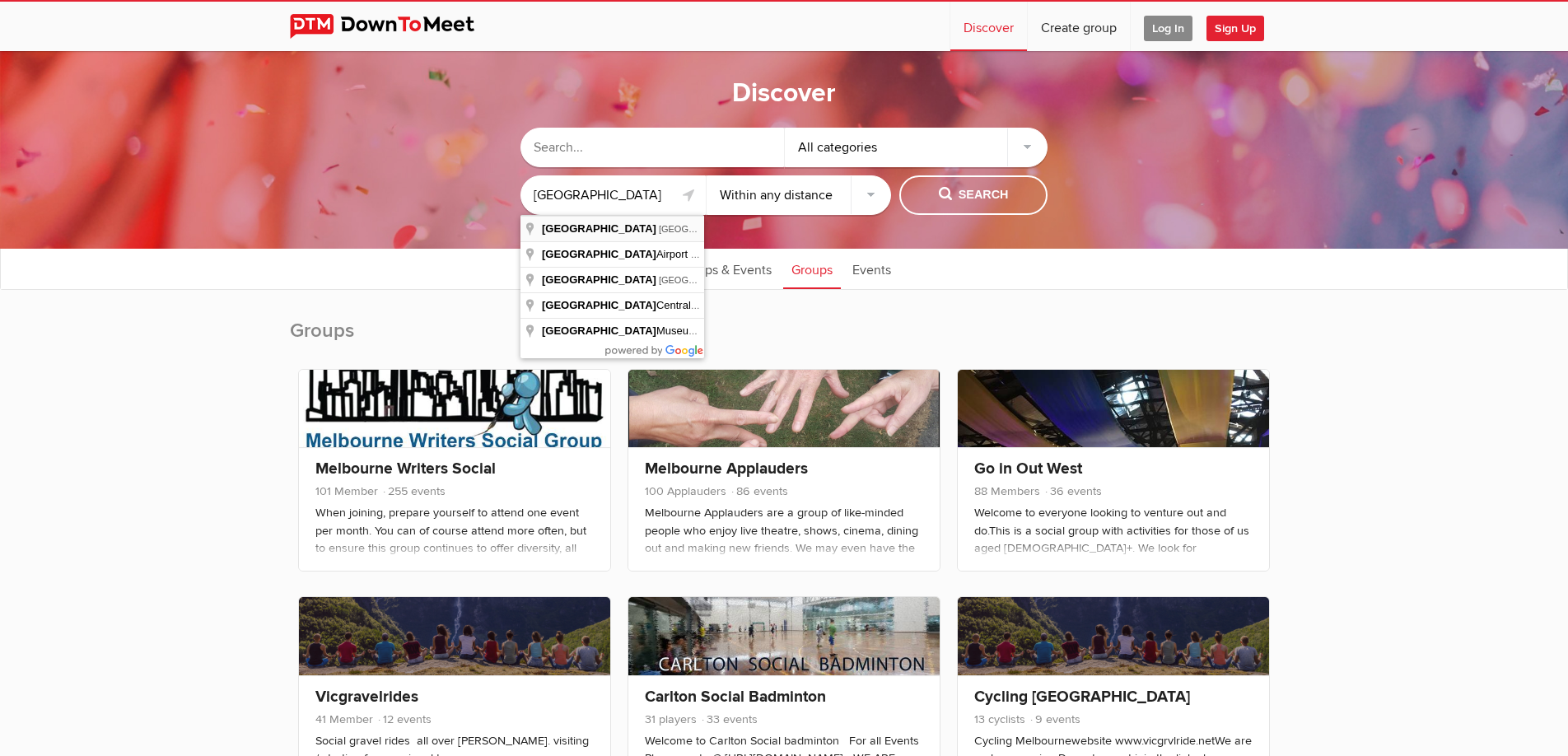
type input "Melbourne VIC, Australia"
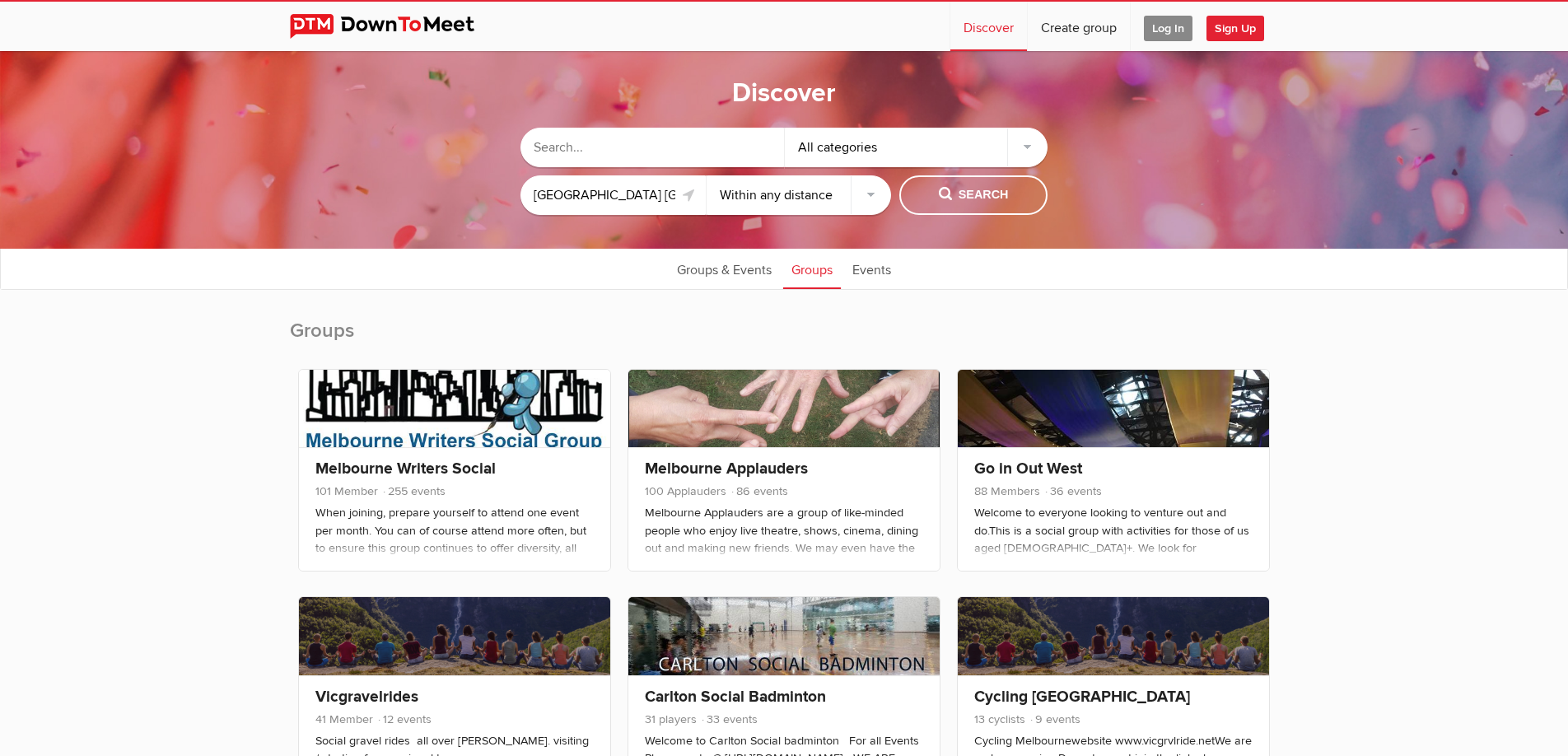
click at [707, 175] on select "Within 10 miles Within 25 miles Within 50 miles Within 100 miles Within any dis…" at bounding box center [800, 195] width 186 height 40
click option "Within 25 miles" at bounding box center [0, 0] width 0 height 0
click at [707, 175] on select "Within 10 miles Within 25 miles Within 50 miles Within 100 miles Within any dis…" at bounding box center [800, 195] width 186 height 40
select select "10"
click option "Within 10 miles" at bounding box center [0, 0] width 0 height 0
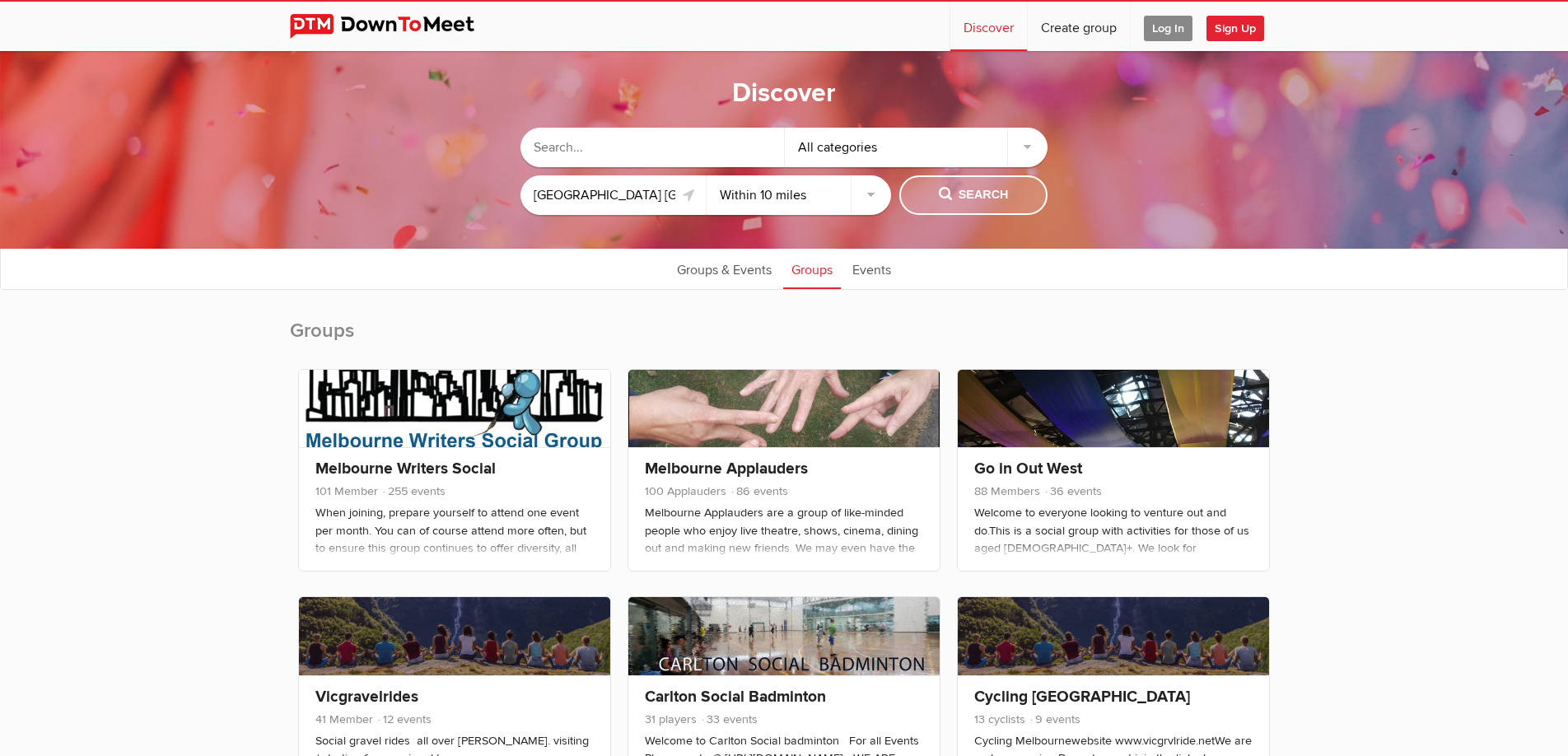
click at [977, 196] on span "Search" at bounding box center [974, 195] width 70 height 18
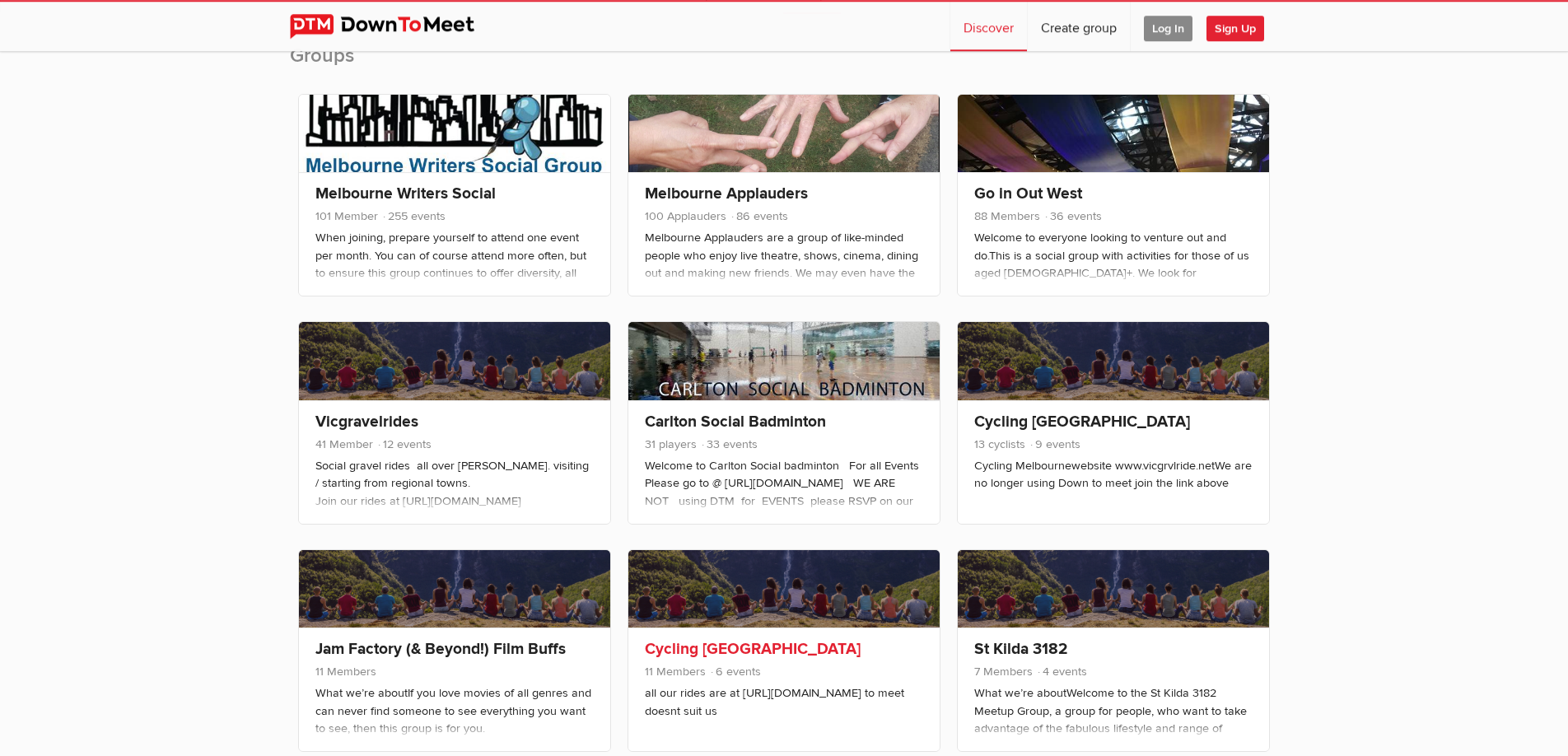
scroll to position [252, 0]
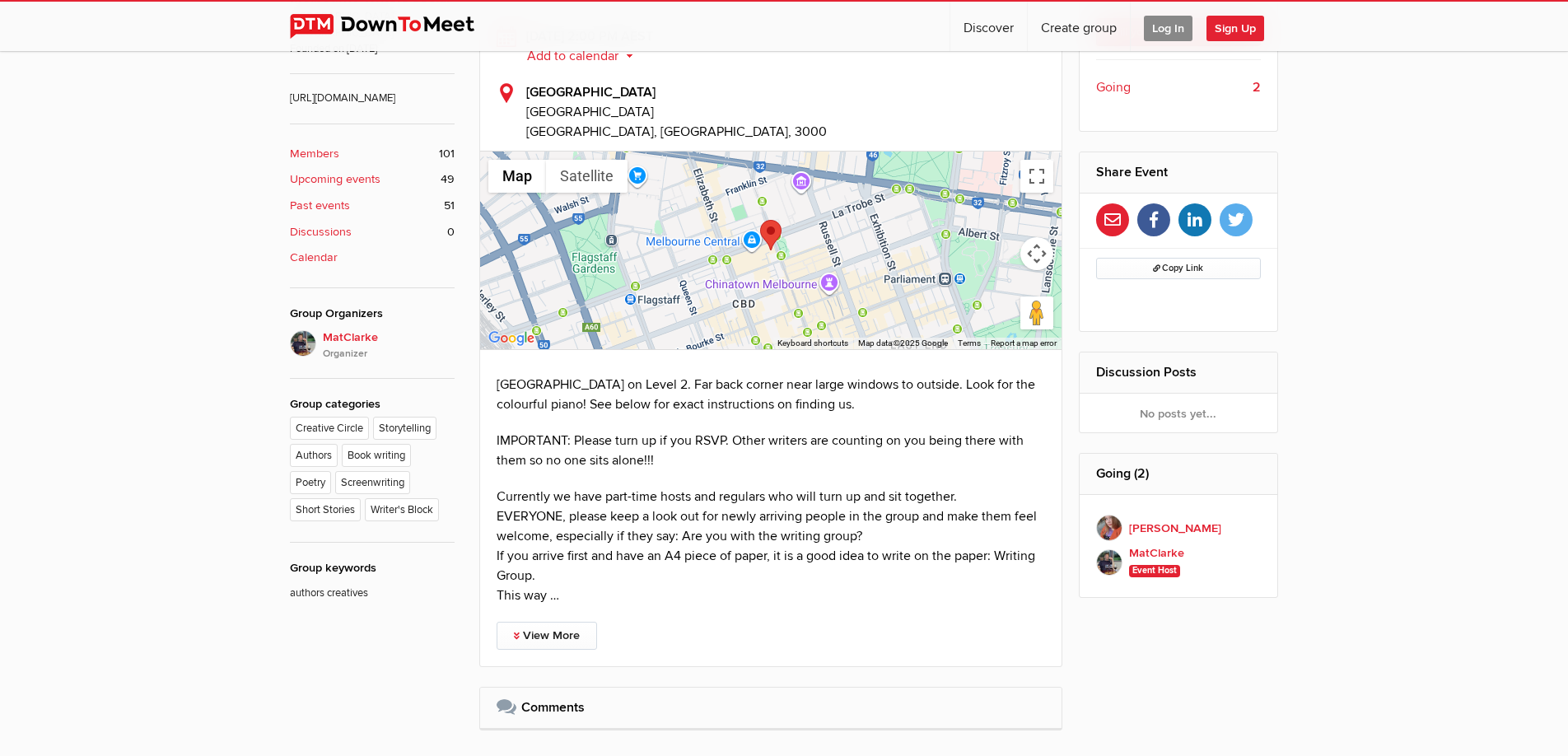
scroll to position [588, 0]
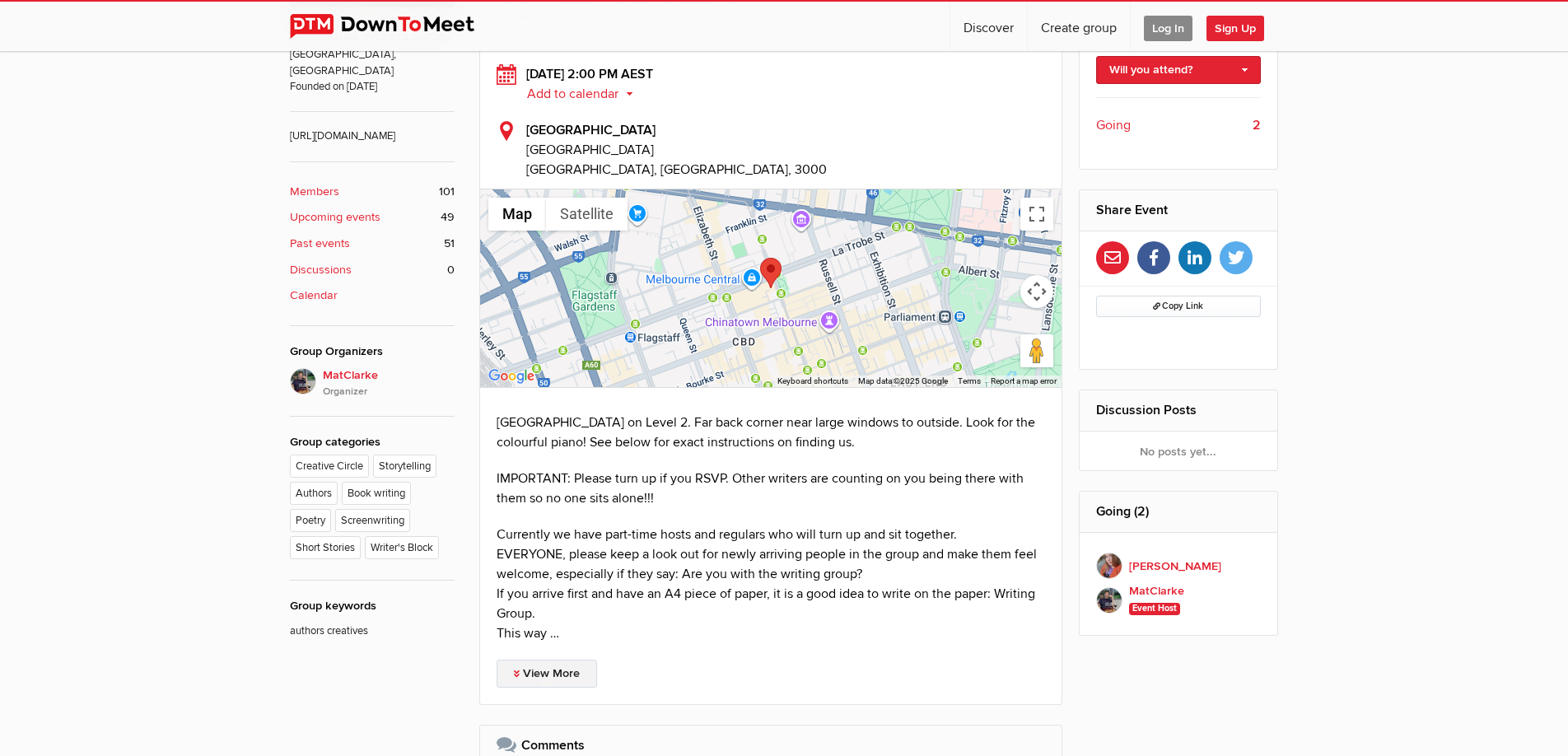
click at [546, 671] on link "View More" at bounding box center [547, 674] width 101 height 28
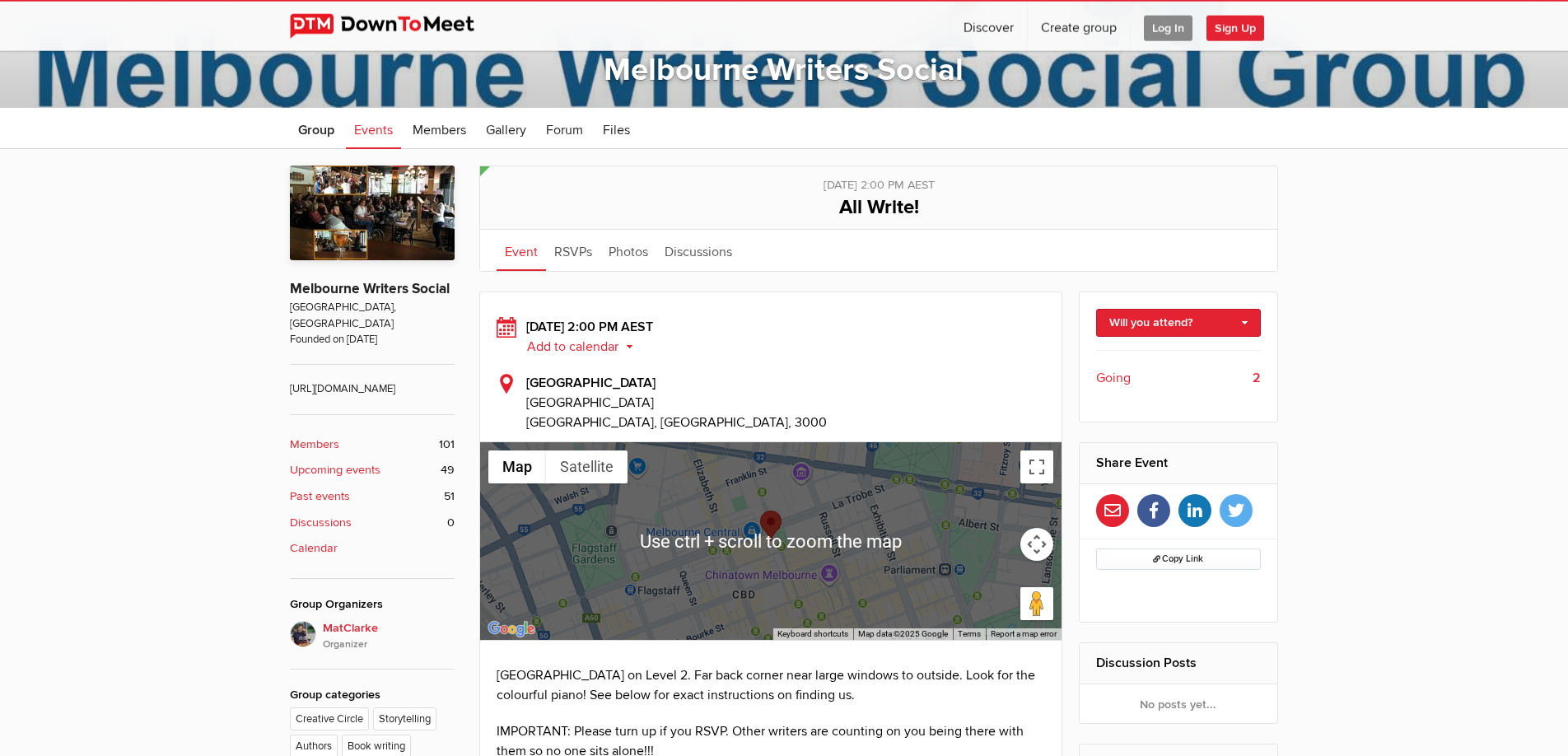
scroll to position [336, 0]
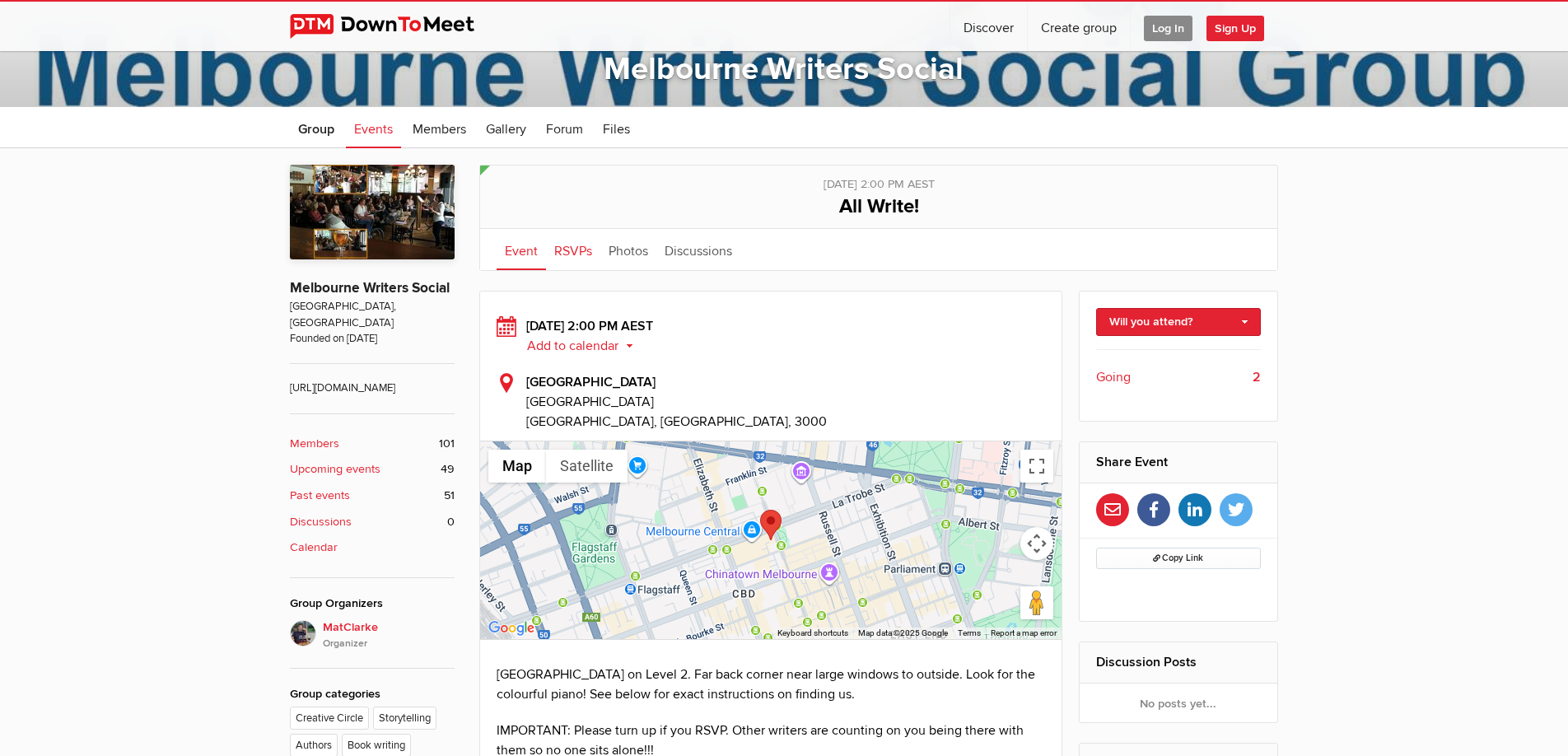
click at [580, 253] on link "RSVPs" at bounding box center [573, 249] width 55 height 41
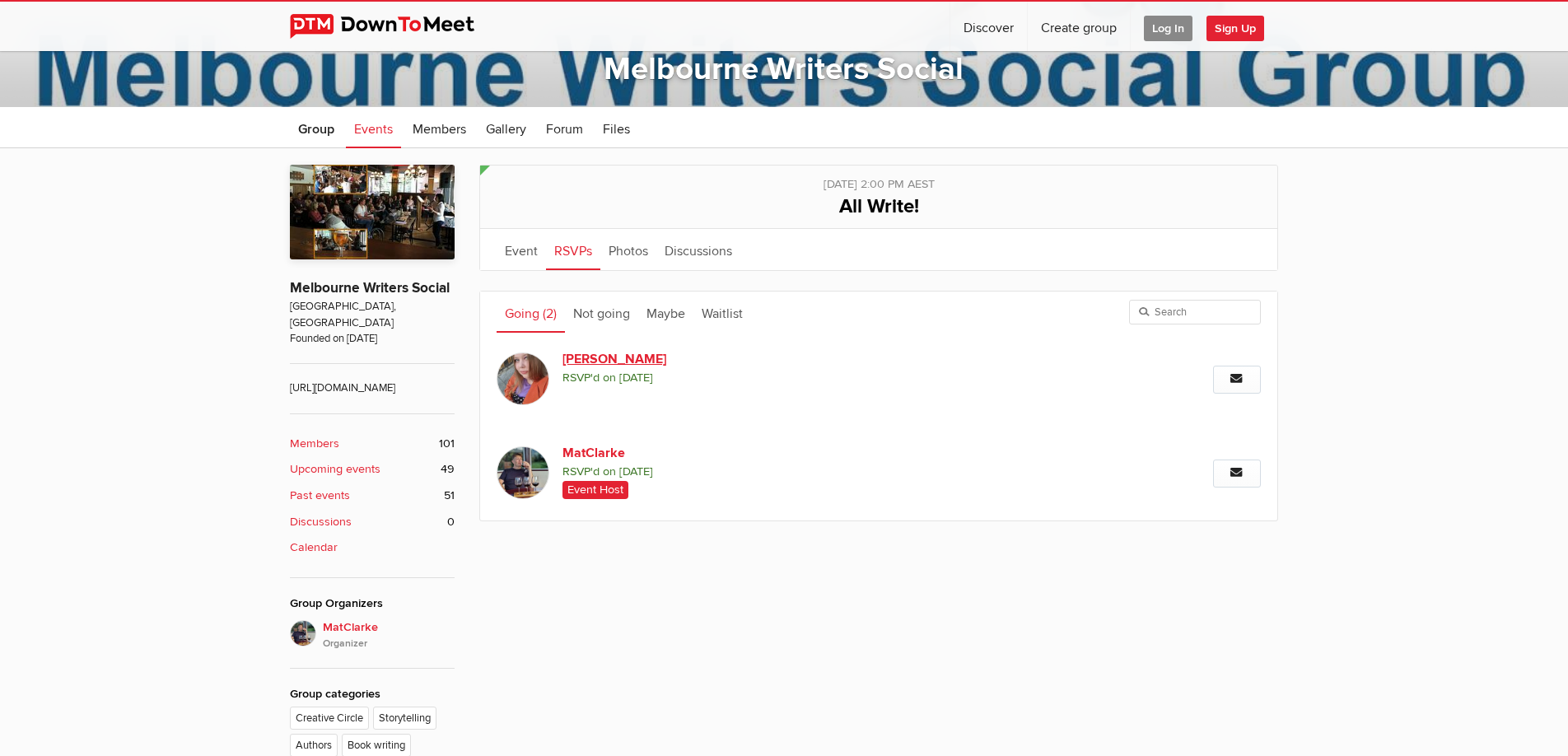
click at [591, 362] on link "Bonnie" at bounding box center [703, 359] width 282 height 20
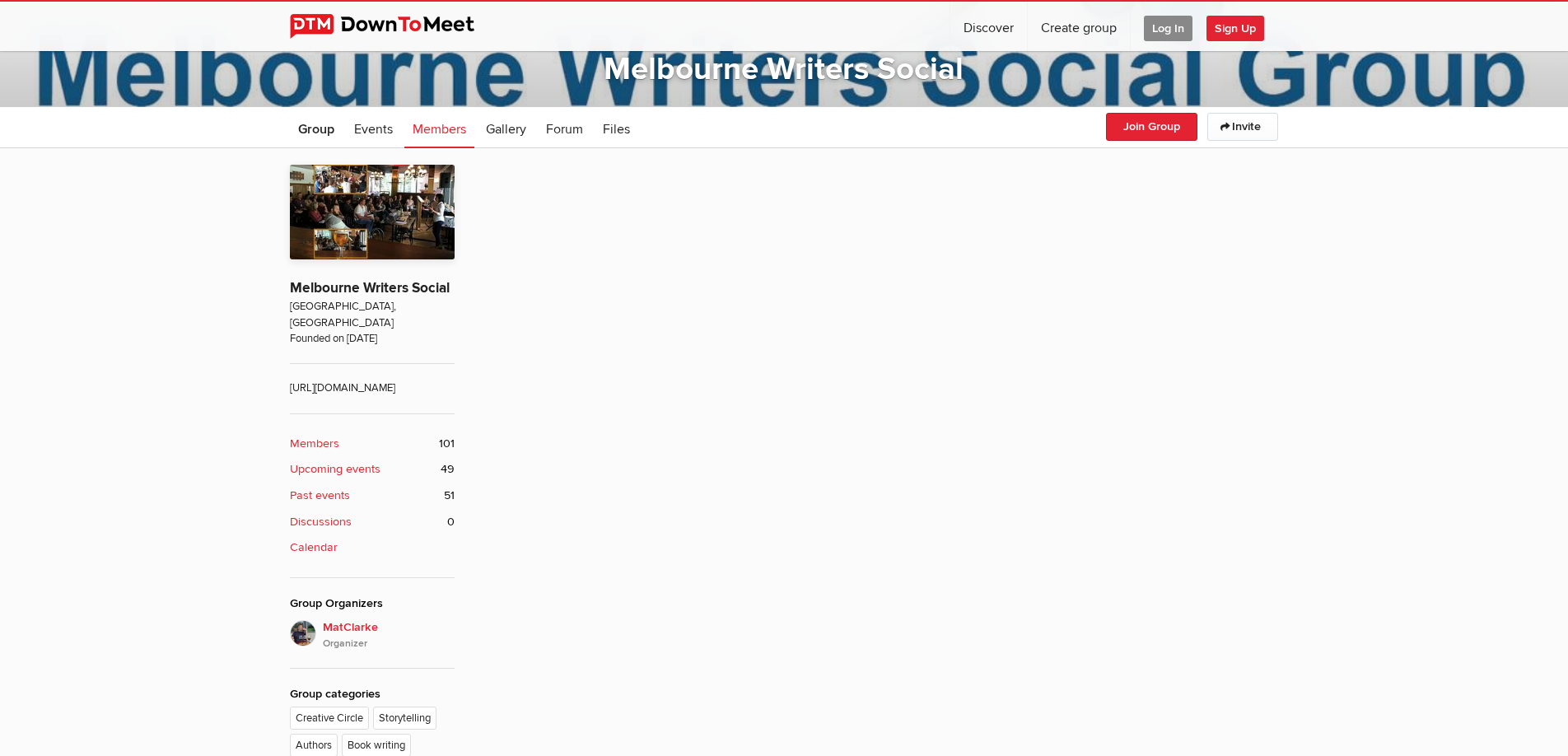
scroll to position [443, 0]
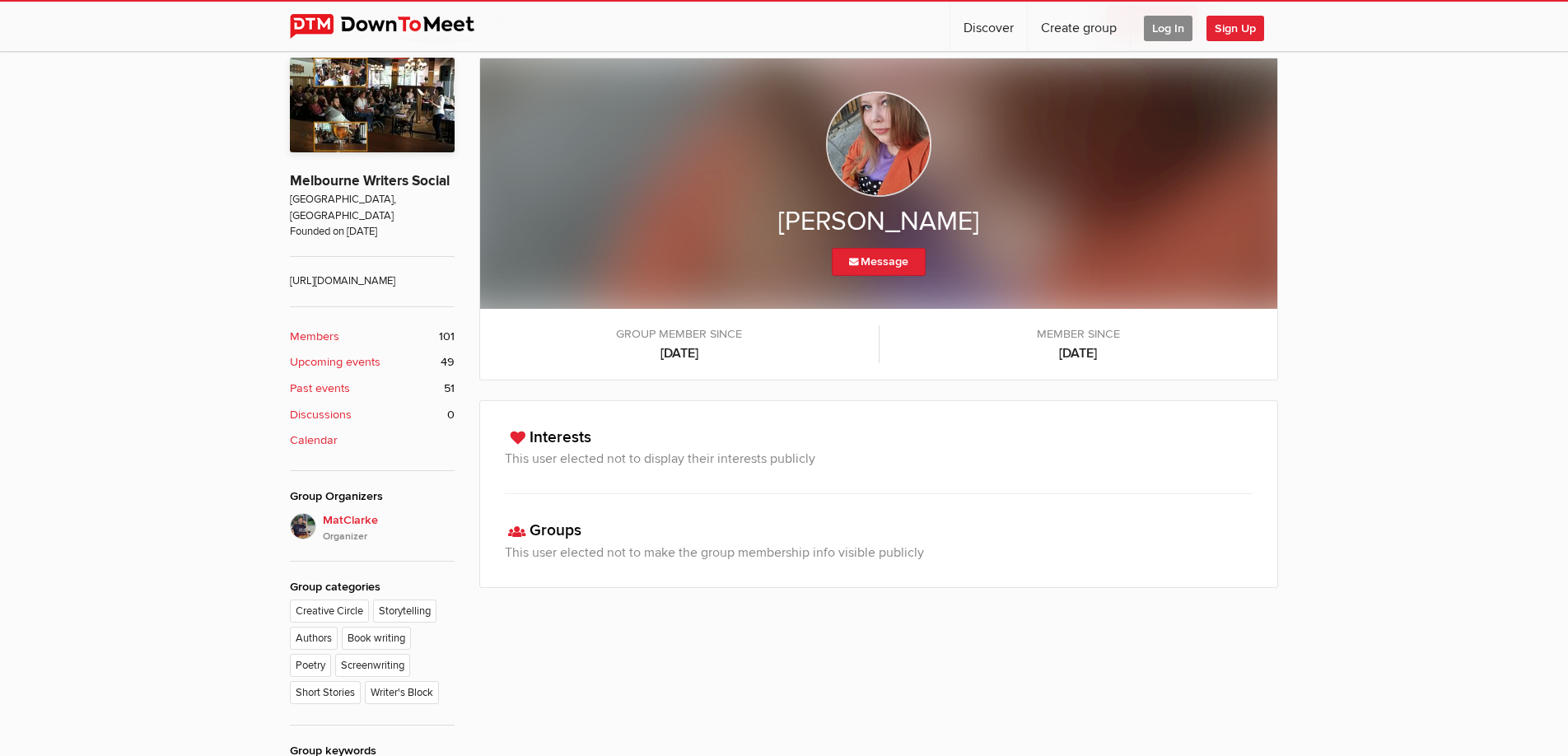
click at [322, 336] on b "Members" at bounding box center [314, 336] width 49 height 18
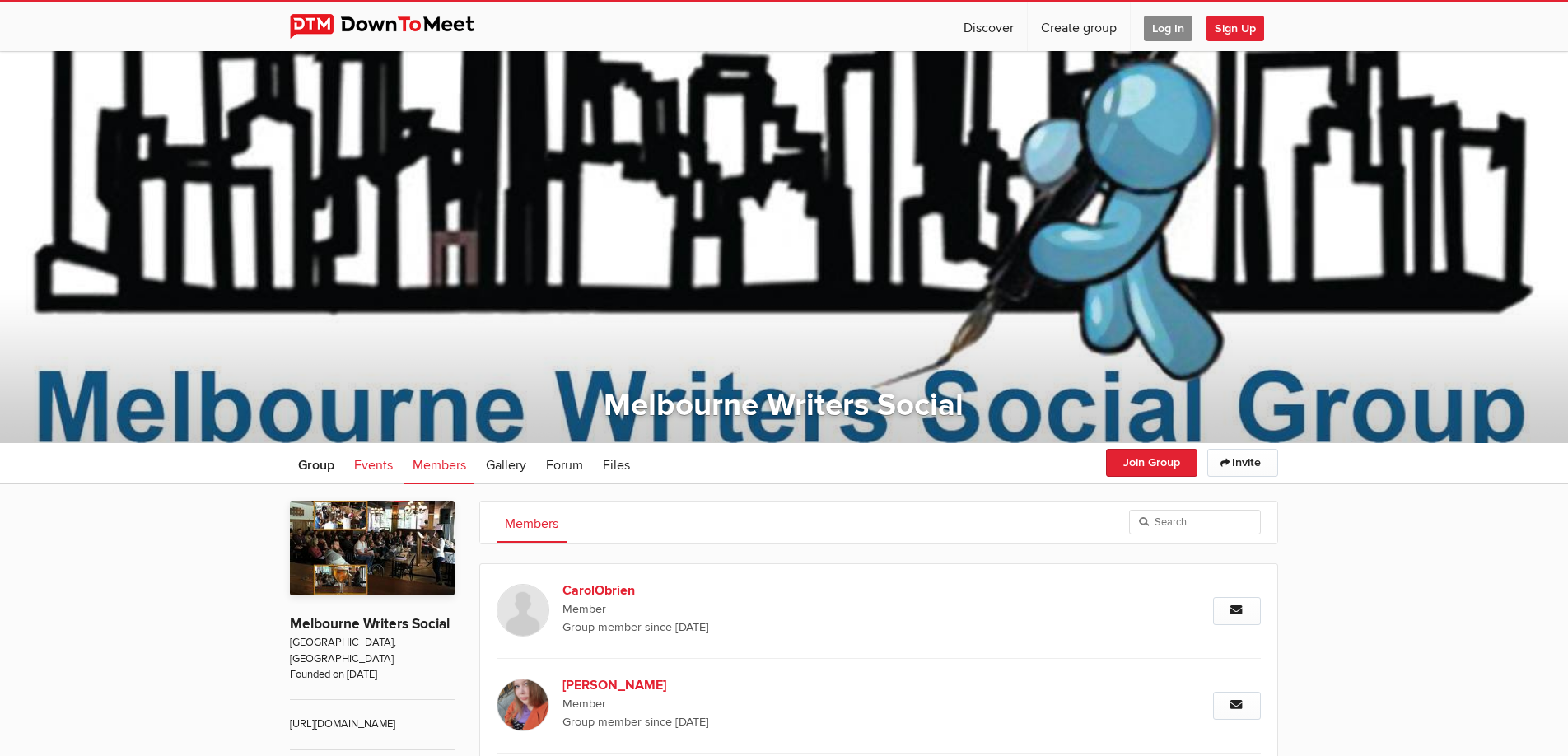
click at [378, 466] on span "Events" at bounding box center [373, 465] width 39 height 16
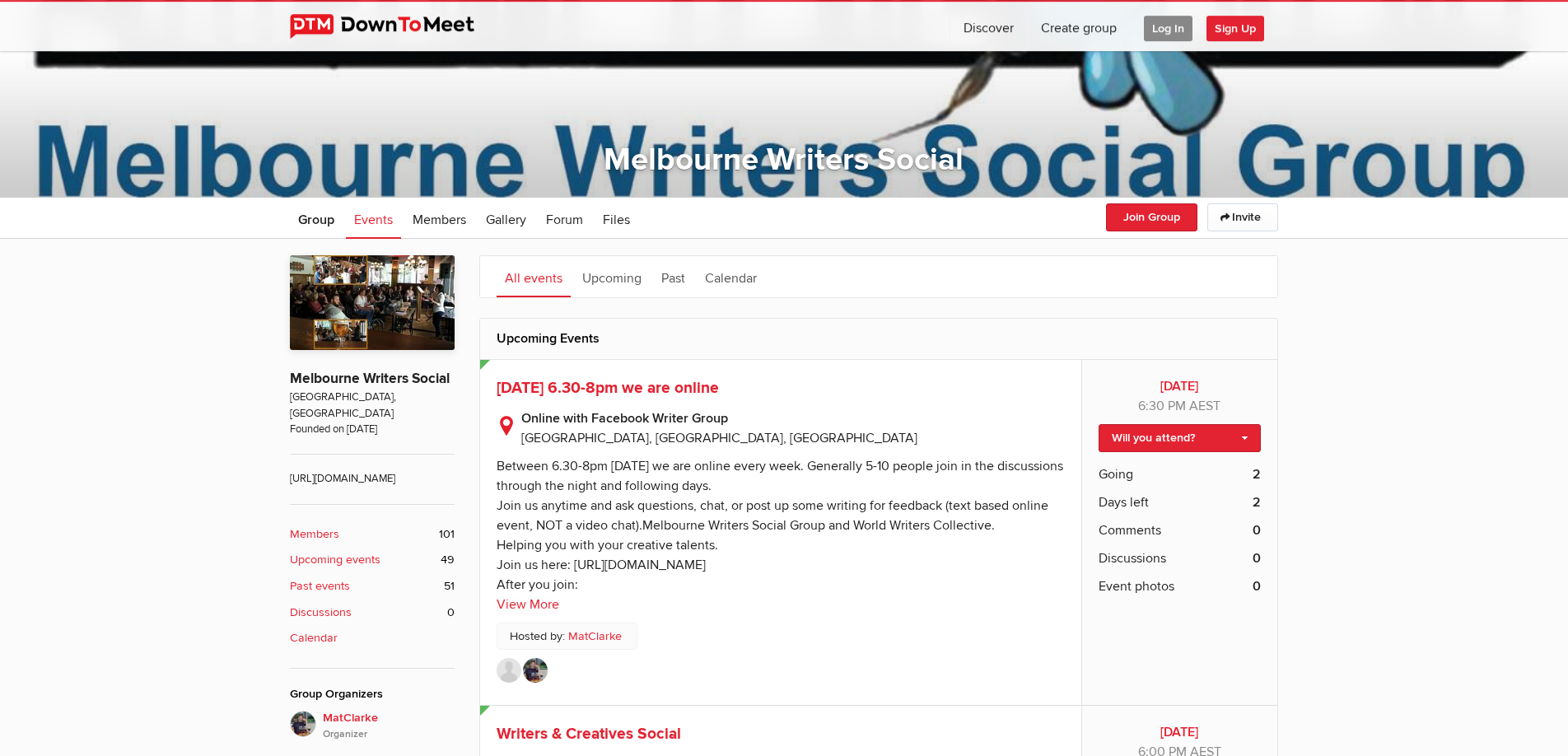
scroll to position [252, 0]
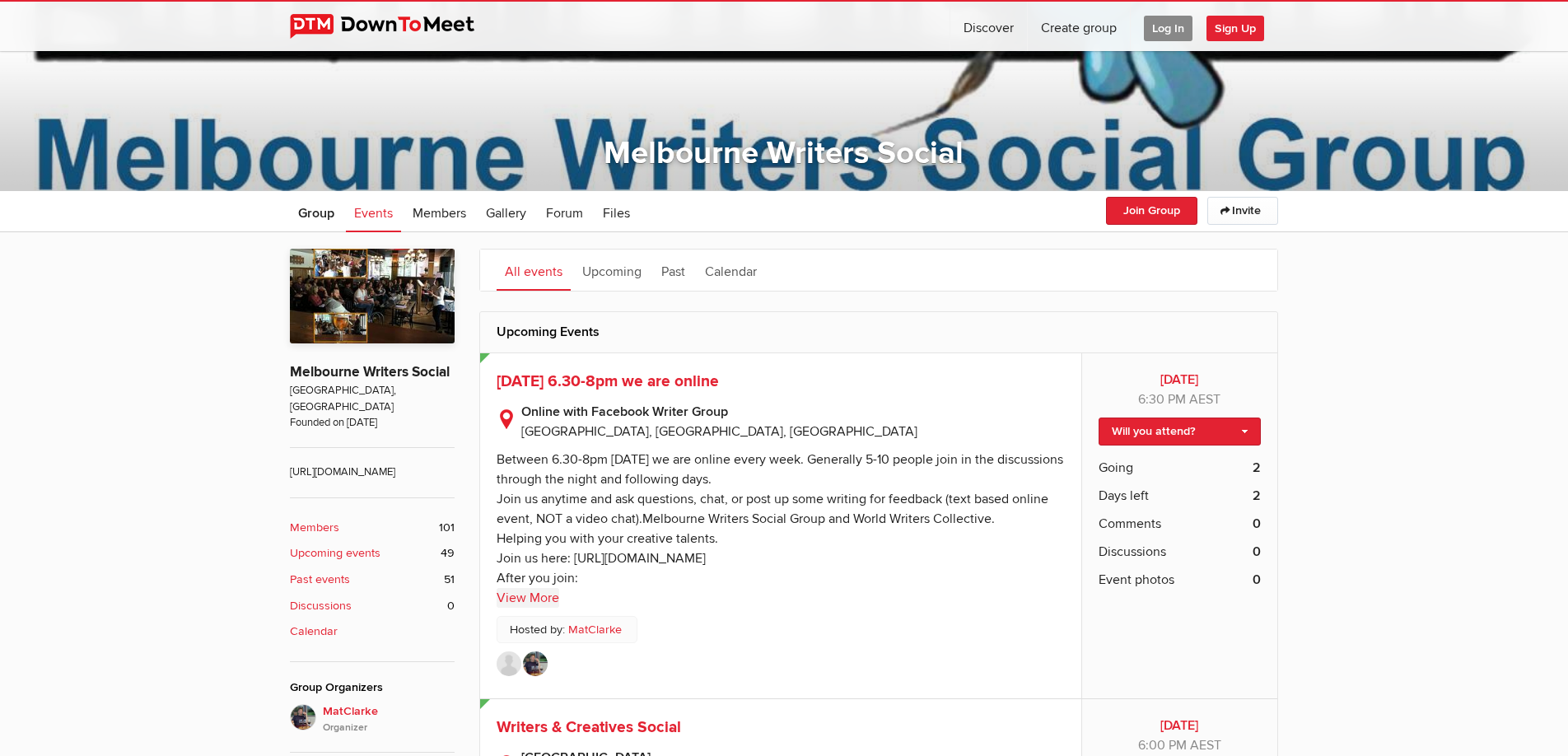
click at [528, 595] on link "View More" at bounding box center [528, 597] width 62 height 20
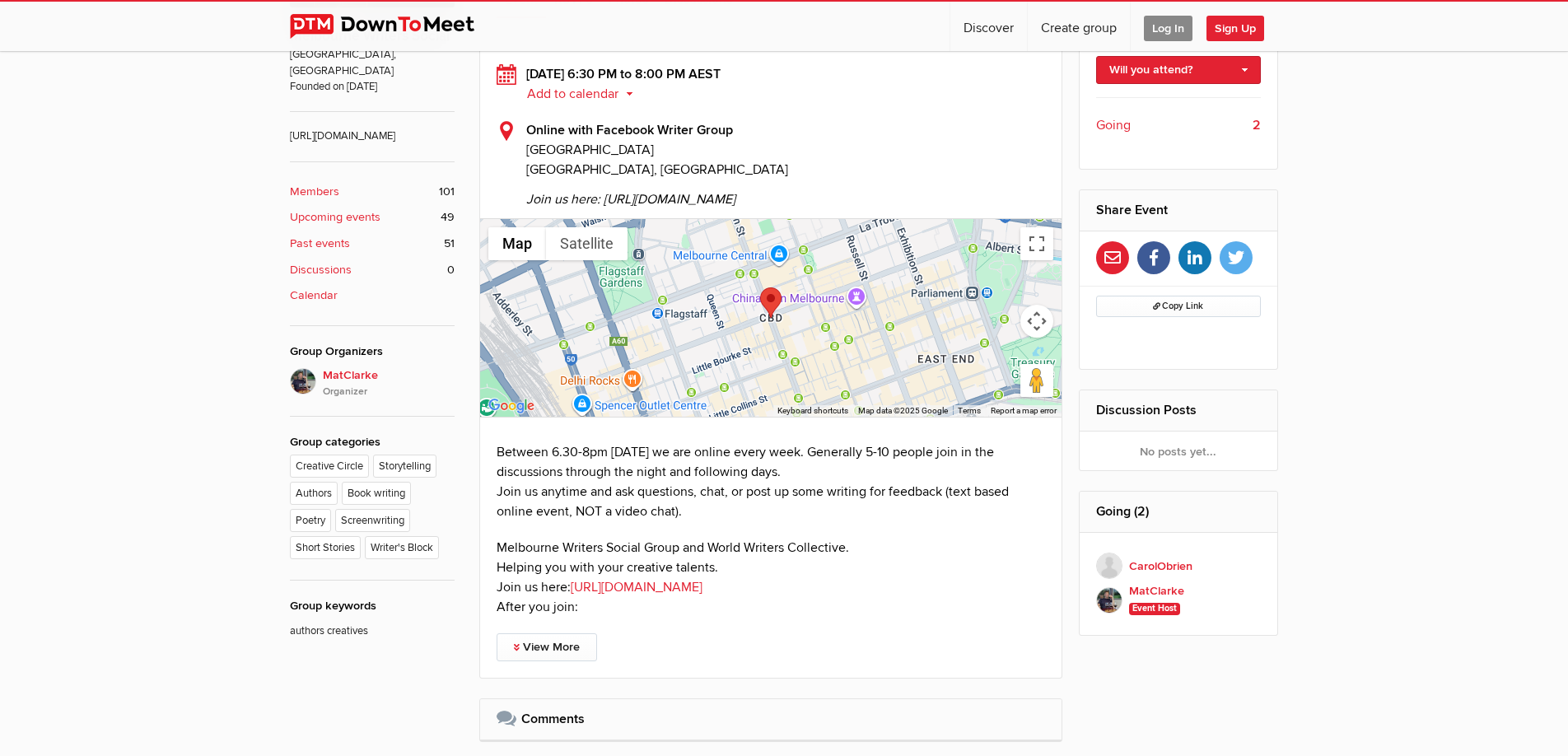
scroll to position [672, 0]
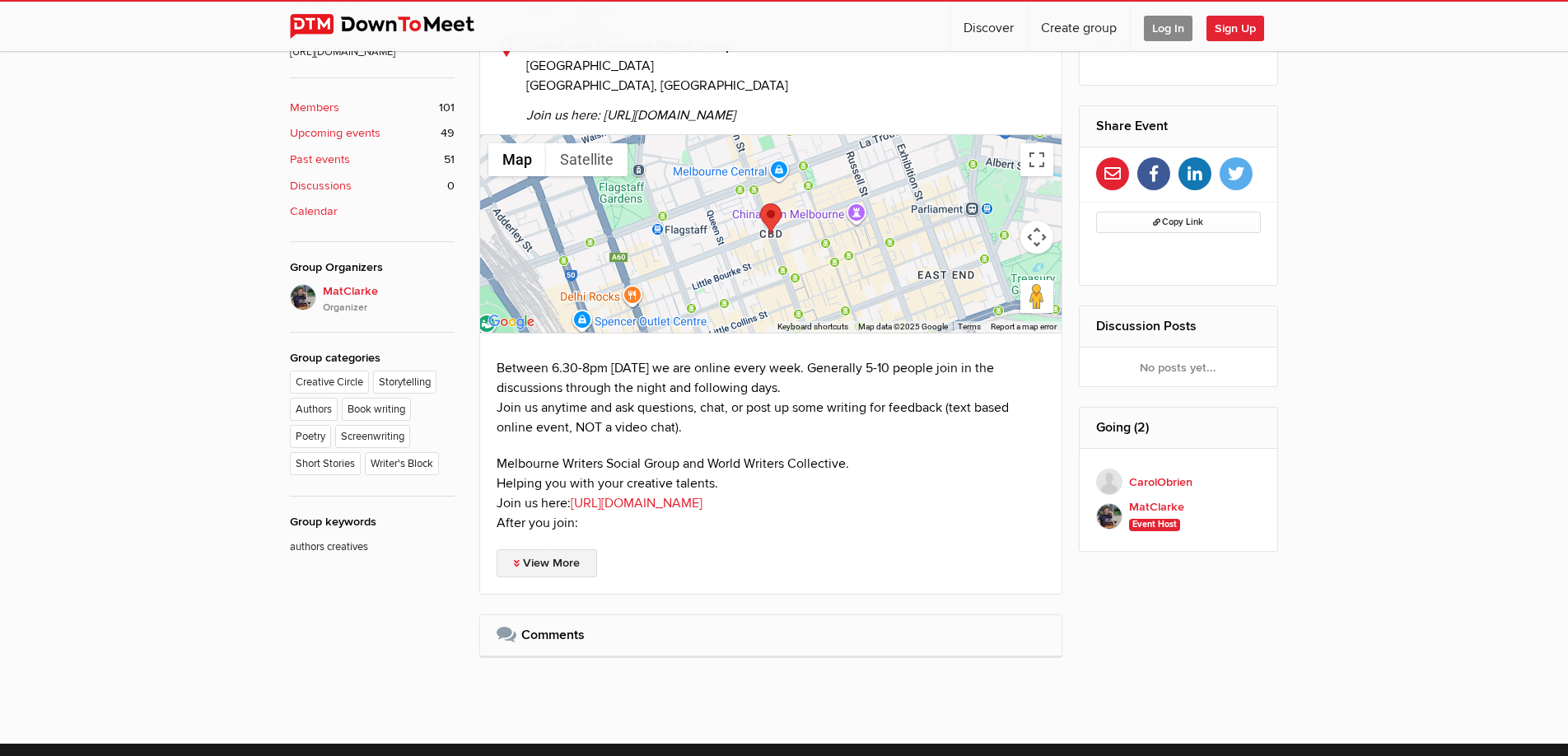
click at [547, 556] on link "View More" at bounding box center [547, 563] width 101 height 28
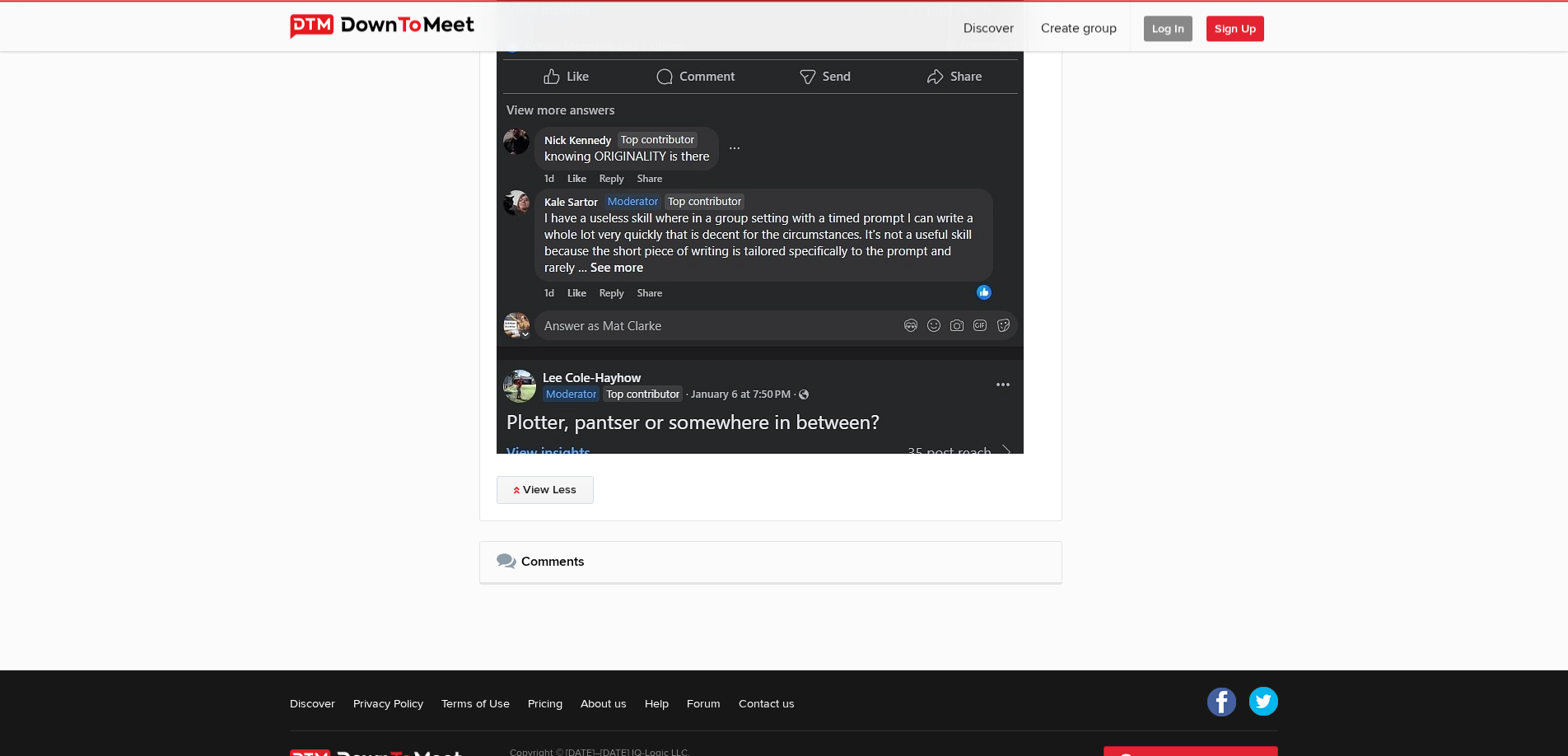
scroll to position [1848, 0]
